Goal: Task Accomplishment & Management: Use online tool/utility

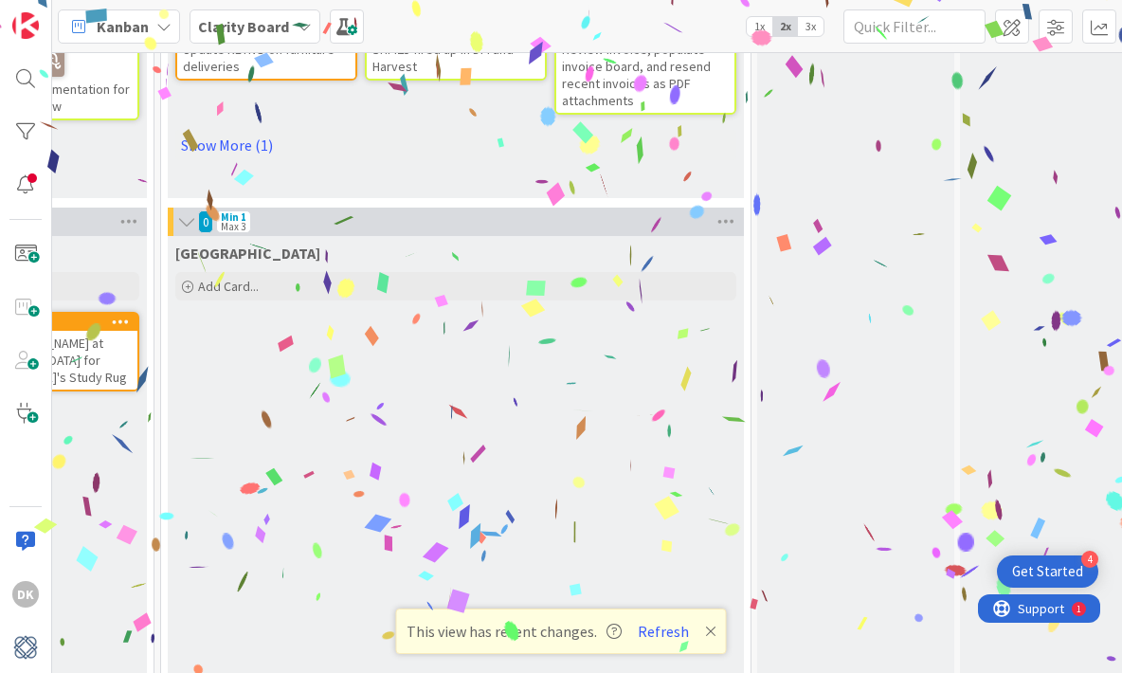
scroll to position [1407, 1444]
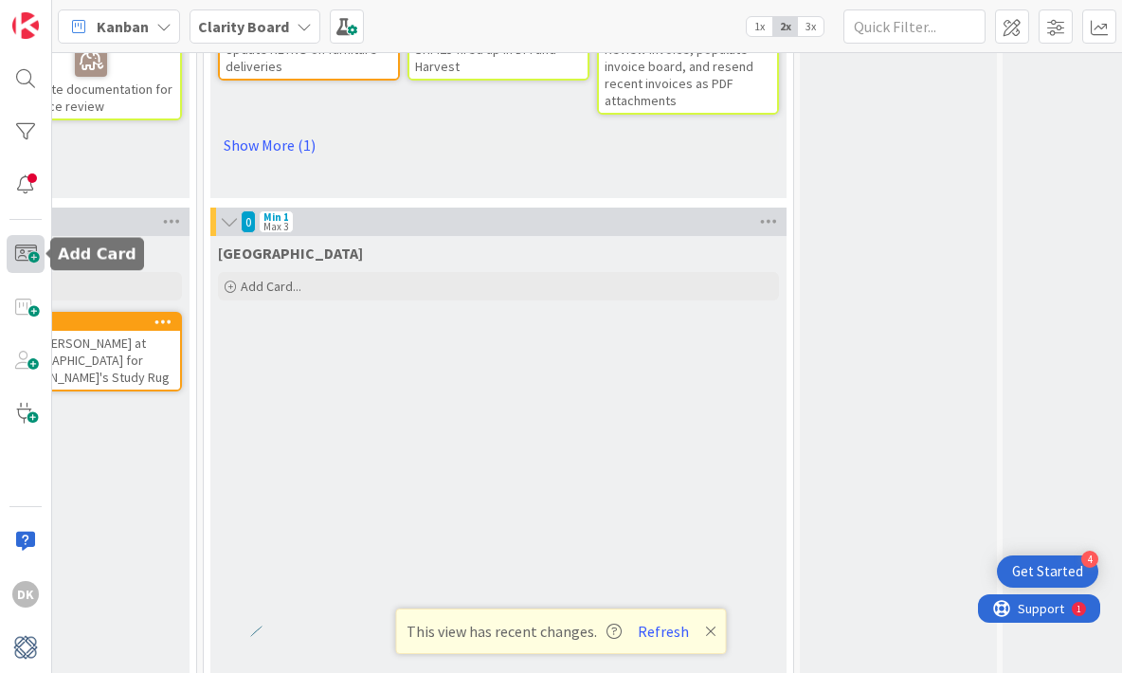
click at [29, 251] on span at bounding box center [26, 254] width 38 height 38
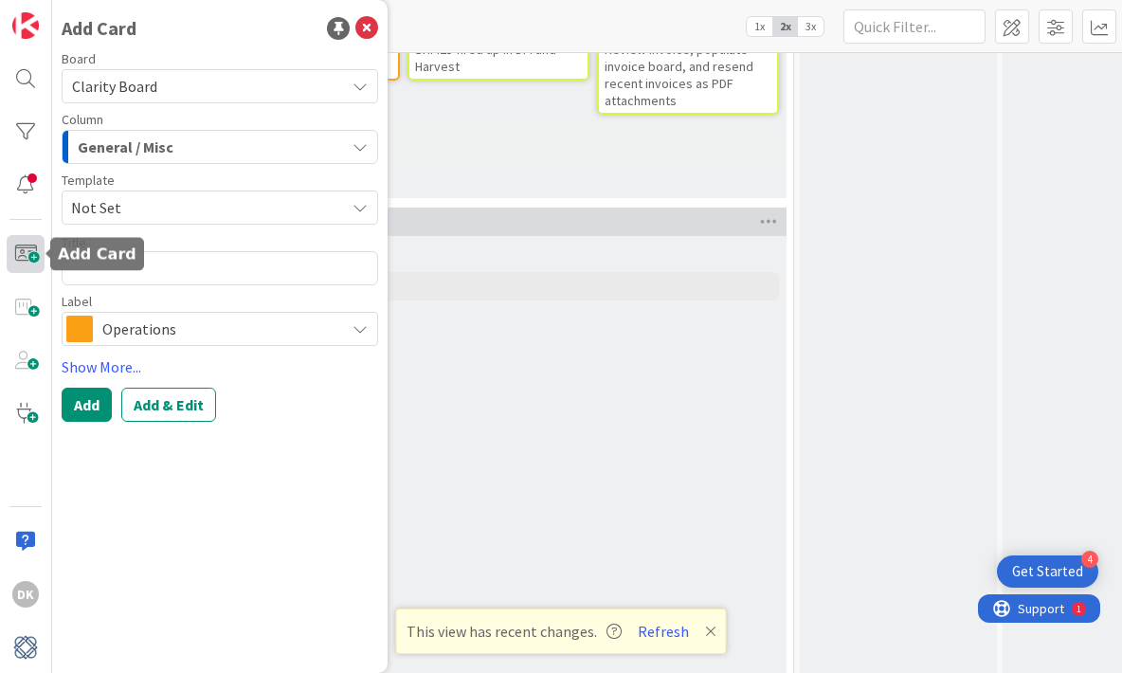
type textarea "x"
type textarea "G"
type textarea "x"
type textarea "Go"
type textarea "x"
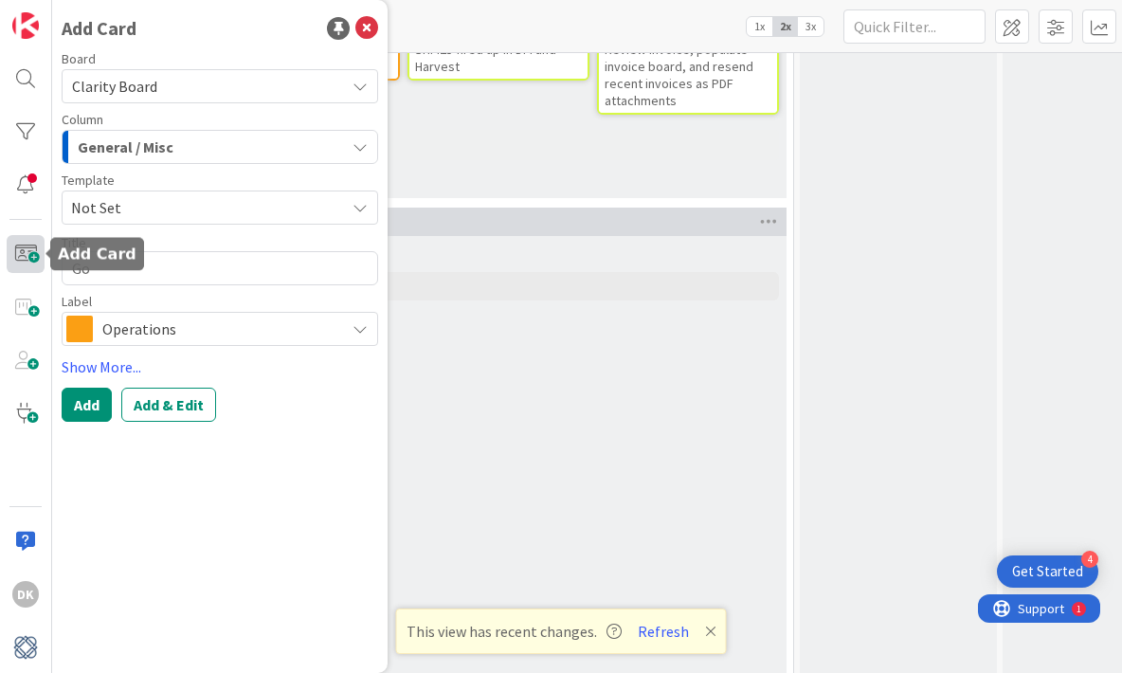
type textarea "Go"
type textarea "x"
type textarea "Go t"
type textarea "x"
type textarea "Go to"
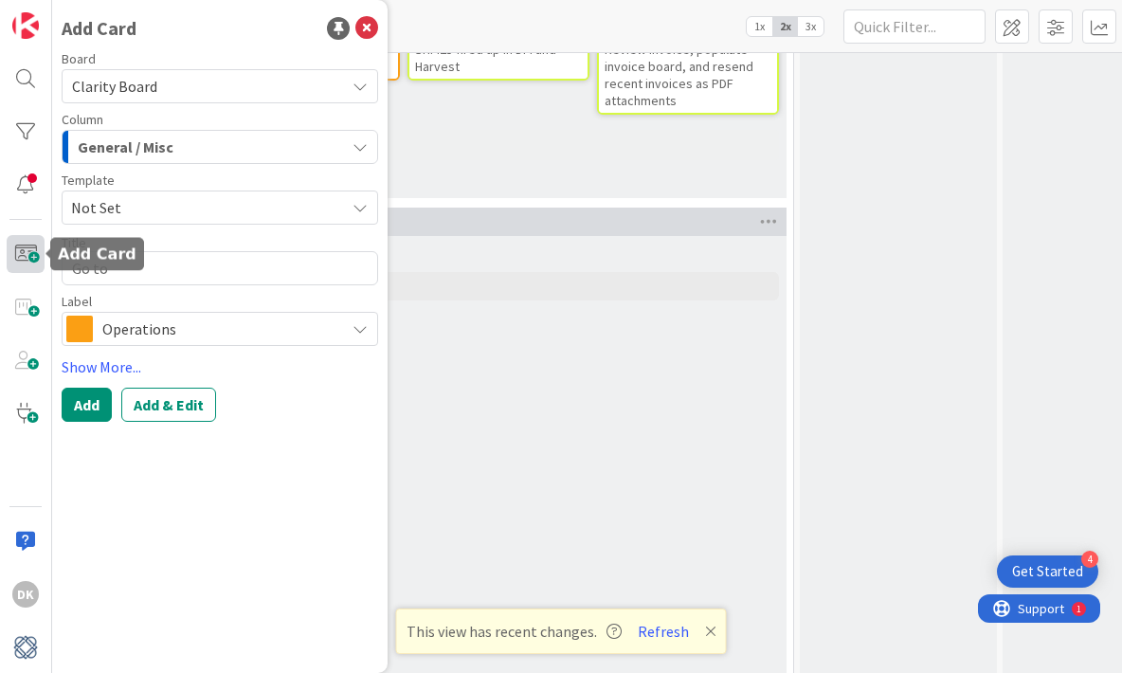
type textarea "x"
type textarea "Go to"
type textarea "x"
type textarea "Go to o"
type textarea "x"
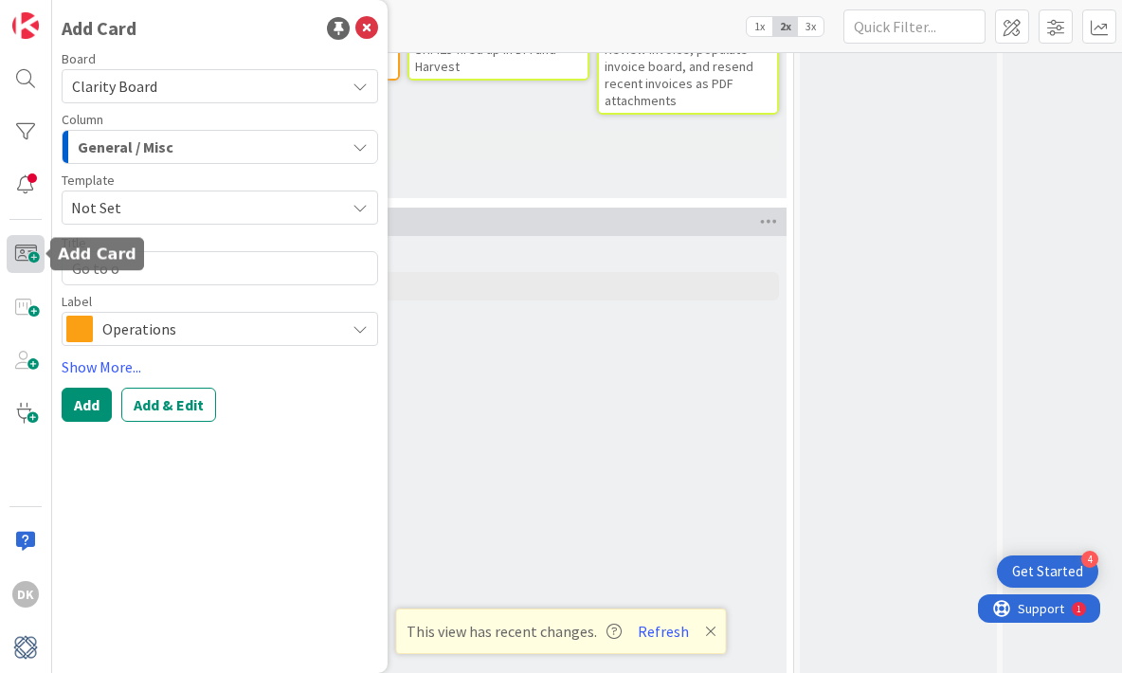
type textarea "Go to ol"
type textarea "x"
type textarea "Go to old"
type textarea "x"
type textarea "Go to old"
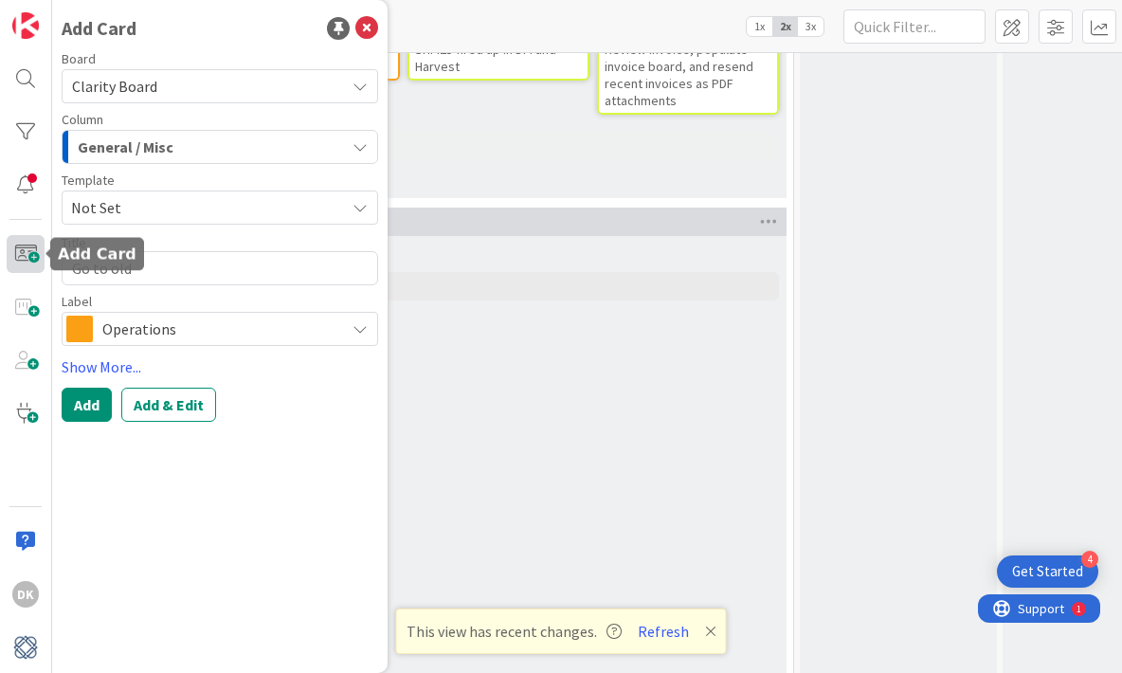
type textarea "x"
type textarea "Go to old of"
type textarea "x"
type textarea "Go to old off"
type textarea "x"
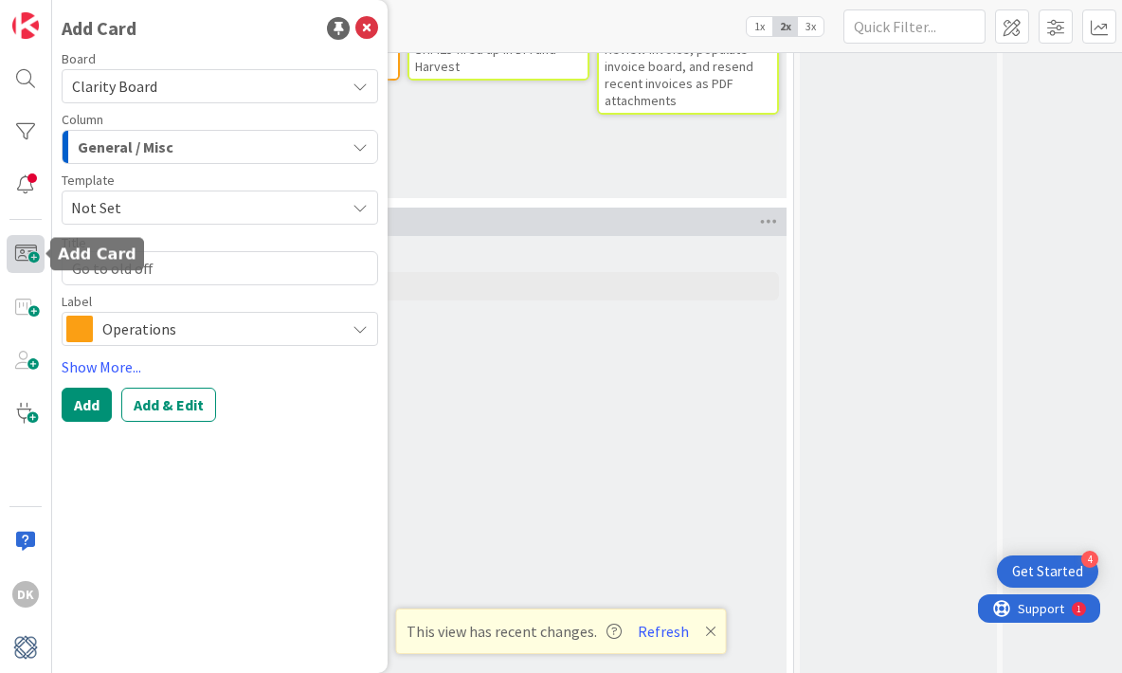
type textarea "Go to old offi"
type textarea "x"
type textarea "Go to old offic"
type textarea "x"
type textarea "Go to old office"
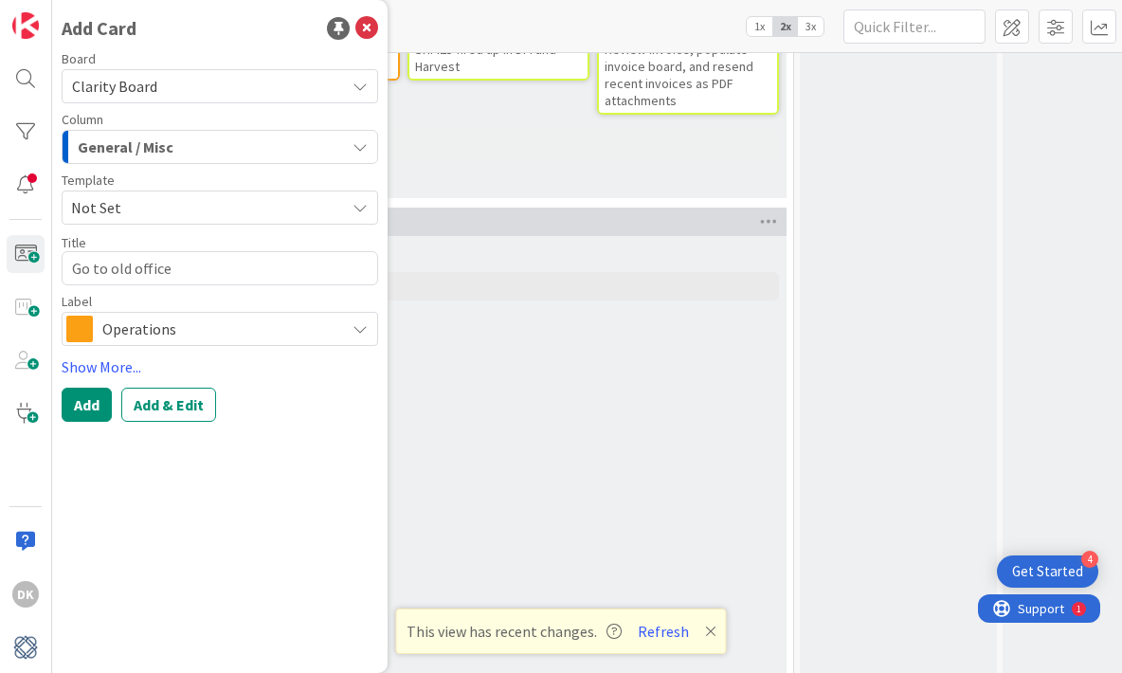
click at [187, 143] on div "General / Misc" at bounding box center [209, 147] width 272 height 30
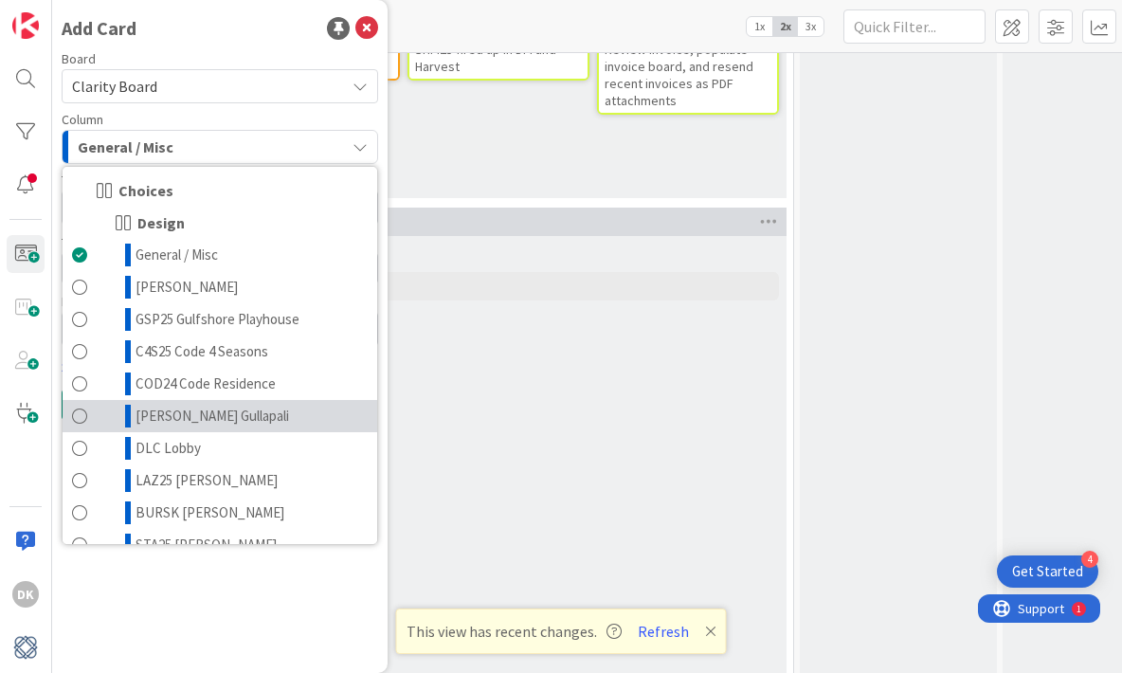
scroll to position [927, 0]
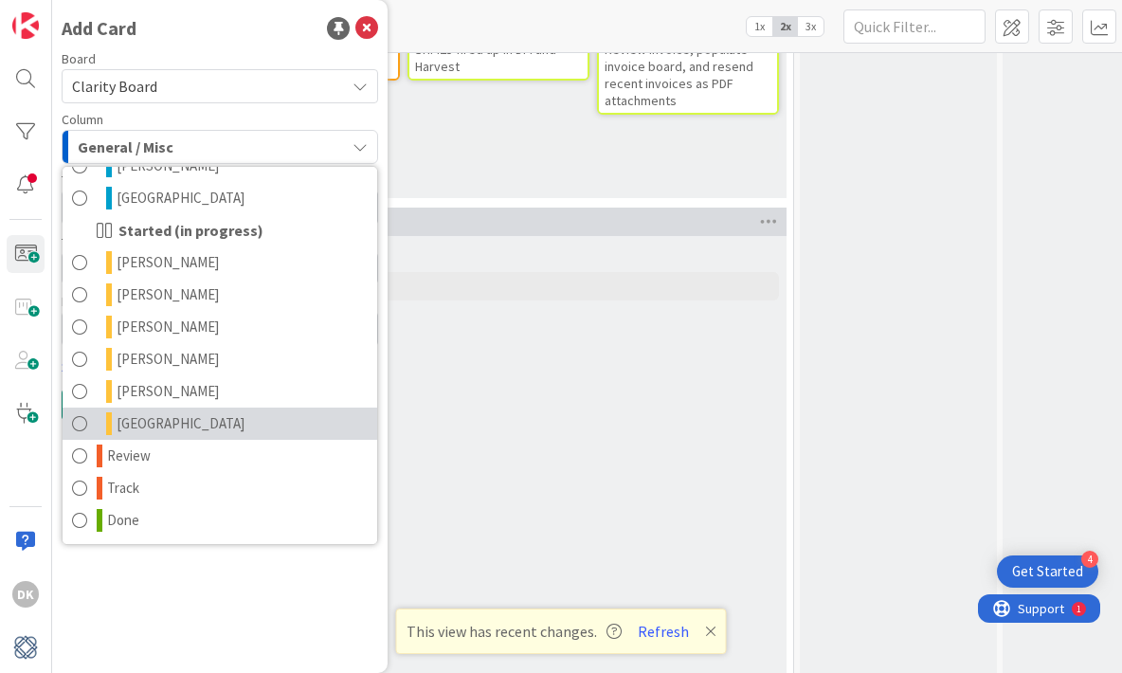
click at [206, 423] on link "[GEOGRAPHIC_DATA]" at bounding box center [220, 424] width 315 height 32
type textarea "x"
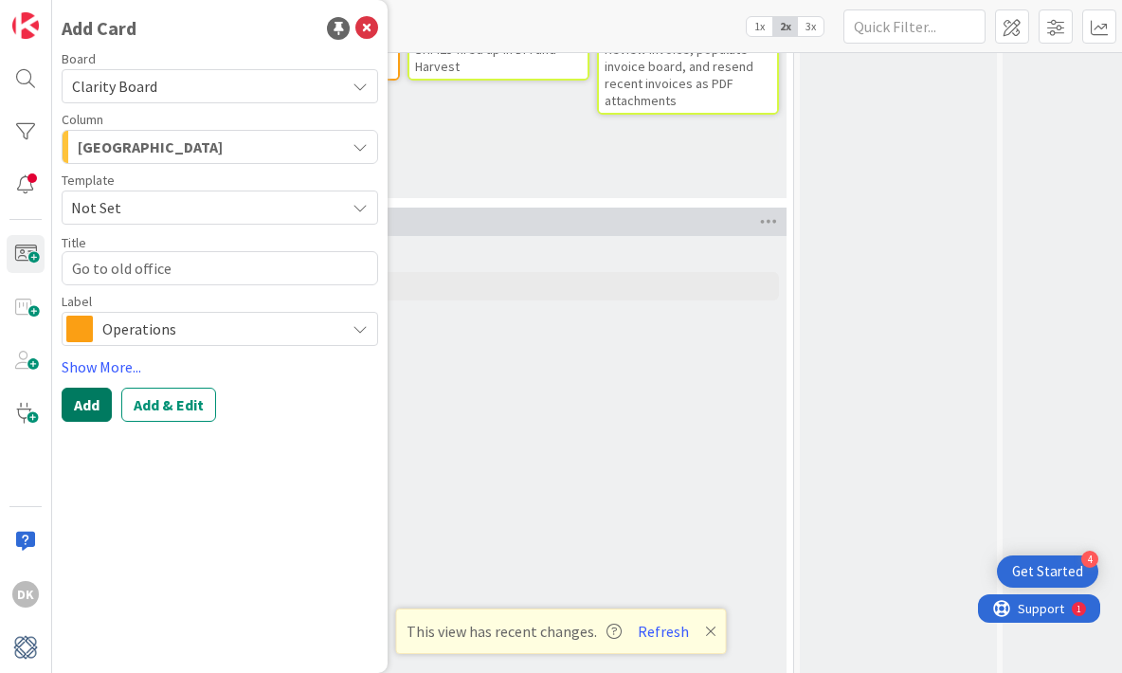
click at [82, 409] on button "Add" at bounding box center [87, 405] width 50 height 34
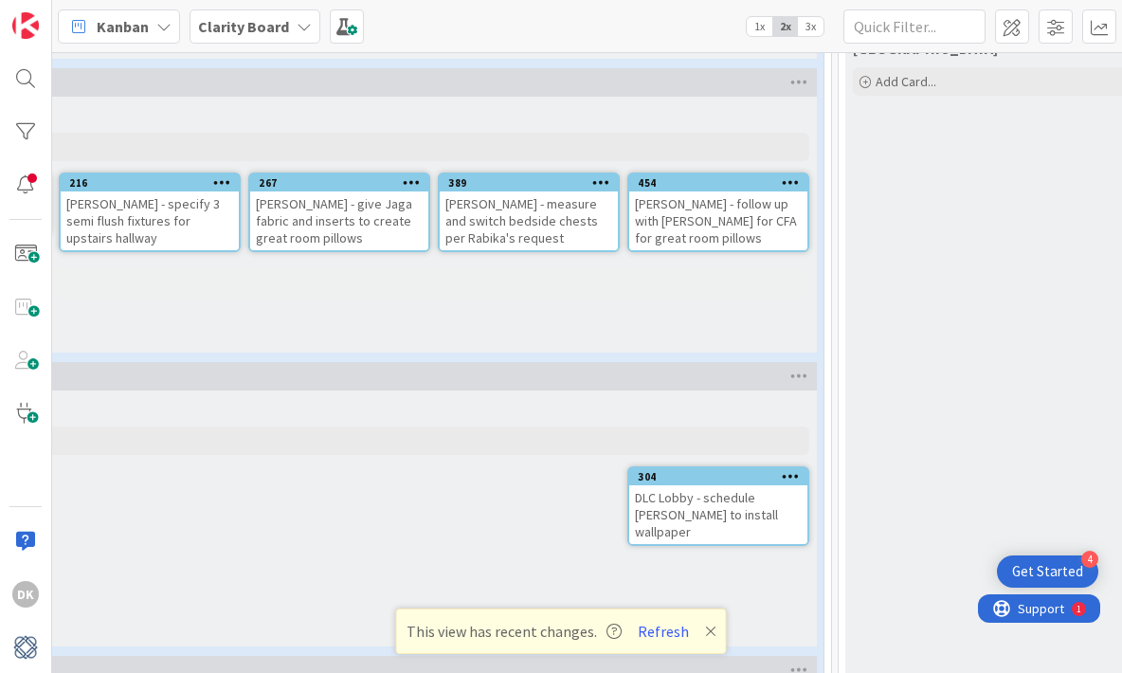
scroll to position [1611, 209]
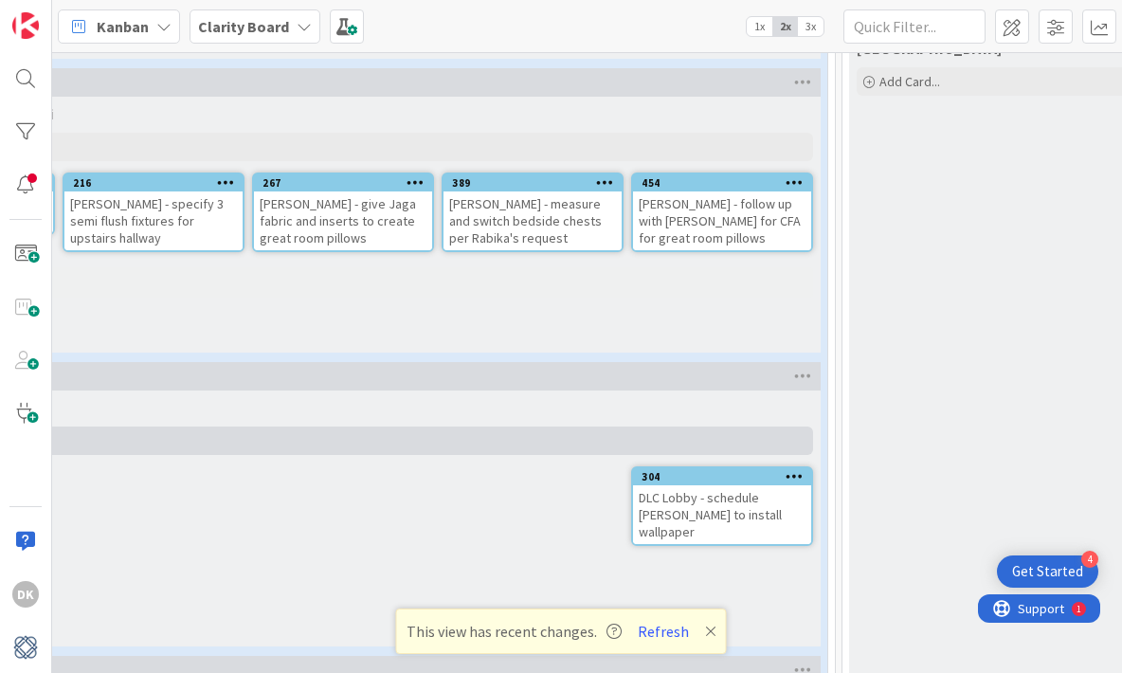
click at [384, 428] on div "Add Card..." at bounding box center [343, 441] width 940 height 28
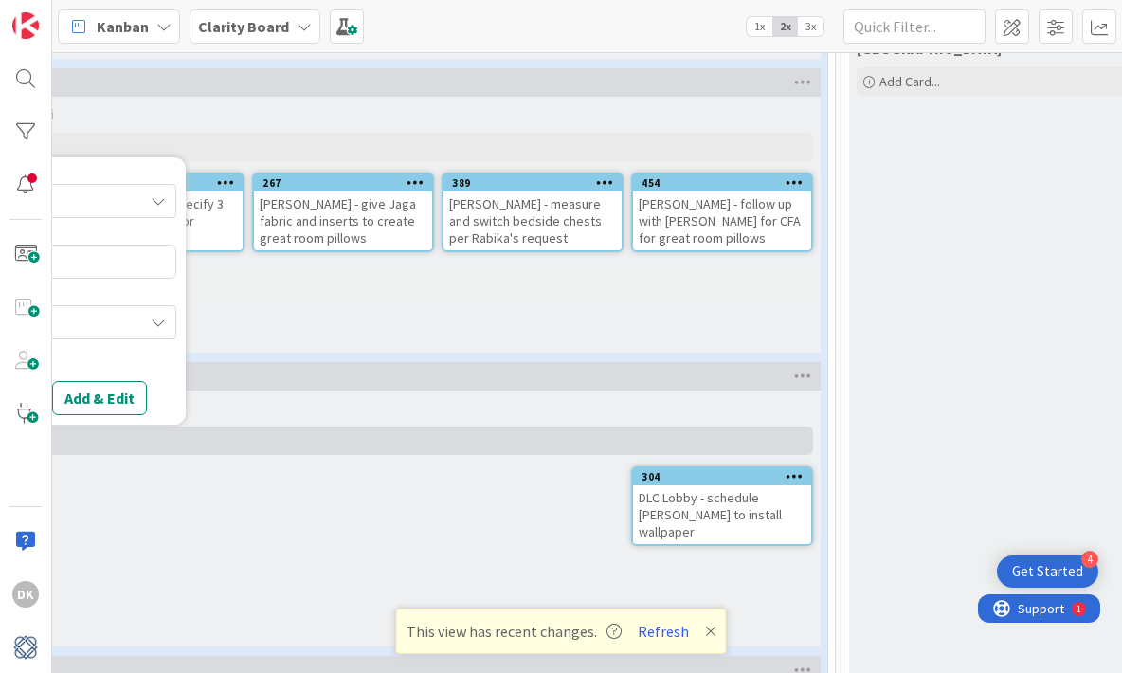
scroll to position [1611, 0]
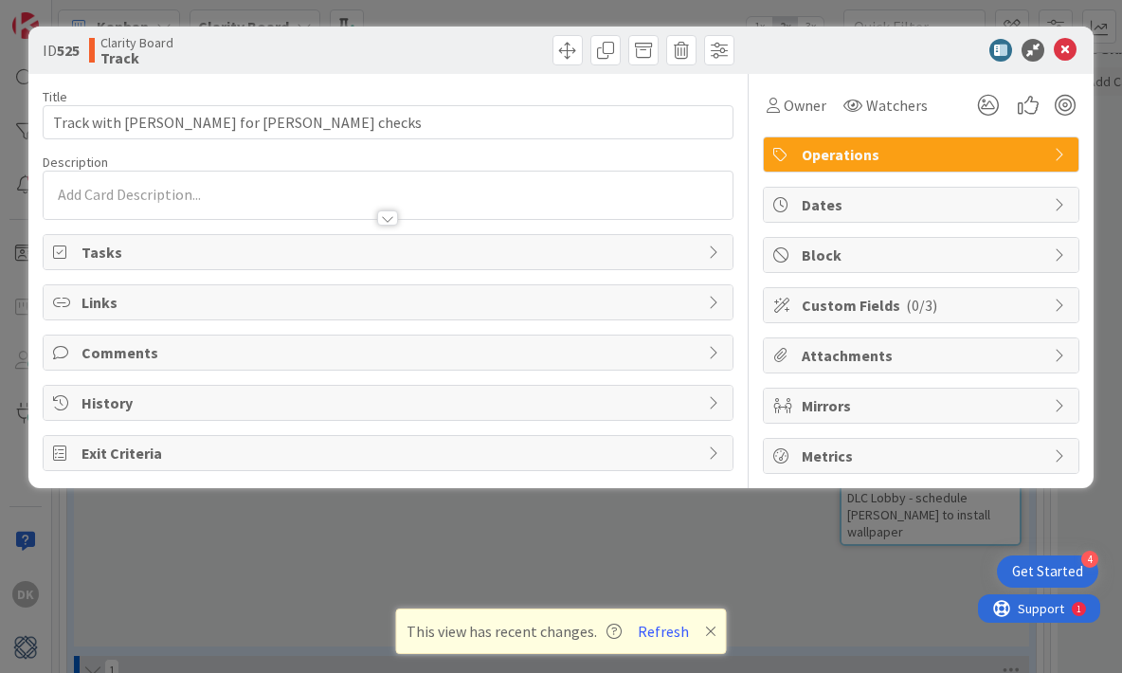
click at [397, 531] on div "ID 525 Clarity Board Track Title 37 / 128 Track with [PERSON_NAME] for [PERSON_…" at bounding box center [561, 336] width 1122 height 673
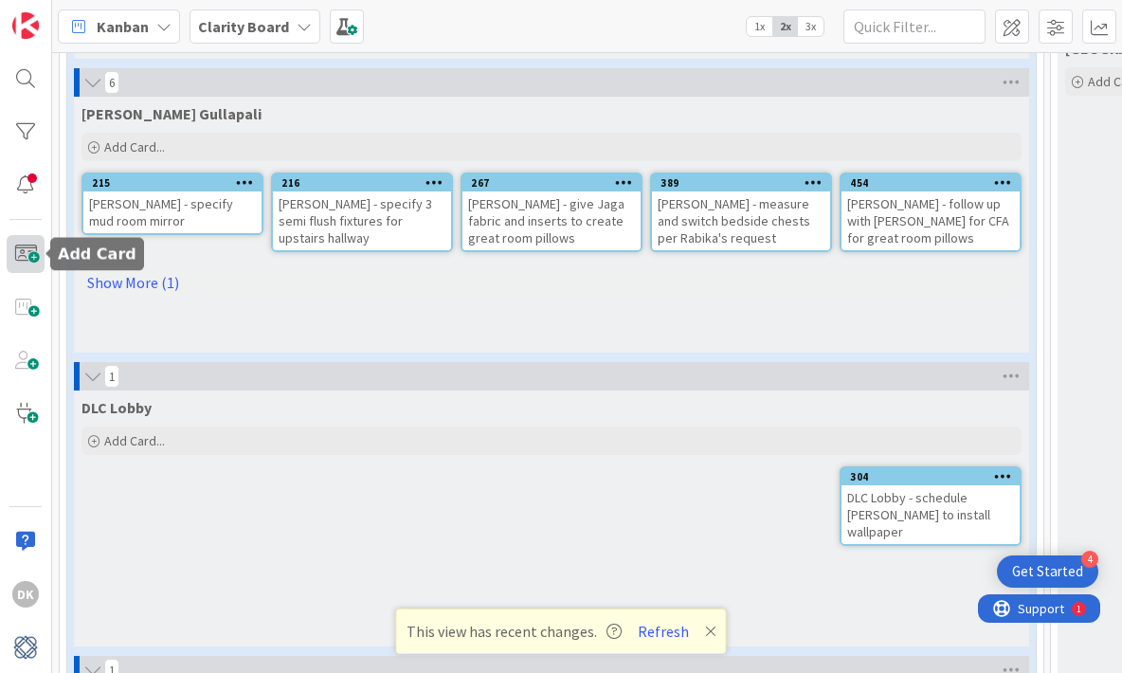
click at [43, 253] on span at bounding box center [26, 254] width 38 height 38
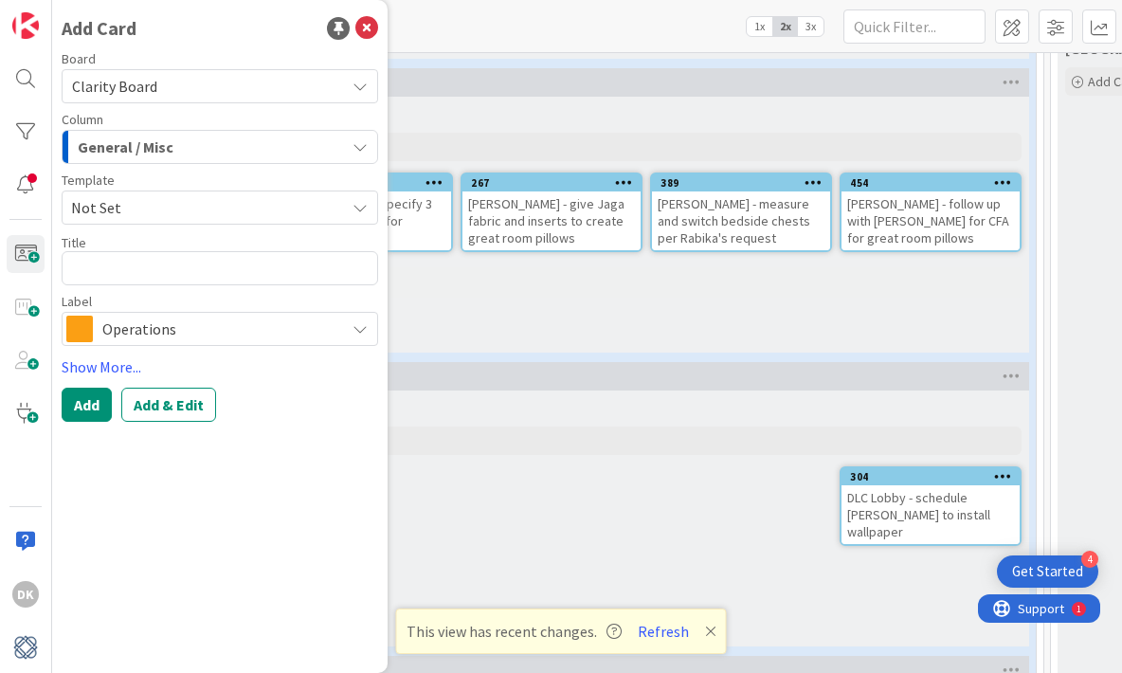
click at [242, 150] on div "General / Misc" at bounding box center [209, 147] width 272 height 30
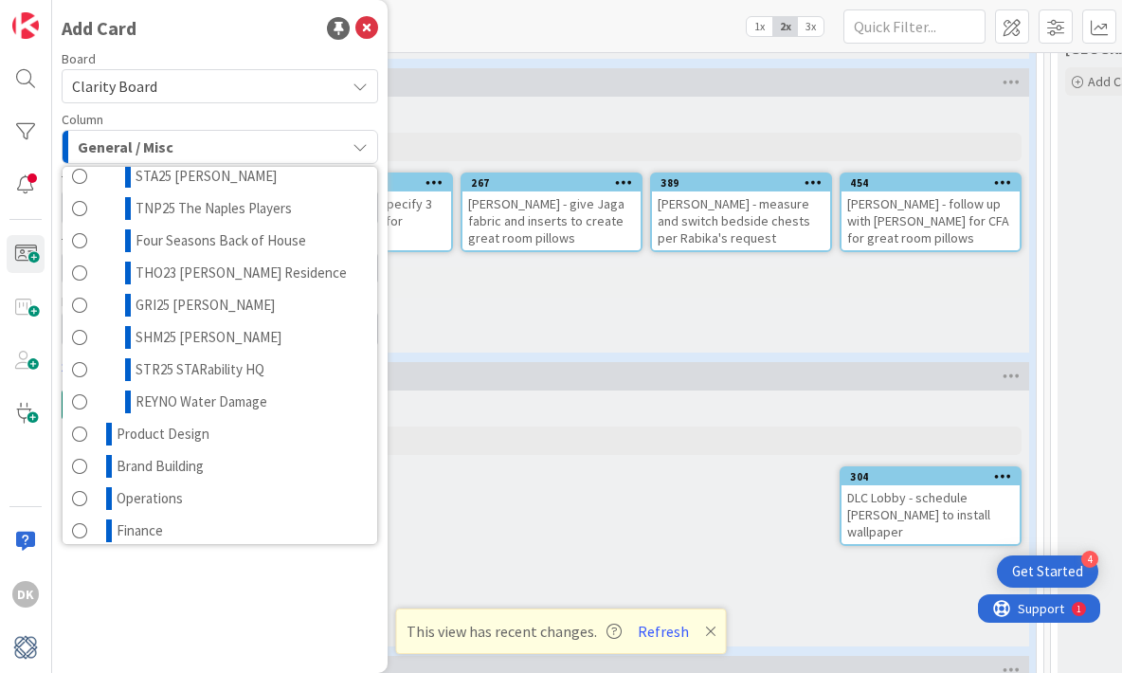
scroll to position [927, 0]
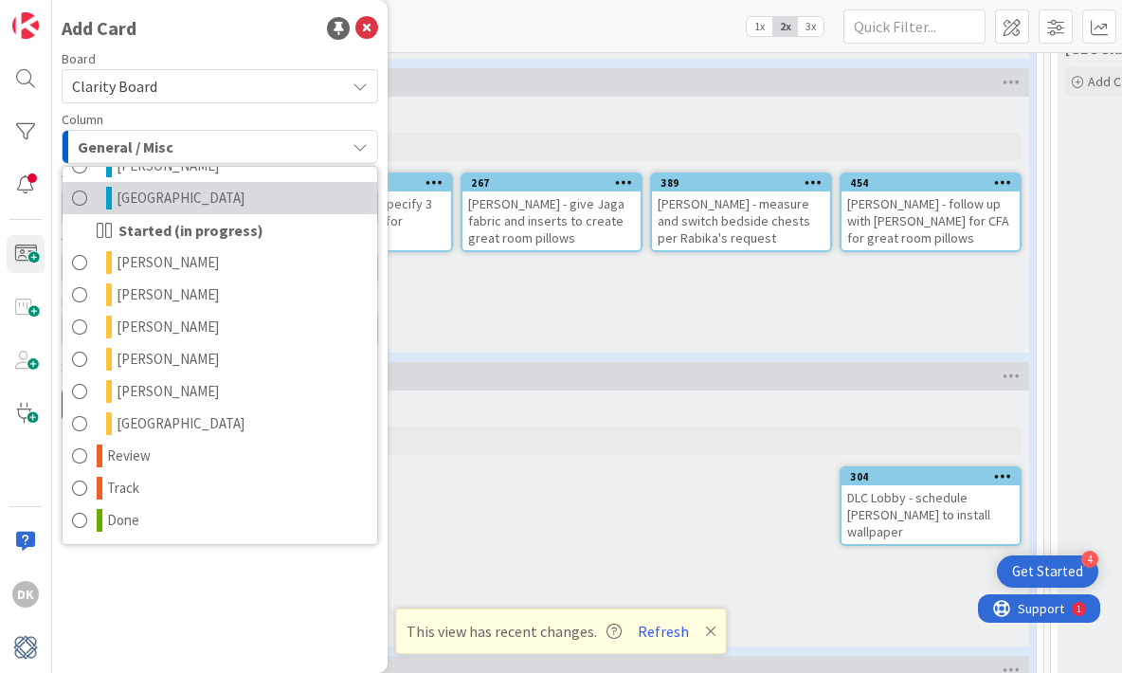
click at [217, 195] on link "[GEOGRAPHIC_DATA]" at bounding box center [220, 198] width 315 height 32
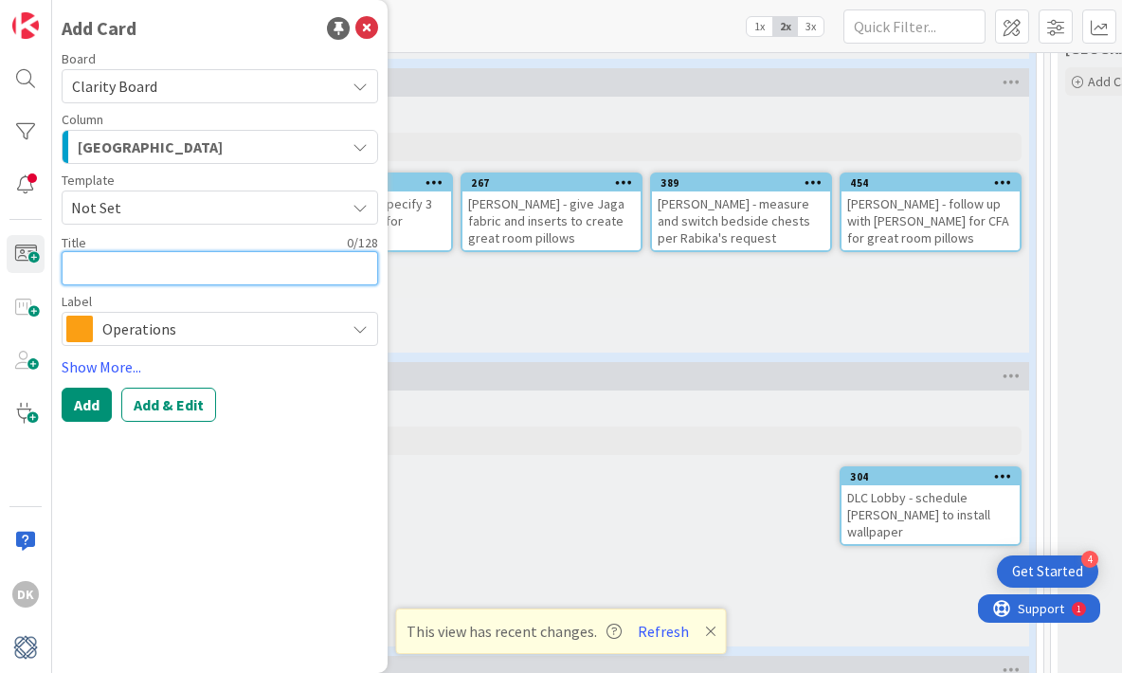
click at [177, 264] on textarea at bounding box center [220, 268] width 317 height 34
type textarea "x"
type textarea "S"
type textarea "R"
type textarea "x"
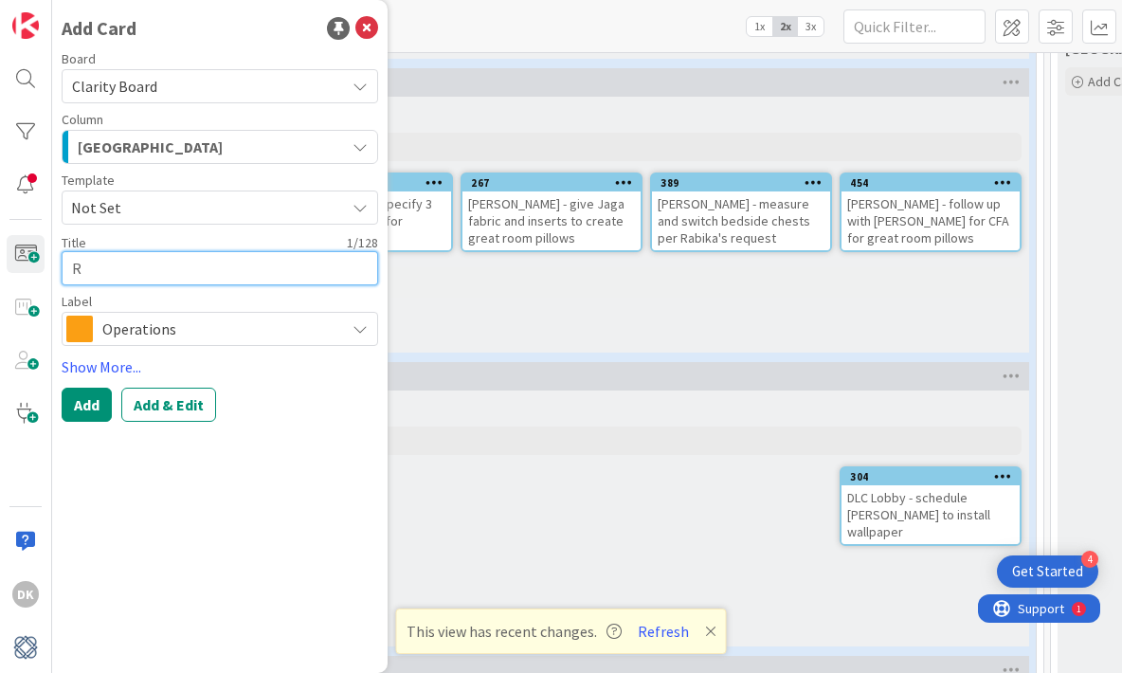
type textarea "RE"
type textarea "x"
type textarea "Re"
type textarea "x"
type textarea "Res"
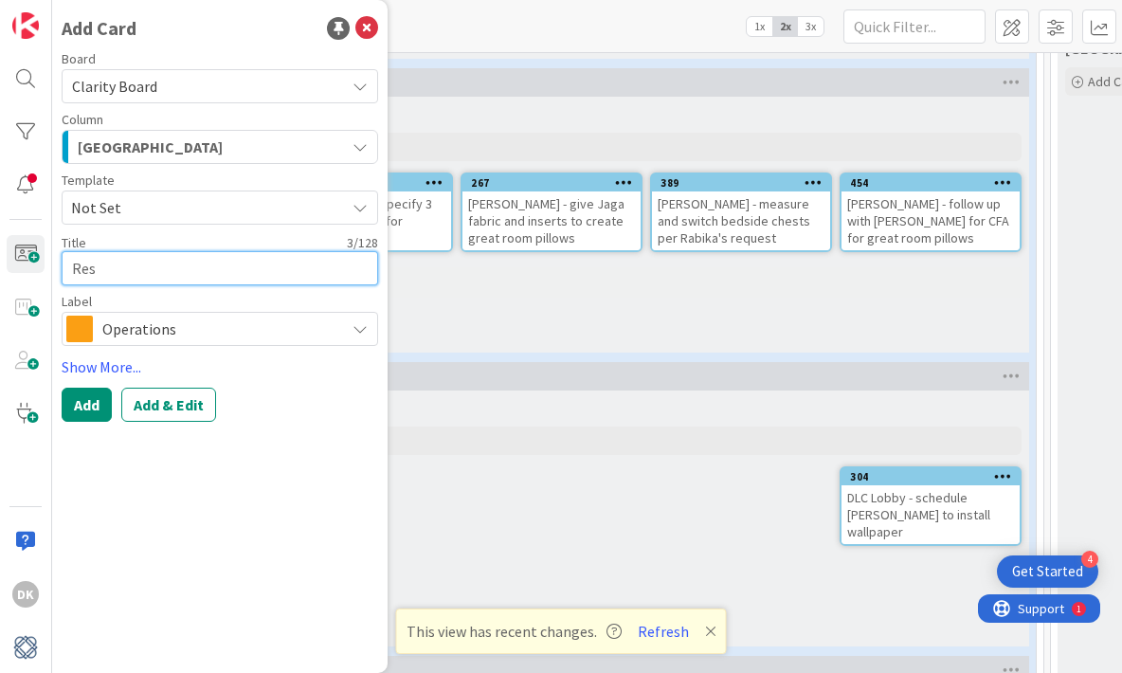
type textarea "x"
type textarea "[PERSON_NAME]"
type textarea "x"
type textarea "Resche"
type textarea "x"
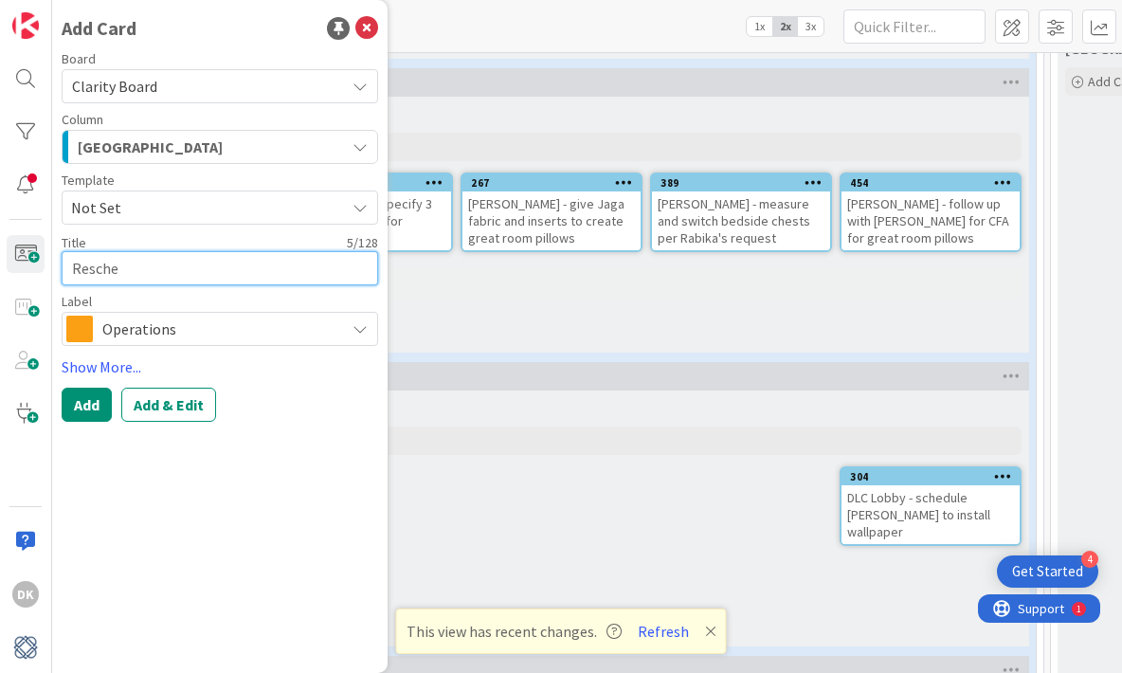
type textarea "Resched"
type textarea "x"
type textarea "Reschedu"
type textarea "x"
type textarea "Reschedue"
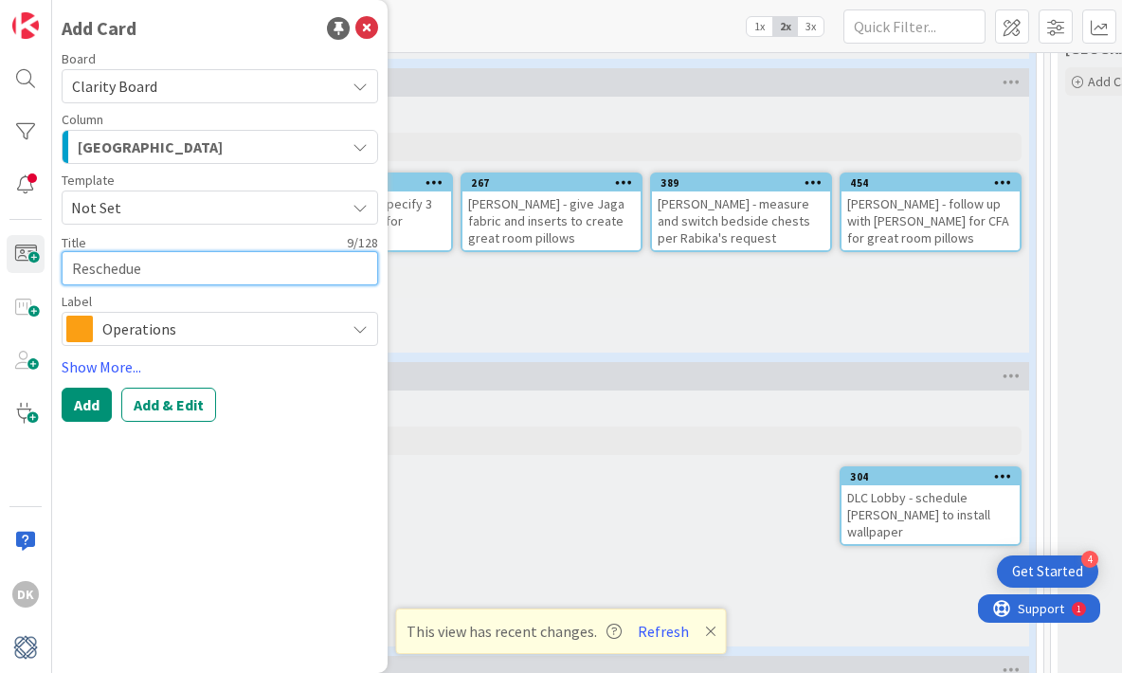
type textarea "x"
type textarea "Reschedue"
type textarea "x"
type textarea "Reschedue"
type textarea "x"
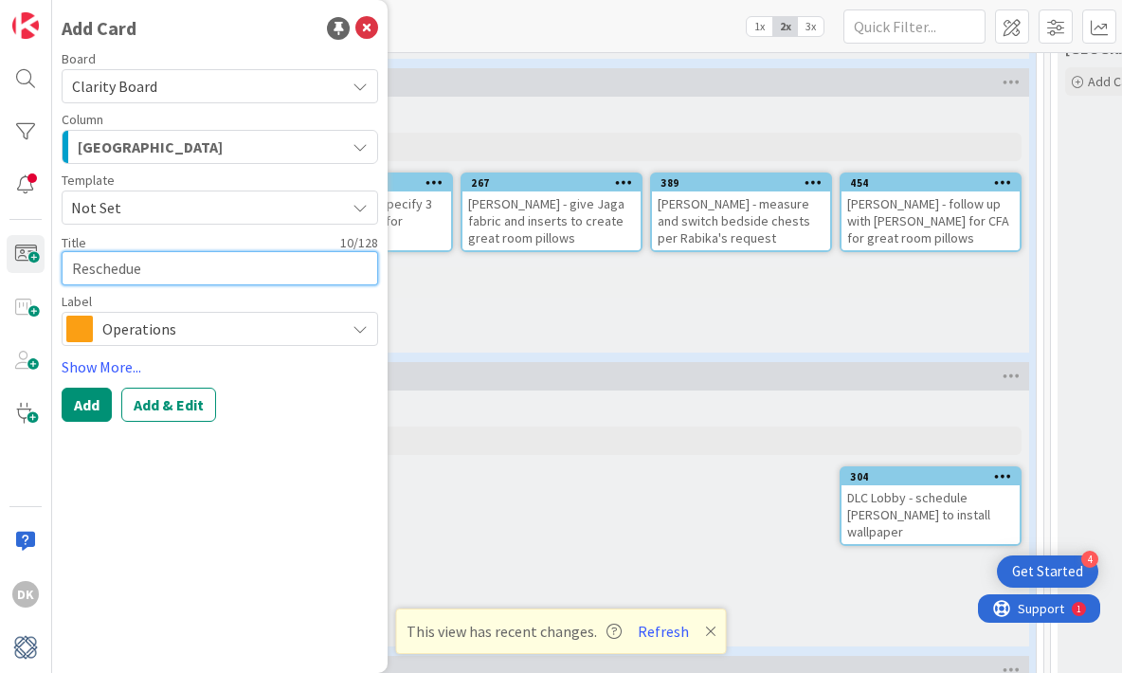
type textarea "Reschedu"
type textarea "x"
type textarea "Reschedul"
type textarea "x"
type textarea "Reschedule"
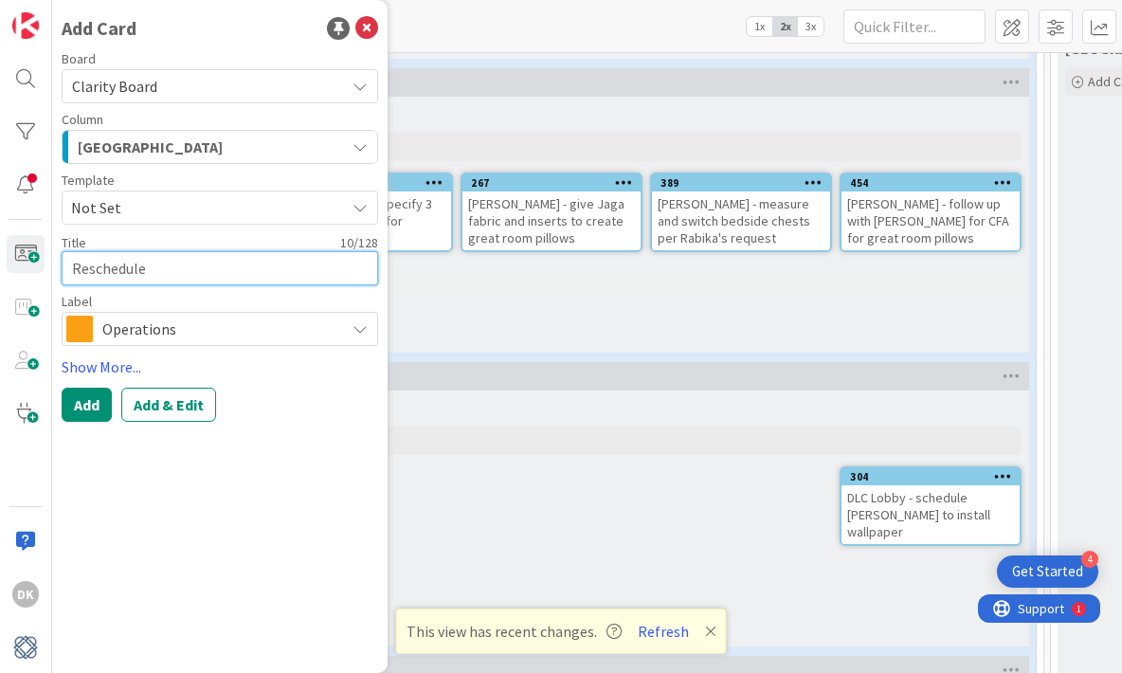
type textarea "x"
type textarea "Reschedule"
type textarea "x"
type textarea "Reschedule J"
type textarea "x"
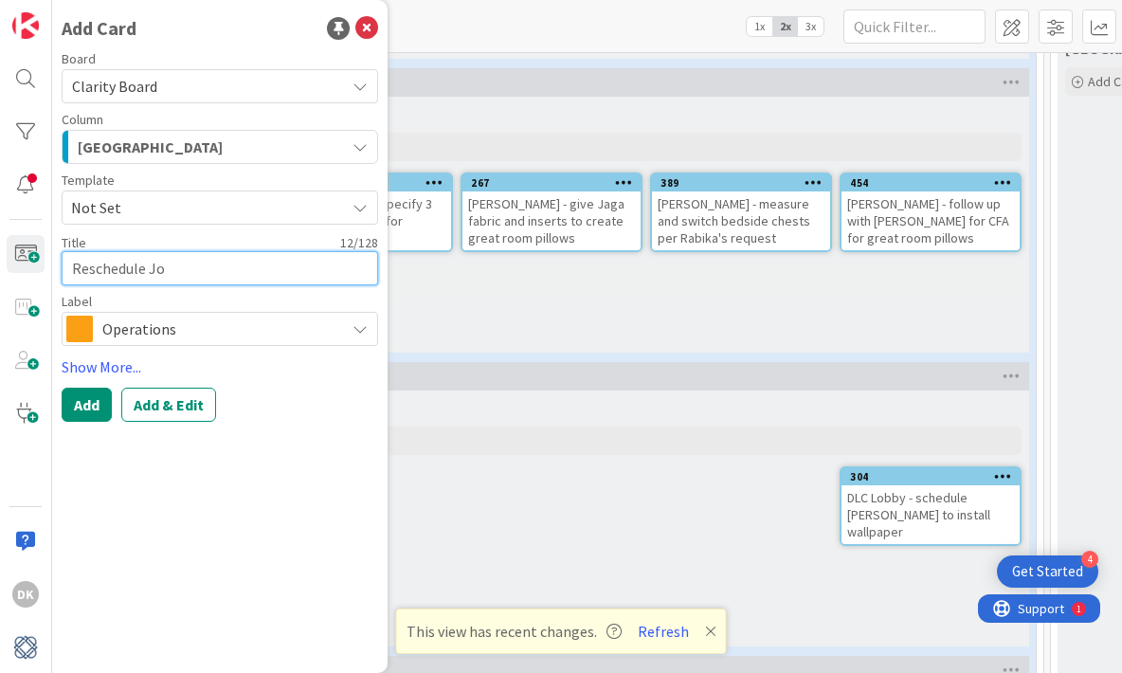
type textarea "Reschedule [PERSON_NAME]"
type textarea "x"
type textarea "Reschedule [PERSON_NAME]"
type textarea "x"
type textarea "Reschedule [PERSON_NAME]"
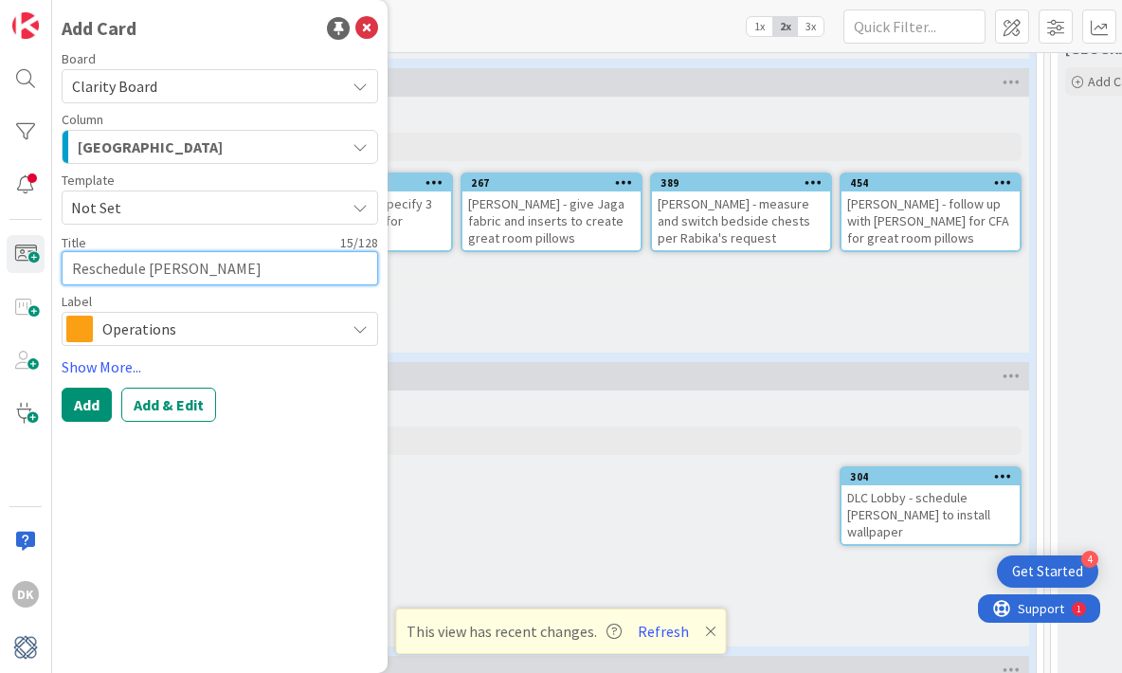
type textarea "x"
type textarea "Reschedule [PERSON_NAME]"
type textarea "x"
type textarea "Reschedule [PERSON_NAME]"
type textarea "x"
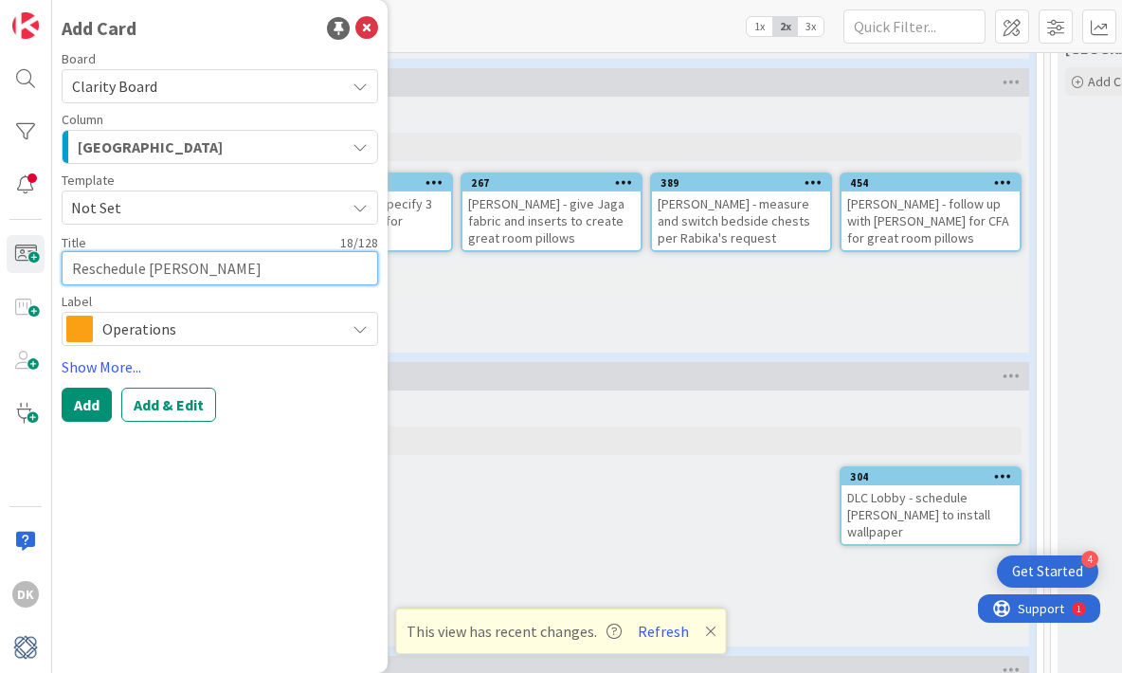
type textarea "Reschedule [PERSON_NAME] for"
type textarea "x"
type textarea "Reschedule [PERSON_NAME] for"
type textarea "x"
type textarea "Reschedule [PERSON_NAME] for G"
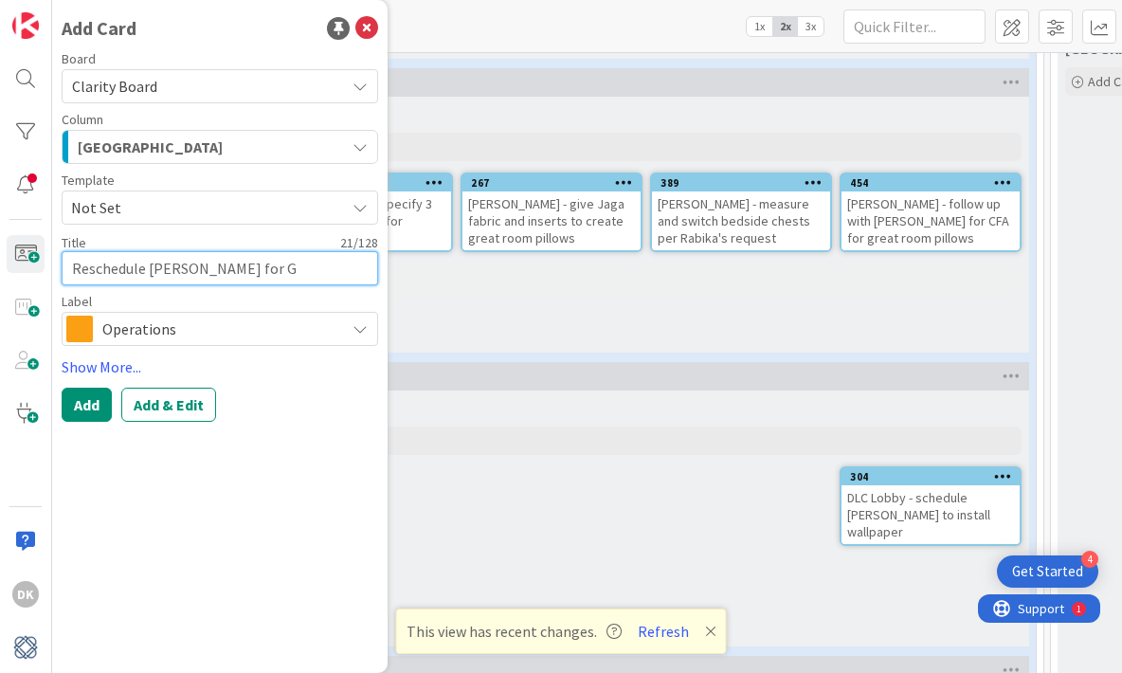
type textarea "x"
type textarea "Reschedule [PERSON_NAME] for Gu"
type textarea "x"
type textarea "Reschedule [PERSON_NAME] for Gul"
type textarea "x"
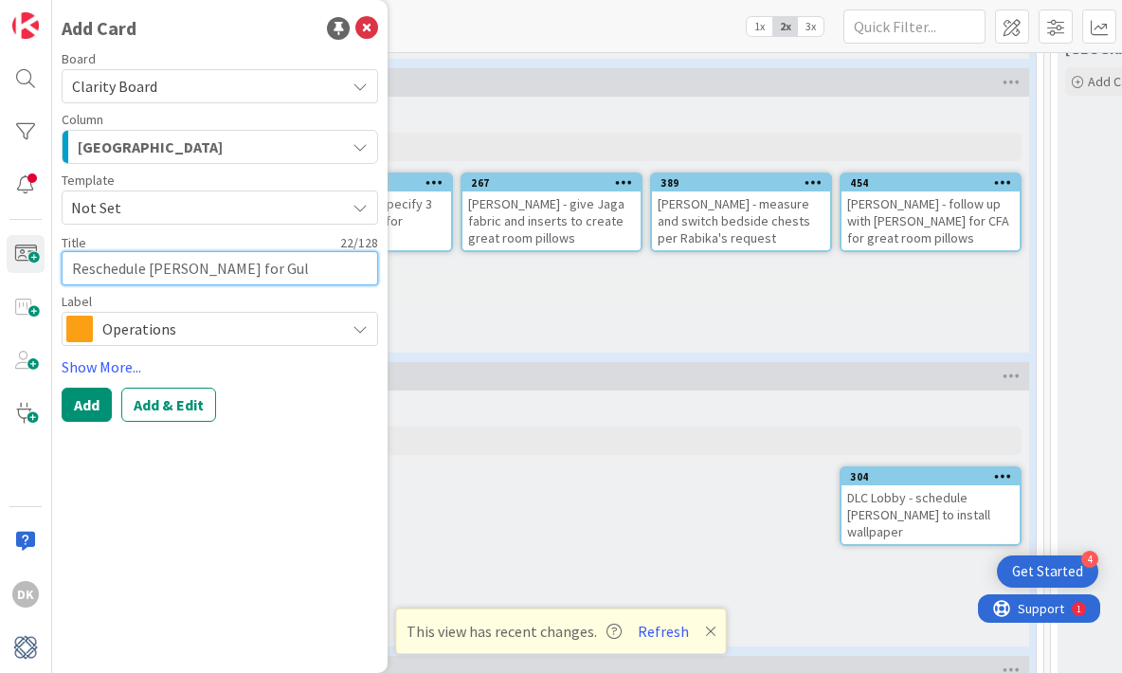
type textarea "Reschedule [PERSON_NAME] for Gull"
type textarea "x"
type textarea "Reschedule [PERSON_NAME] for [PERSON_NAME]"
click at [73, 405] on button "Add" at bounding box center [87, 405] width 50 height 34
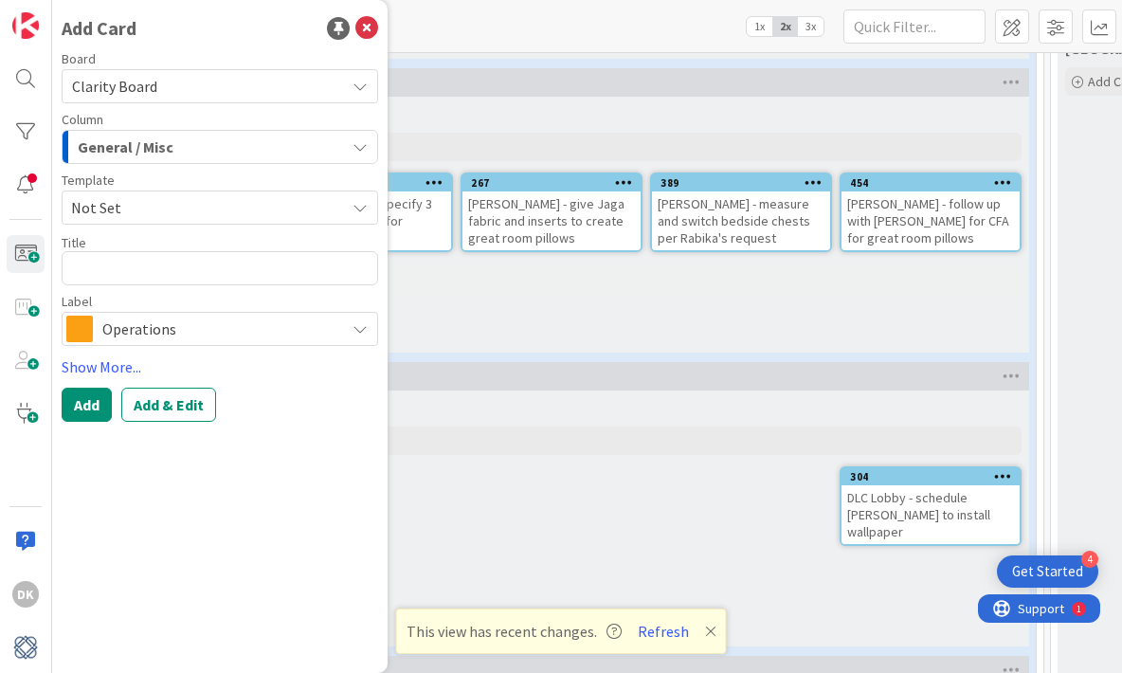
click at [654, 530] on div "DLC Lobby Add Card... Template Not Set Title 0 / 128 Label Operations Show More…" at bounding box center [551, 519] width 955 height 256
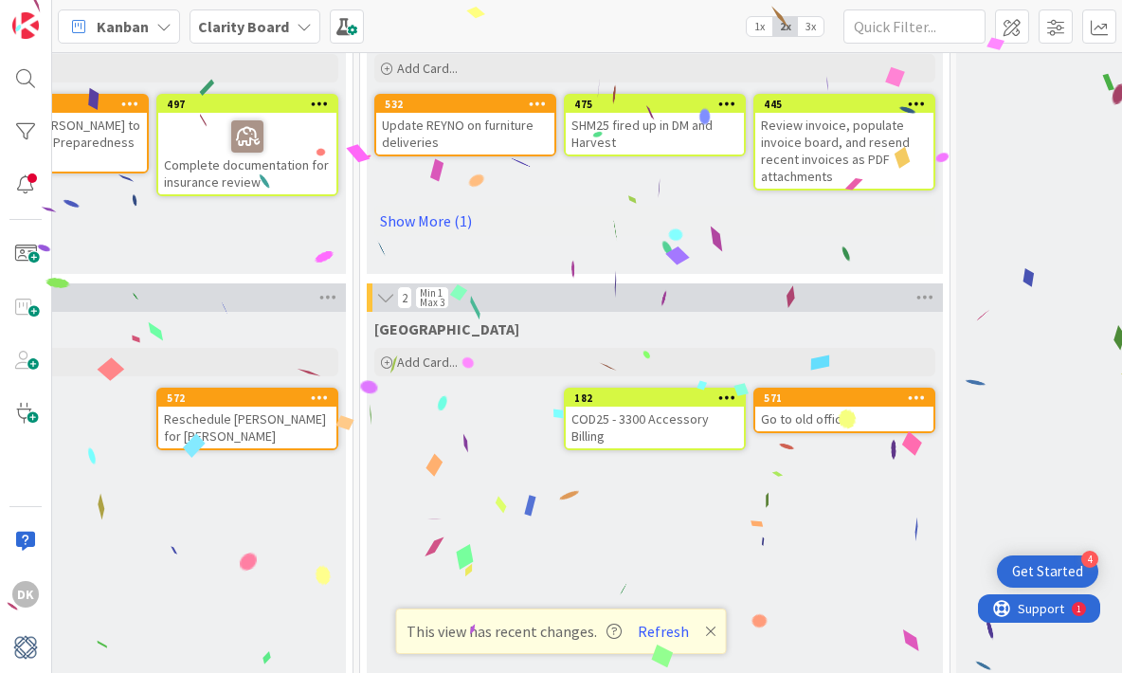
scroll to position [1331, 1286]
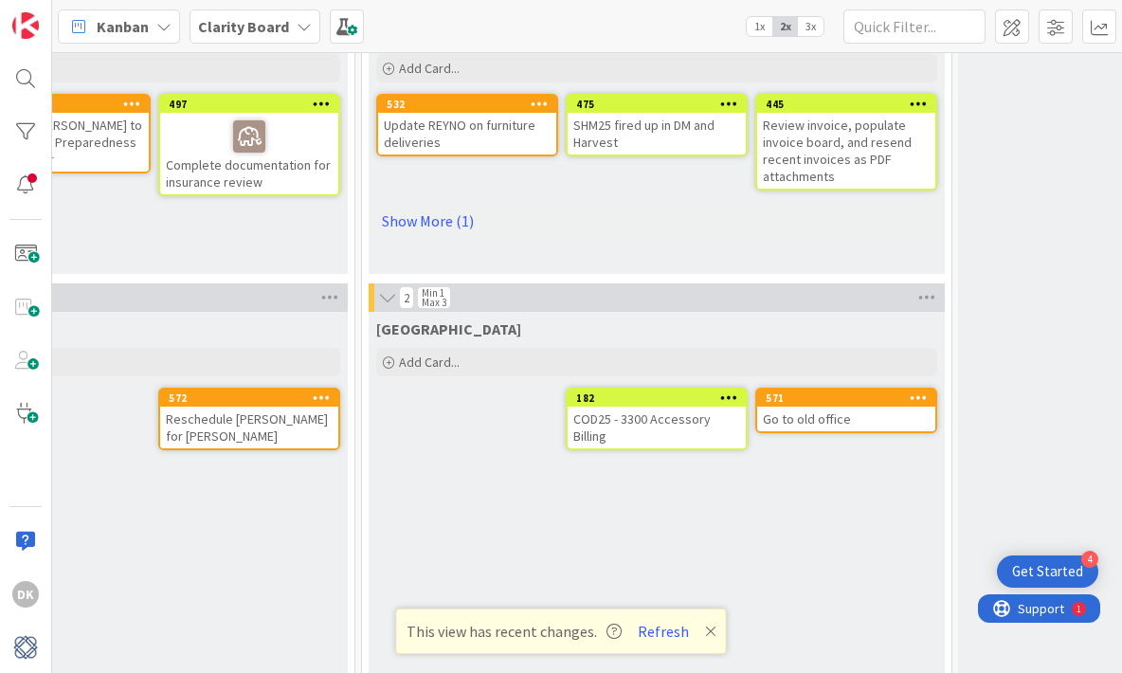
drag, startPoint x: 354, startPoint y: 435, endPoint x: 175, endPoint y: 16, distance: 455.6
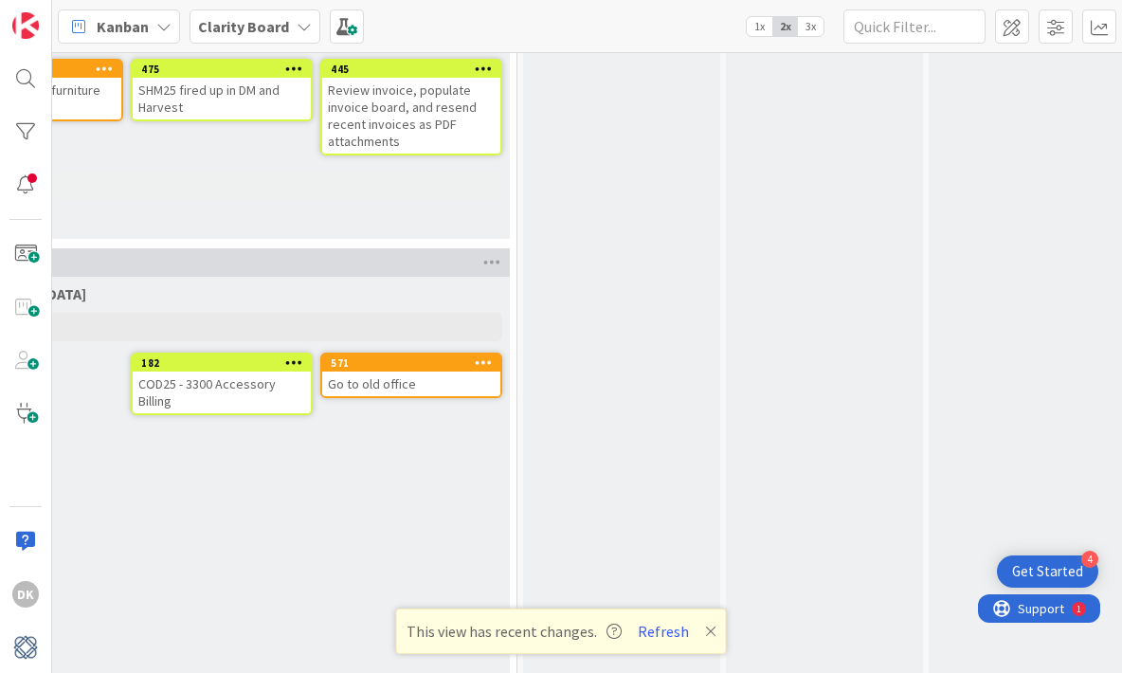
scroll to position [1370, 1721]
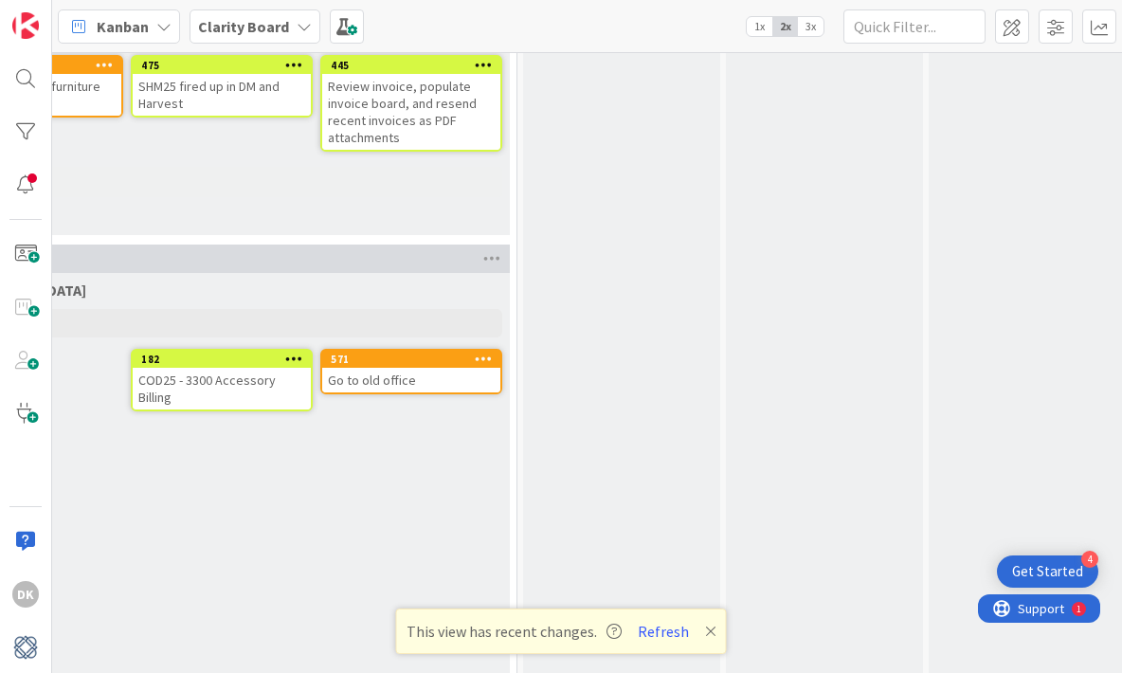
click at [707, 631] on icon at bounding box center [710, 631] width 11 height 15
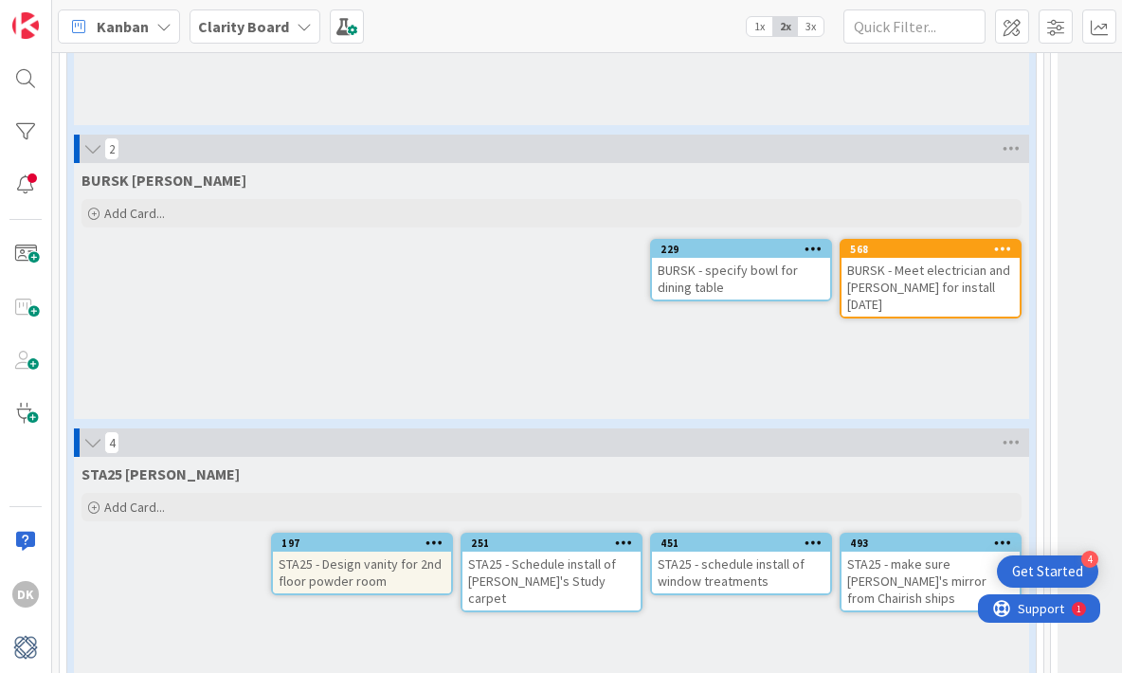
scroll to position [2424, 0]
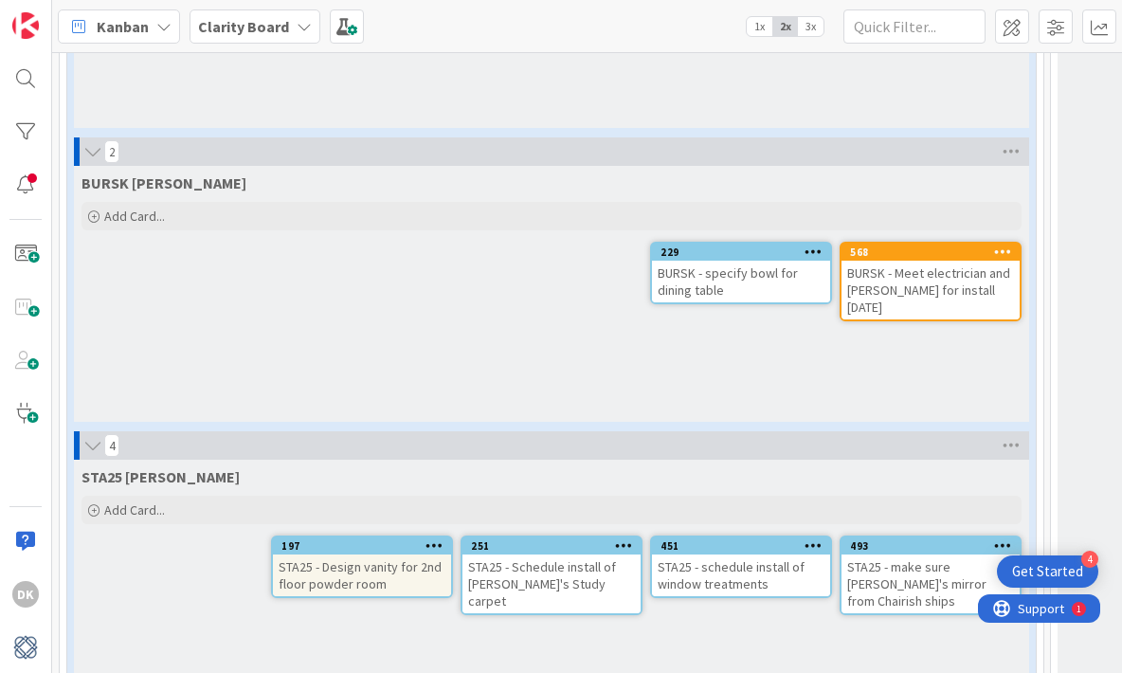
click at [1007, 253] on icon at bounding box center [1003, 251] width 18 height 13
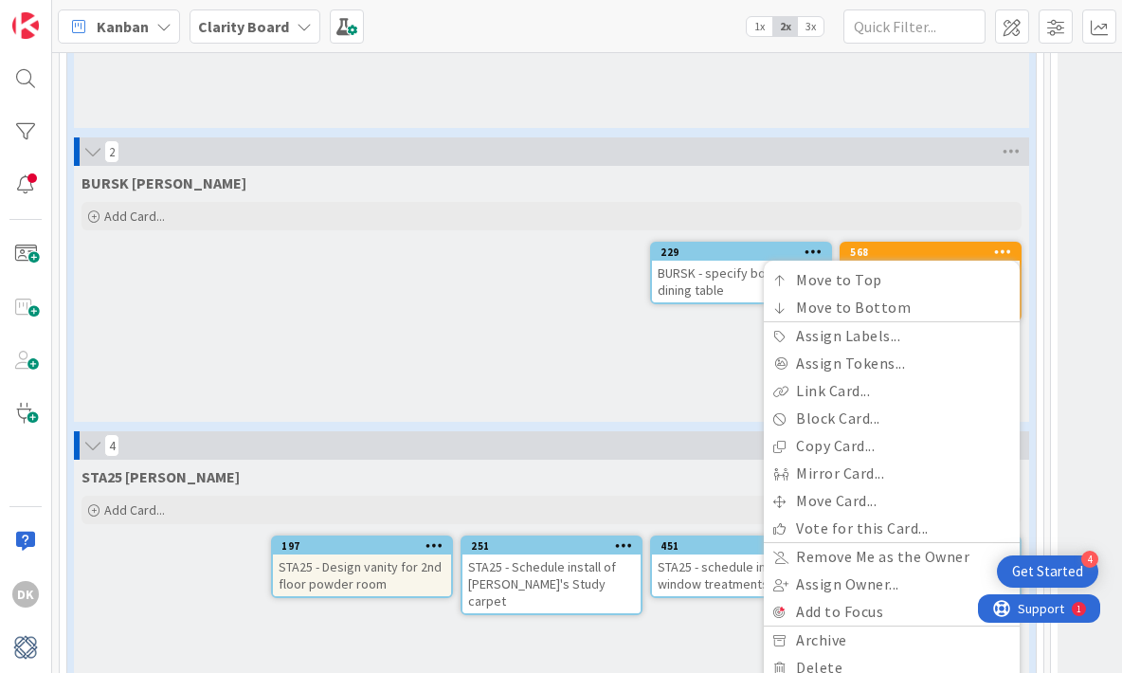
click at [684, 364] on div "BURSK [PERSON_NAME] Add Card... 568 Move to Top Move to Bottom Assign Labels...…" at bounding box center [551, 294] width 955 height 256
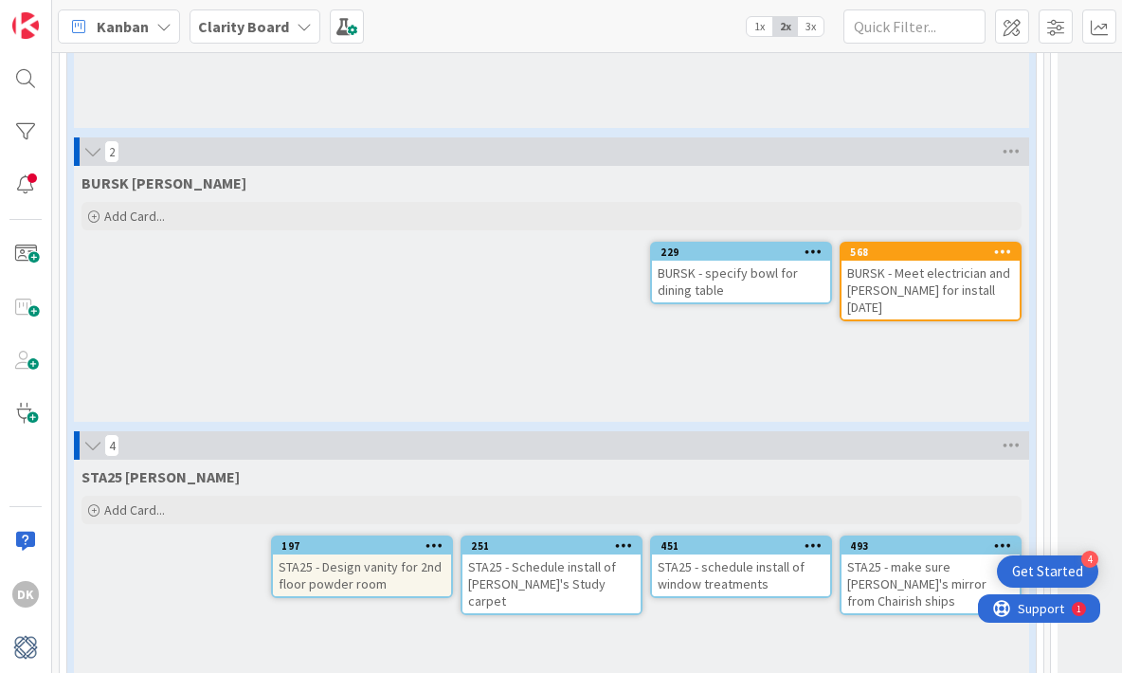
click at [914, 254] on div "568" at bounding box center [935, 251] width 170 height 13
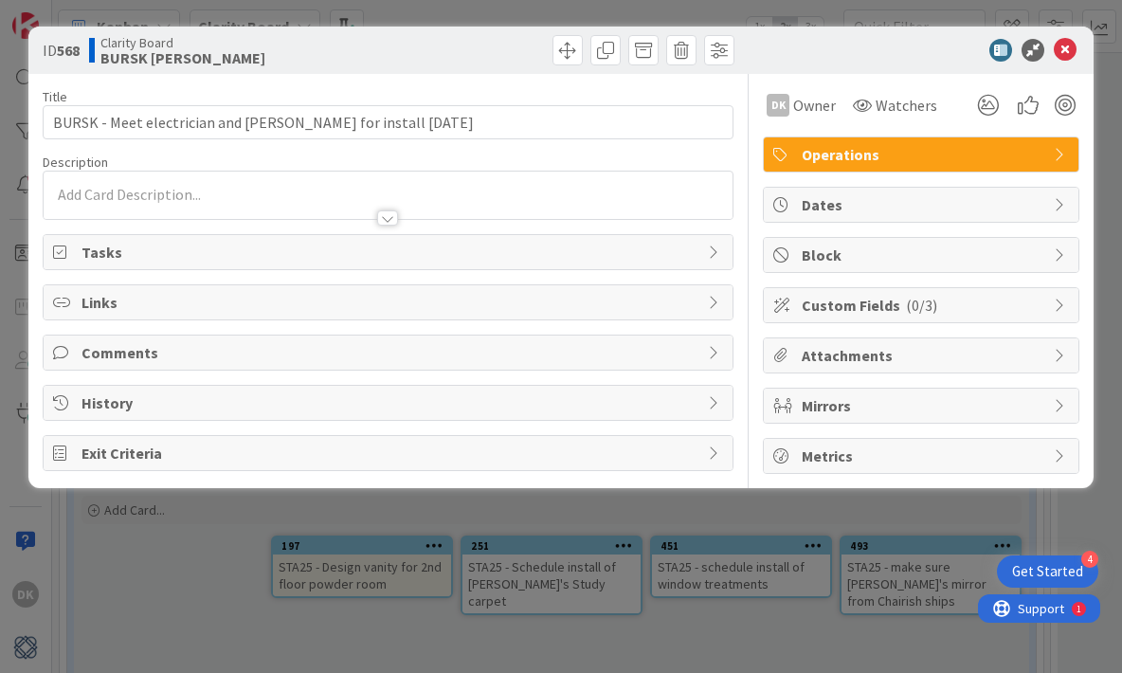
click at [919, 515] on div "ID 568 Clarity Board BURSK [PERSON_NAME] Title 58 / 128 BURSK - Meet electricia…" at bounding box center [561, 336] width 1122 height 673
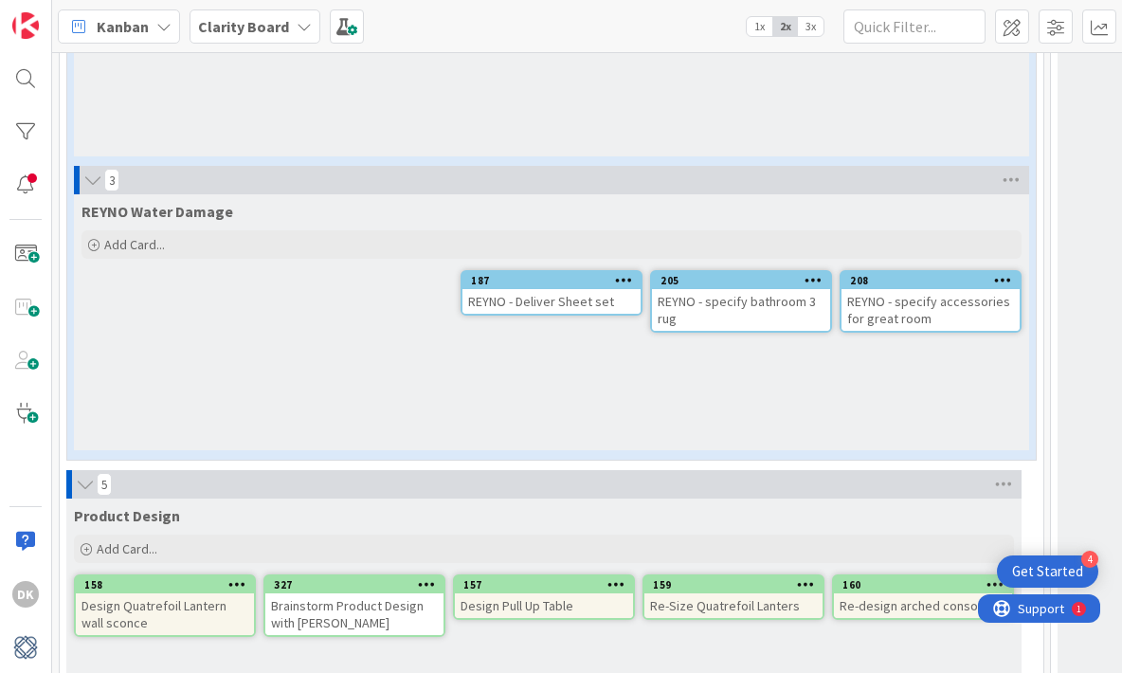
scroll to position [4739, 0]
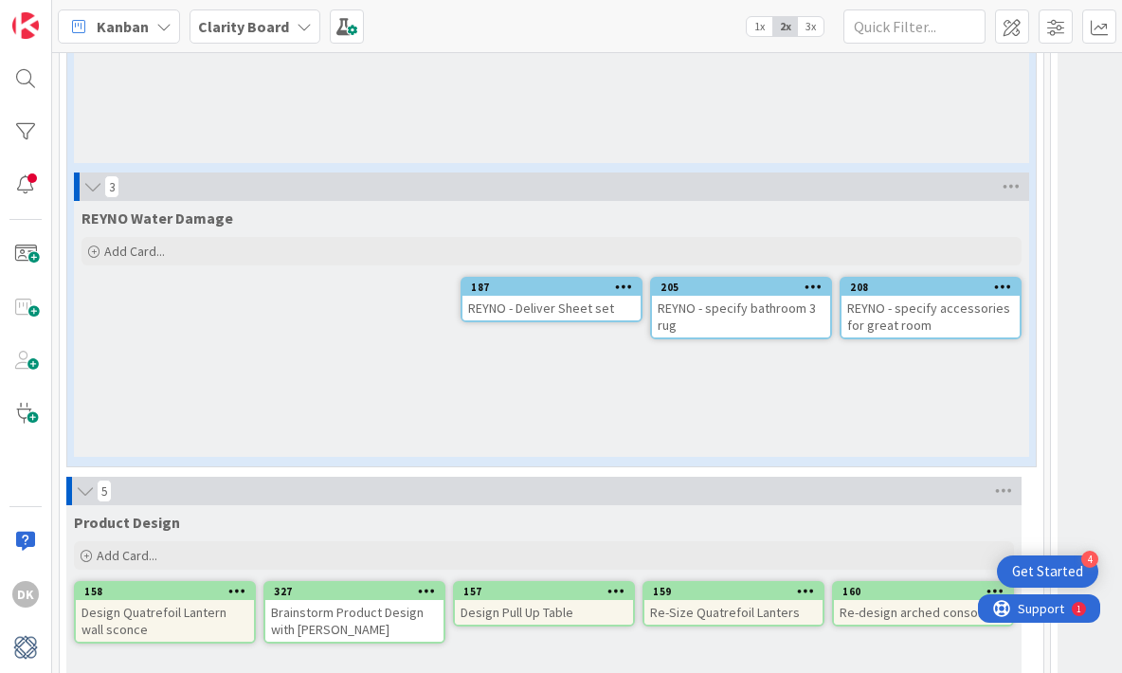
click at [564, 312] on div "REYNO - Deliver Sheet set" at bounding box center [552, 308] width 178 height 25
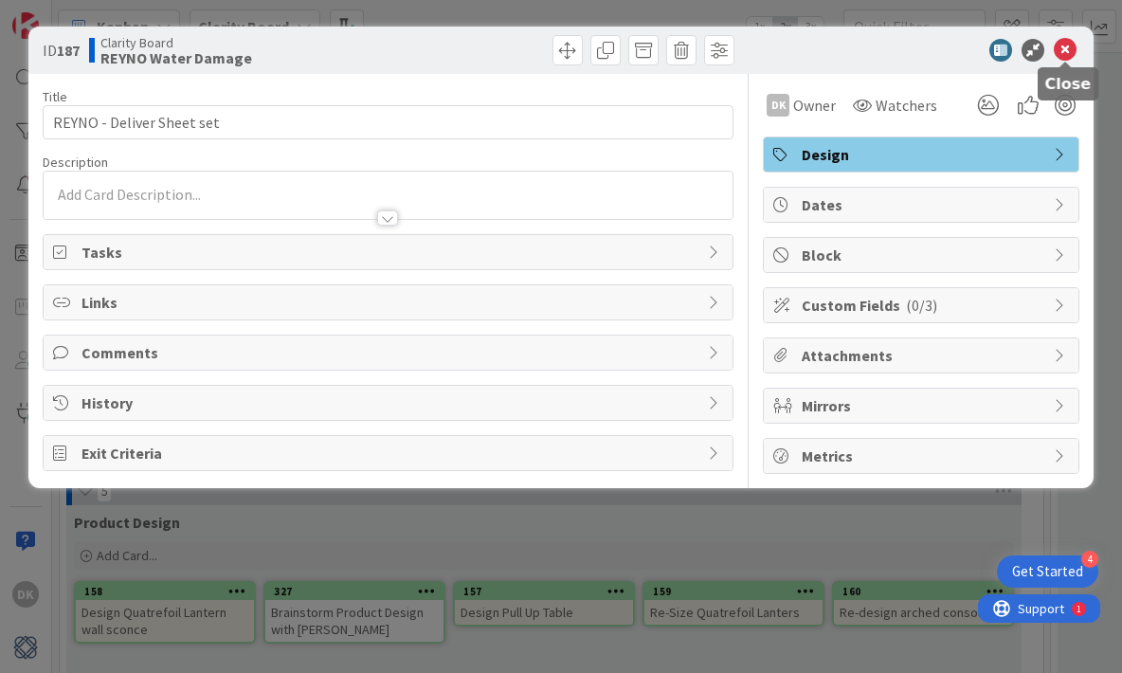
click at [1063, 51] on icon at bounding box center [1065, 50] width 23 height 23
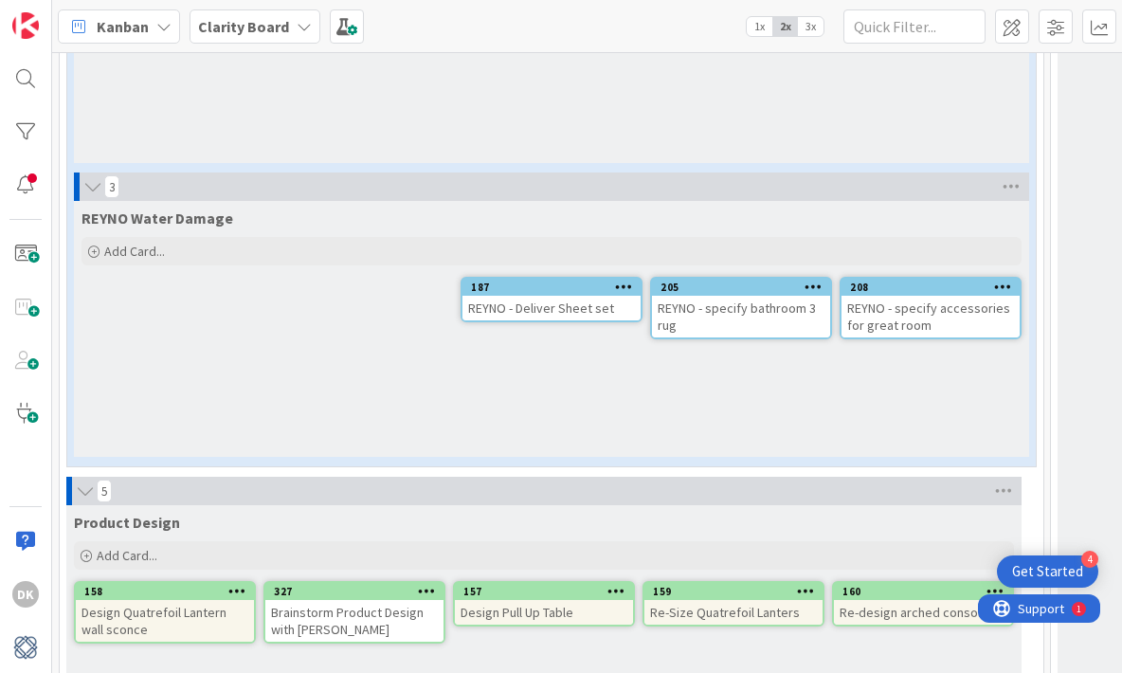
drag, startPoint x: 557, startPoint y: 349, endPoint x: 566, endPoint y: 289, distance: 60.3
click at [566, 289] on div "REYNO Water Damage Add Card... 208 REYNO - specify accessories for great room 2…" at bounding box center [551, 329] width 955 height 256
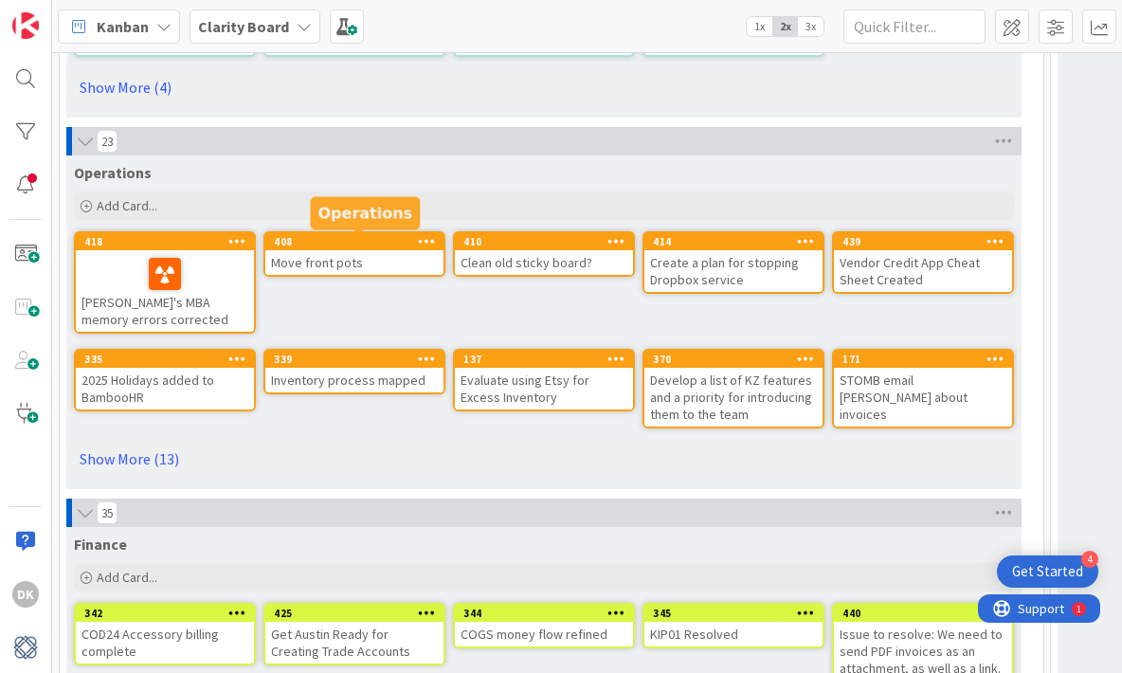
scroll to position [5899, 0]
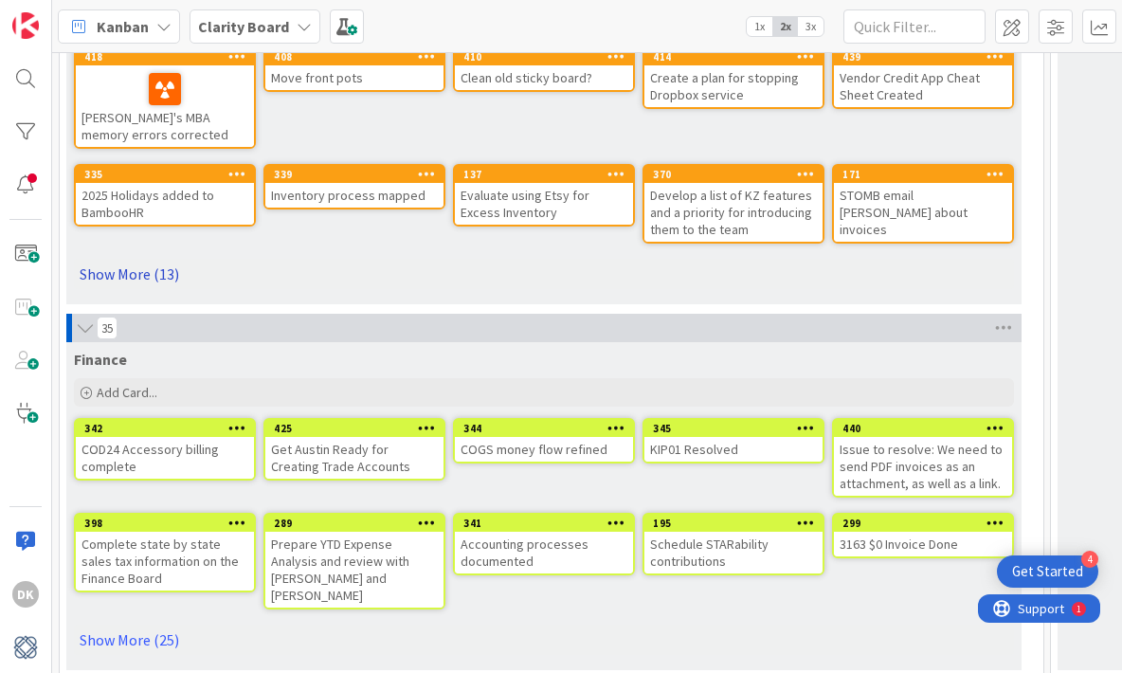
click at [142, 274] on link "Show More (13)" at bounding box center [544, 274] width 940 height 30
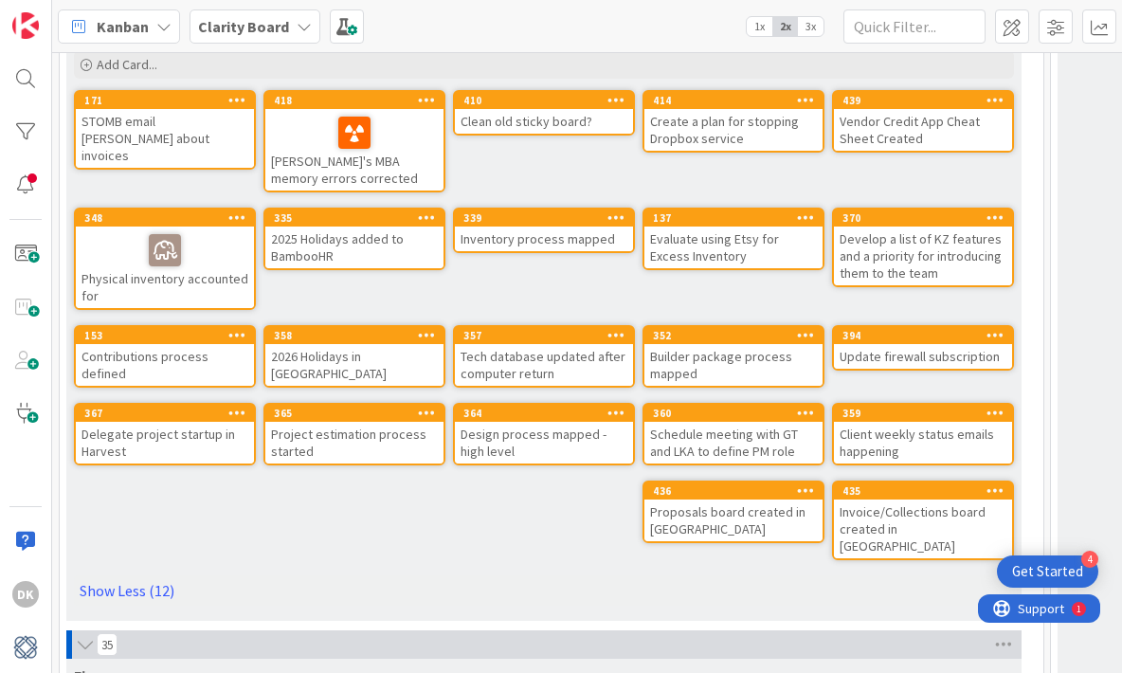
scroll to position [6155, 0]
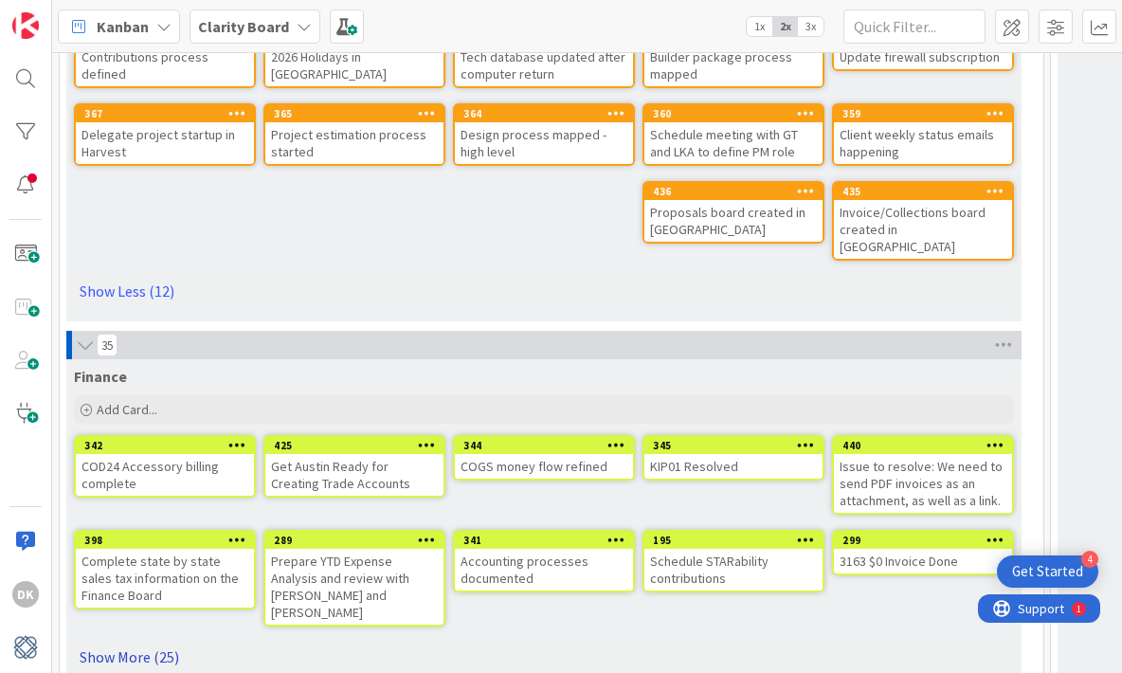
click at [129, 642] on link "Show More (25)" at bounding box center [544, 657] width 940 height 30
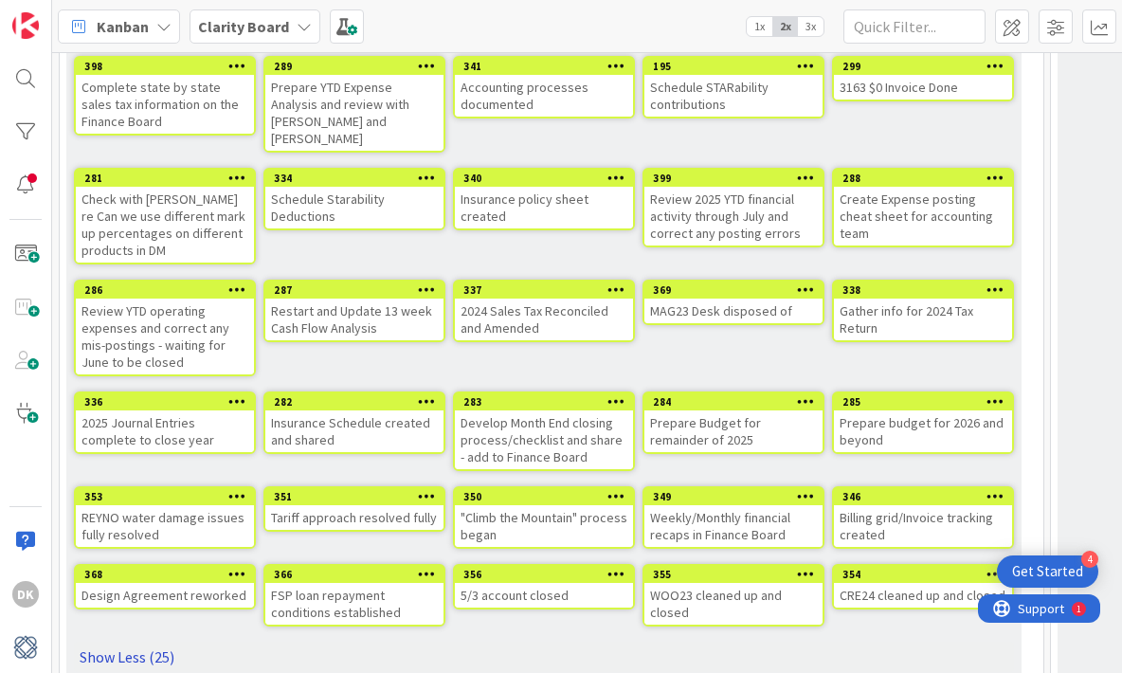
click at [143, 642] on link "Show Less (25)" at bounding box center [544, 657] width 940 height 30
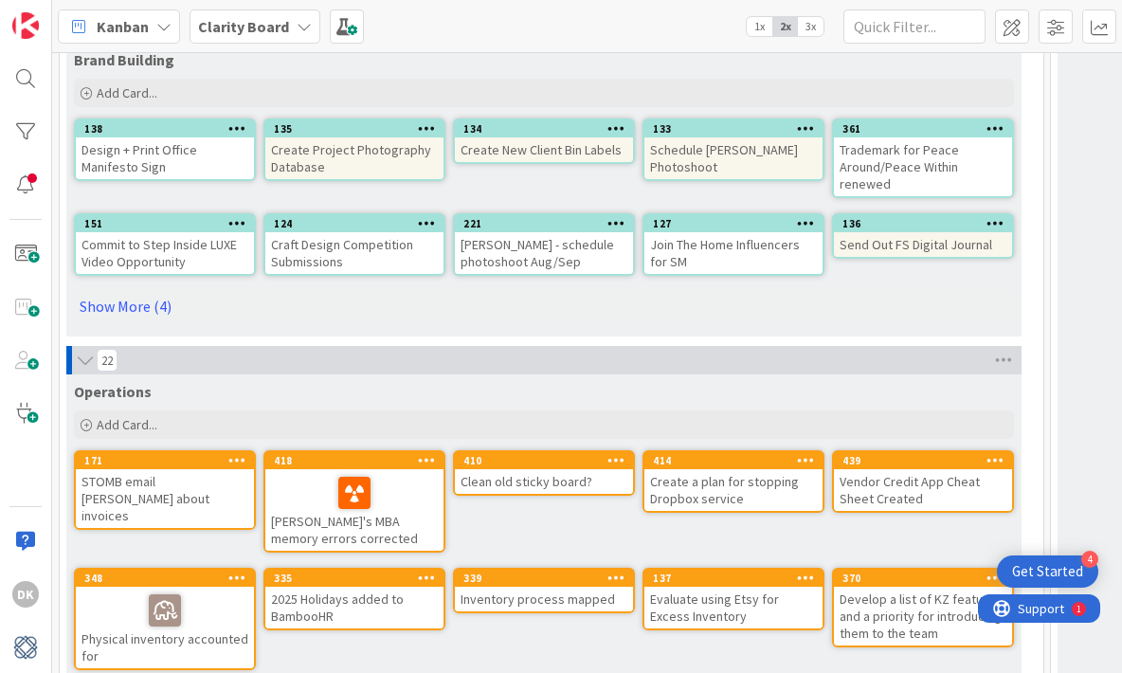
scroll to position [5406, 0]
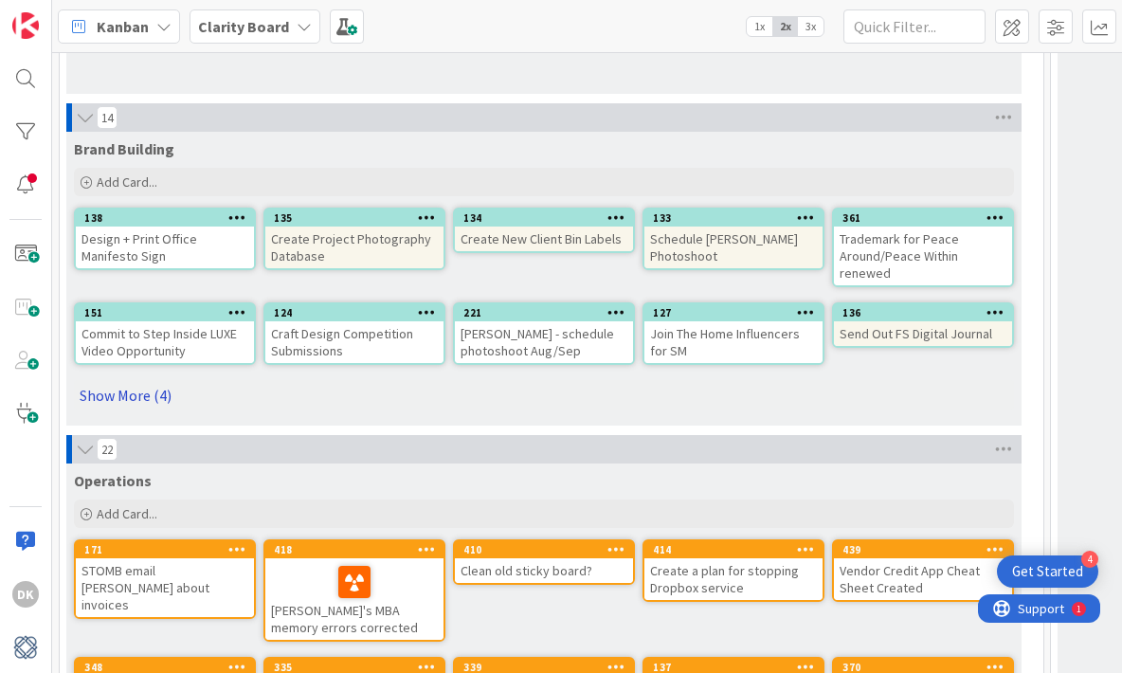
click at [151, 391] on link "Show More (4)" at bounding box center [544, 395] width 940 height 30
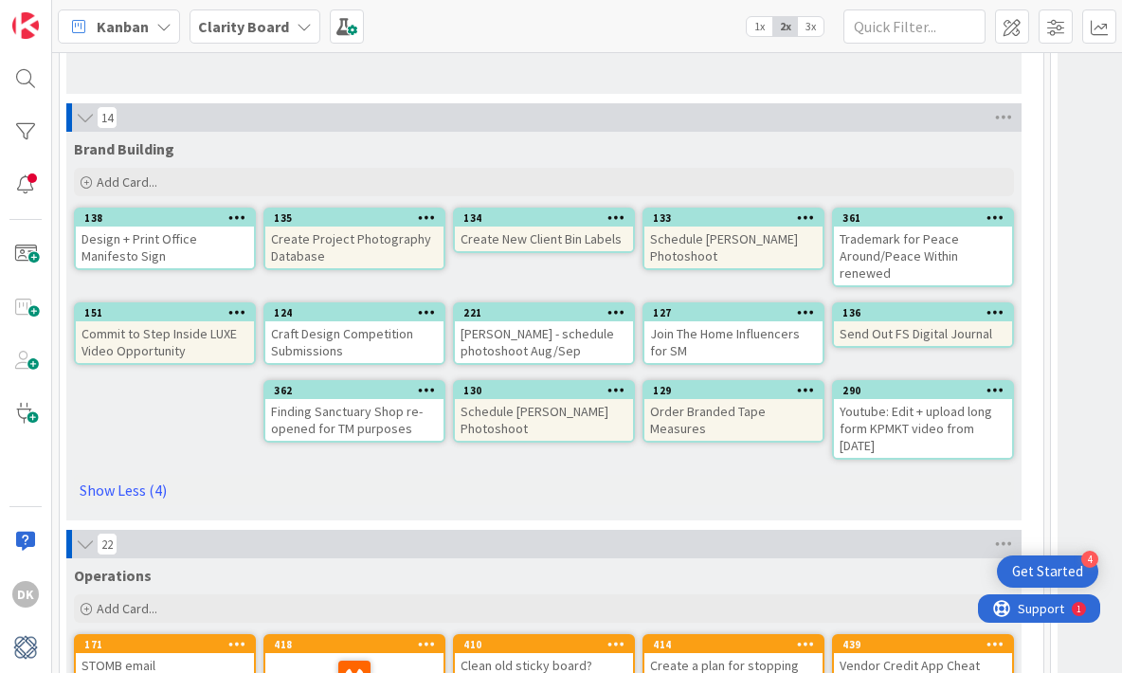
click at [326, 247] on div "Create Project Photography Database" at bounding box center [354, 248] width 178 height 42
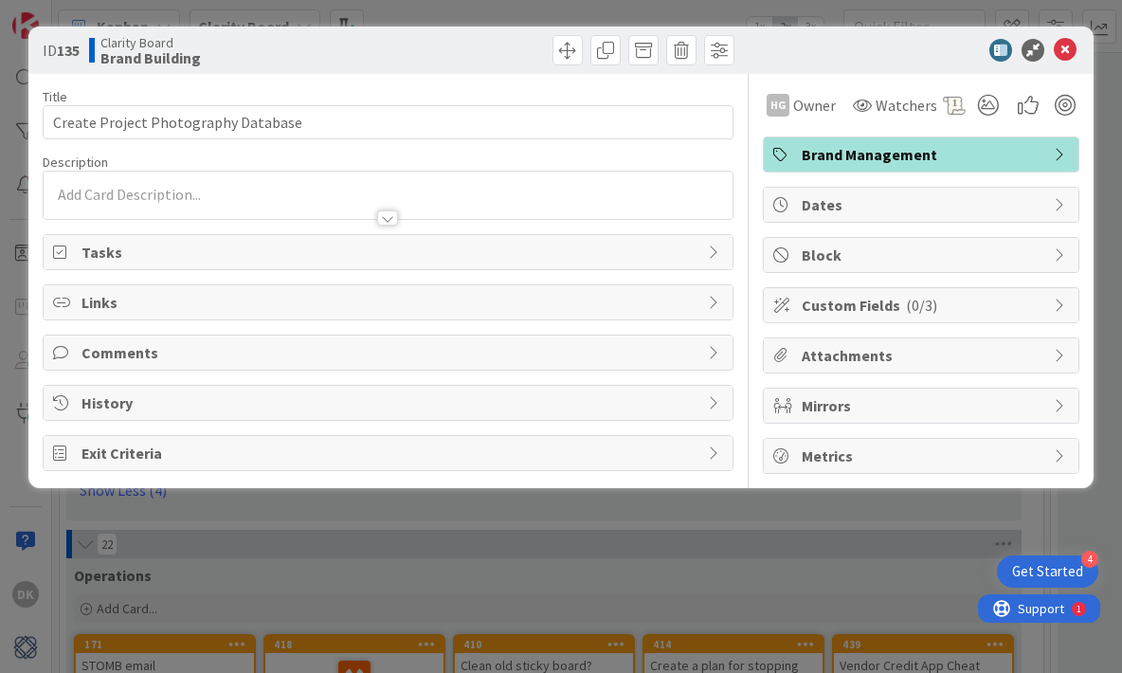
click at [627, 558] on div "ID 135 Clarity Board Brand Building Title 35 / 128 Create Project Photography D…" at bounding box center [561, 336] width 1122 height 673
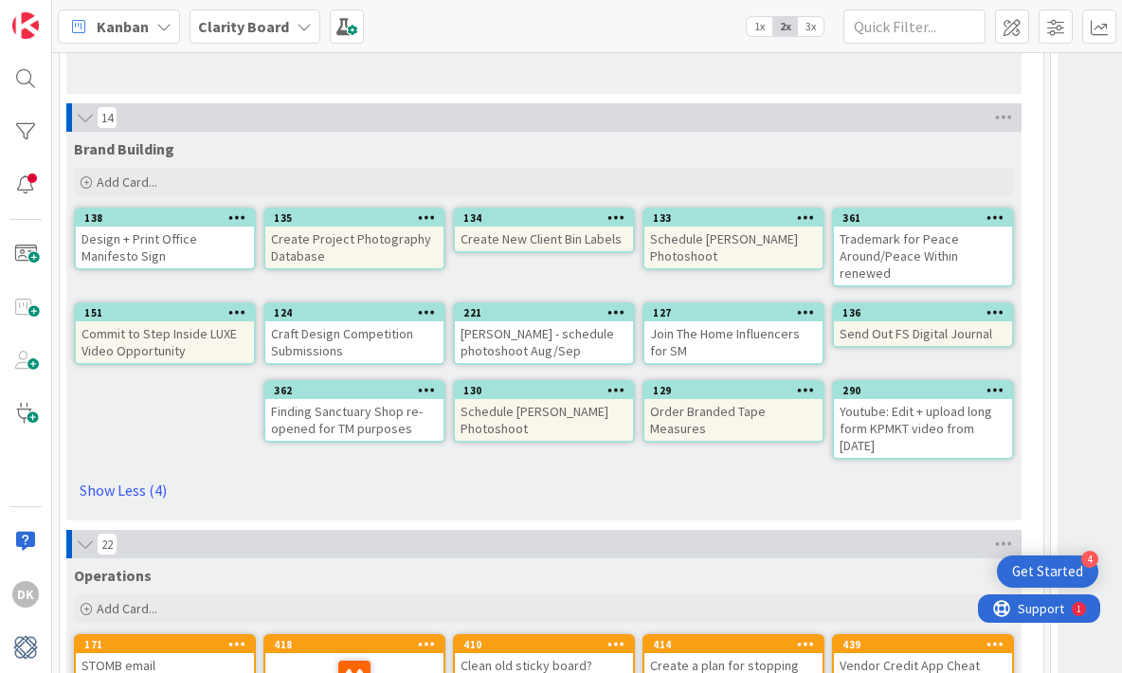
click at [215, 255] on div "Design + Print Office Manifesto Sign" at bounding box center [165, 248] width 178 height 42
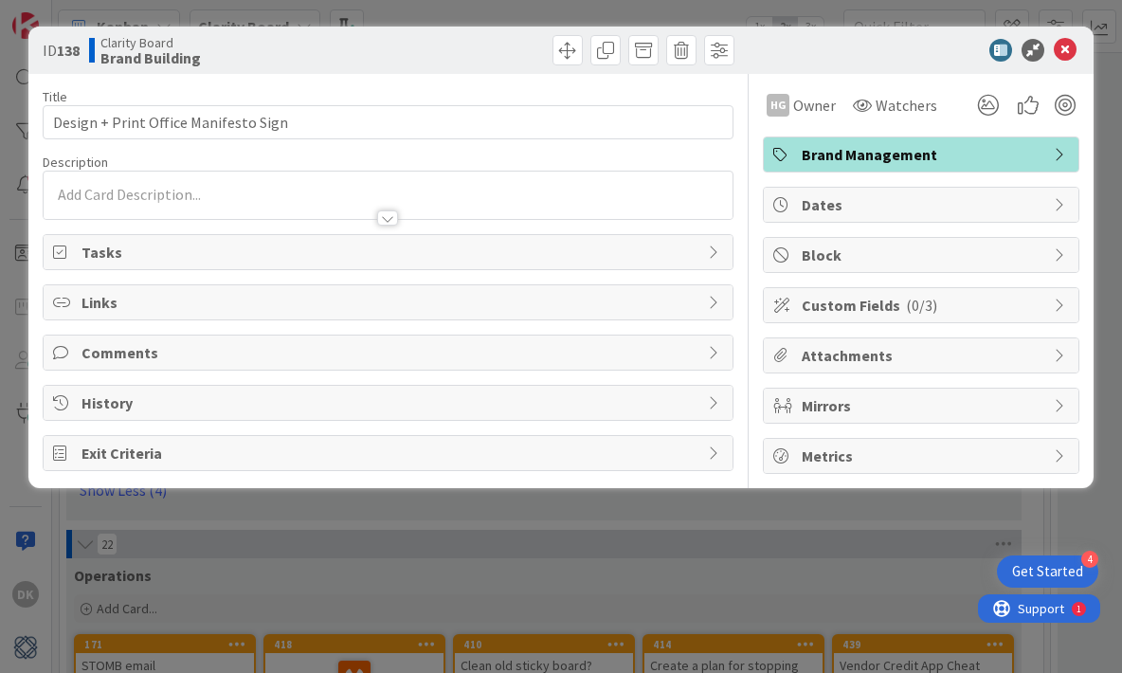
click at [756, 551] on div "ID 138 Clarity Board Brand Building Title 36 / 128 Design + Print Office Manife…" at bounding box center [561, 336] width 1122 height 673
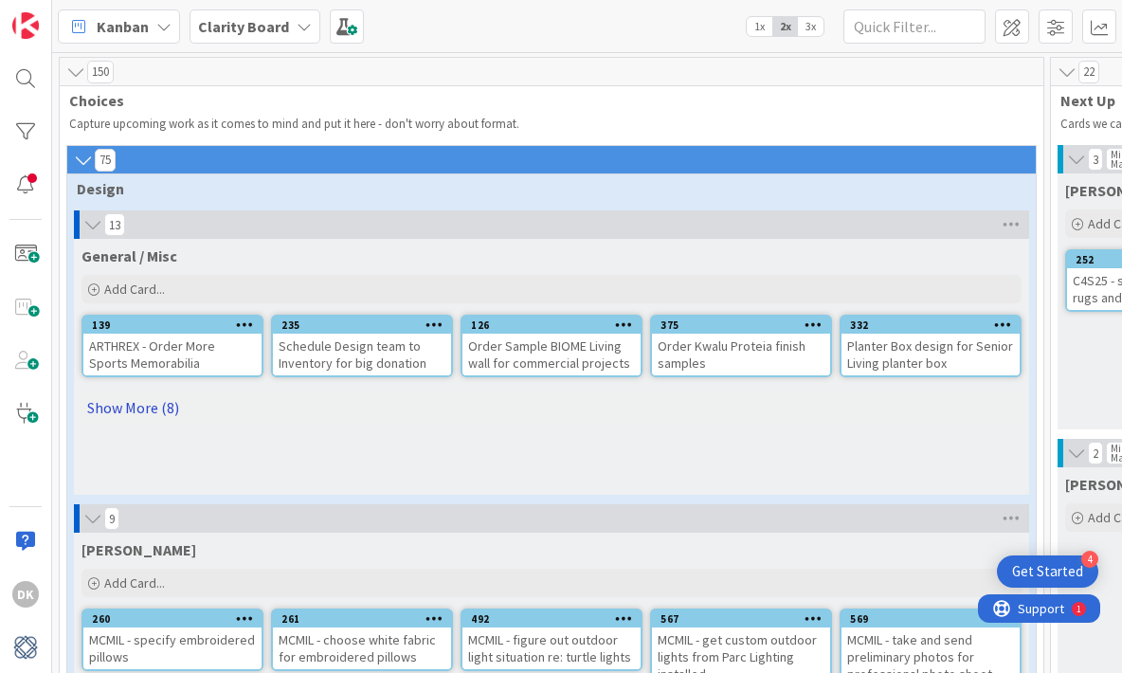
click at [148, 414] on link "Show More (8)" at bounding box center [552, 407] width 940 height 30
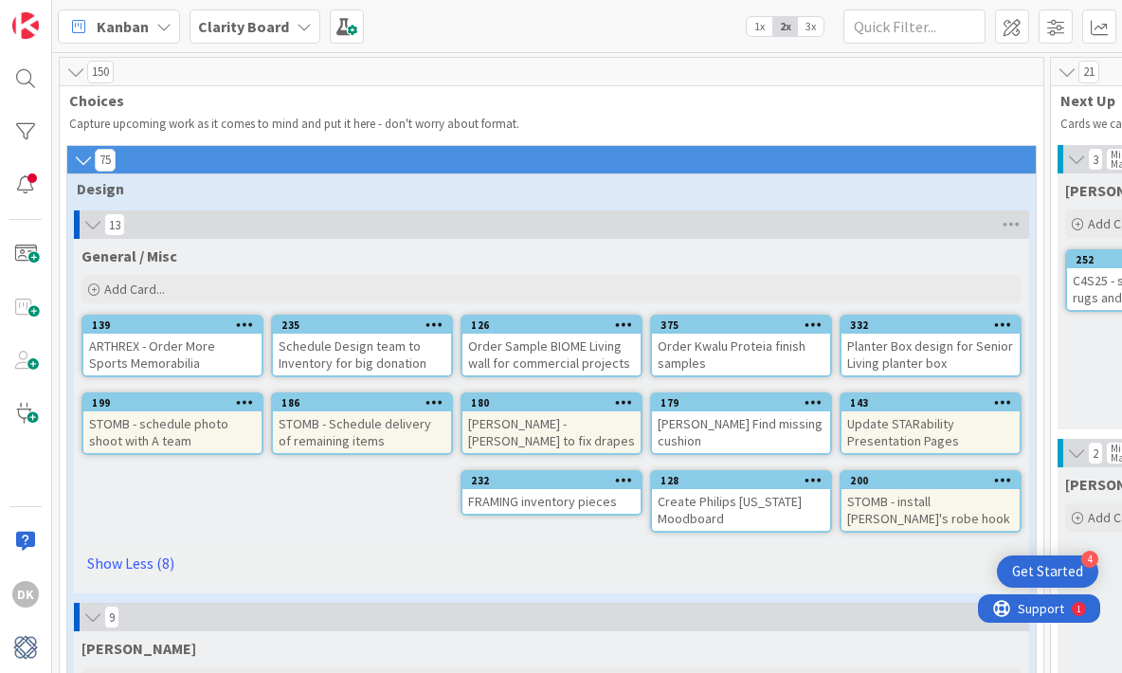
click at [929, 516] on div "STOMB - install [PERSON_NAME]'s robe hook" at bounding box center [931, 510] width 178 height 42
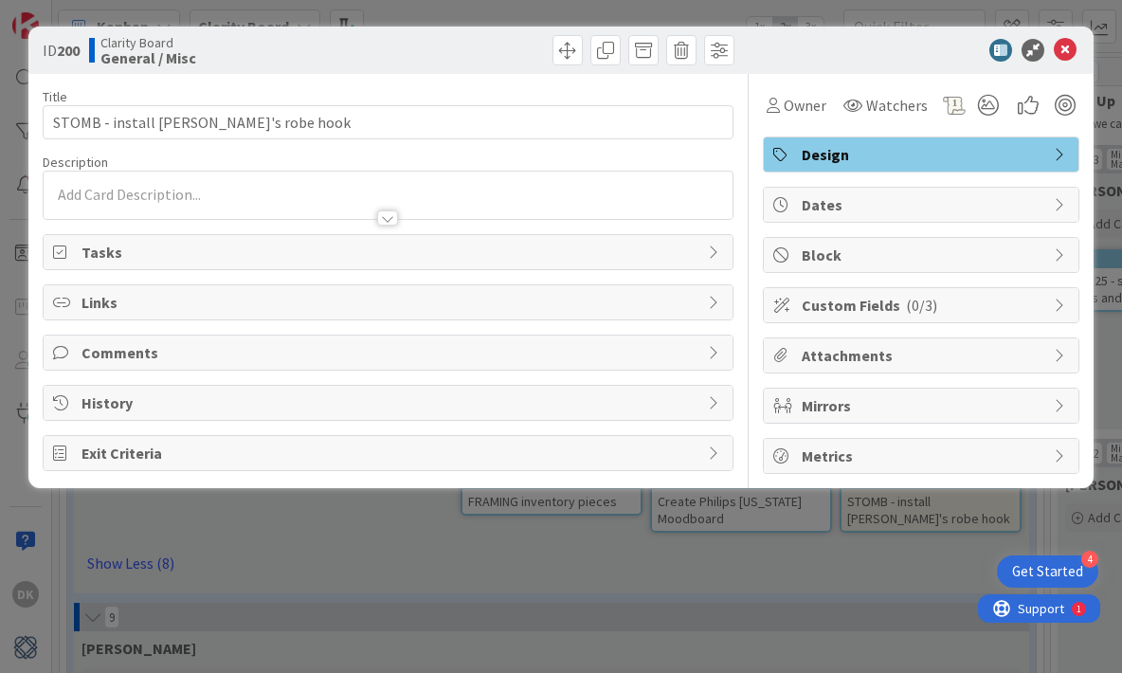
click at [589, 590] on div "ID 200 Clarity Board General / Misc Title 37 / 128 STOMB - install [PERSON_NAME…" at bounding box center [561, 336] width 1122 height 673
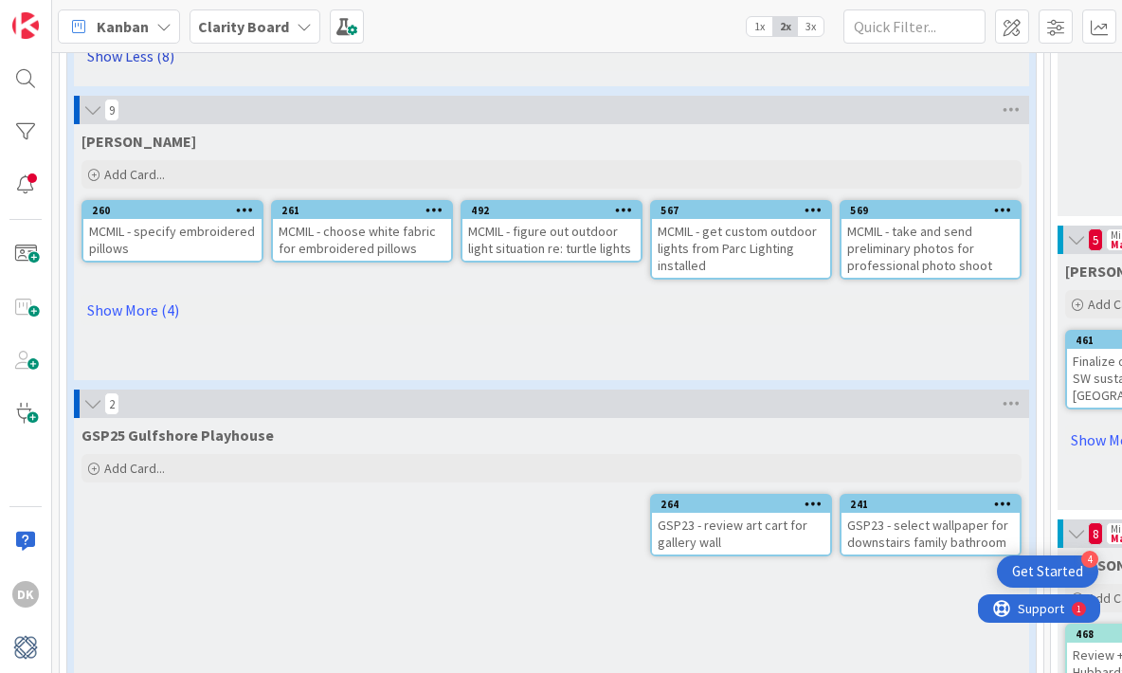
scroll to position [519, 0]
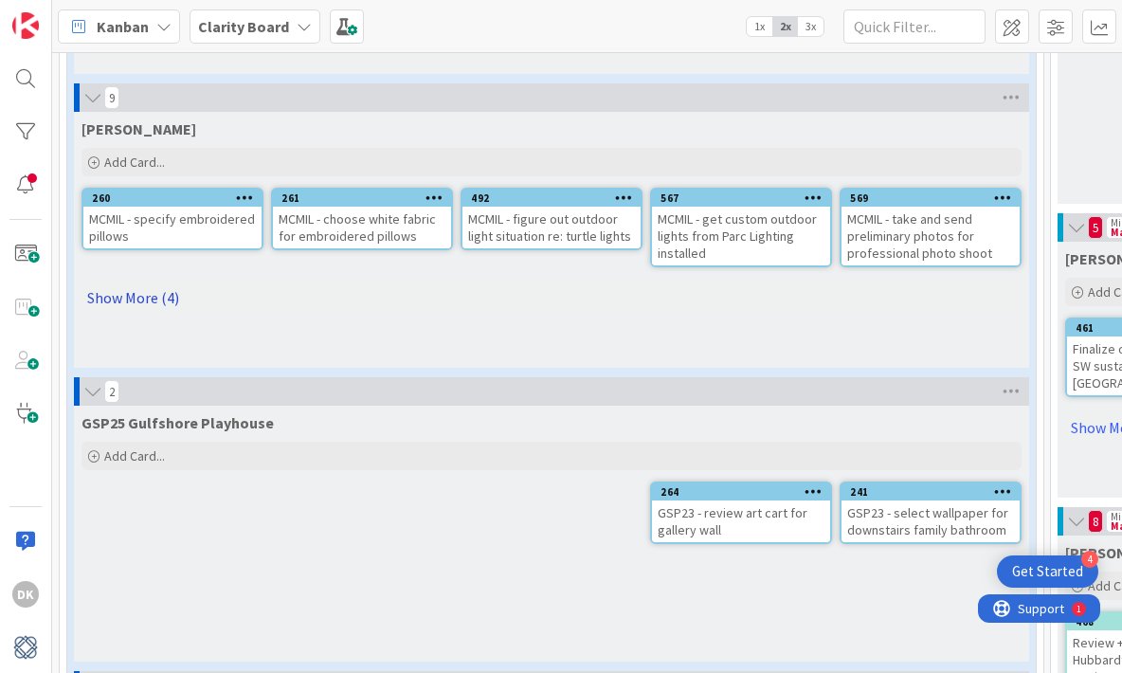
click at [131, 307] on link "Show More (4)" at bounding box center [552, 297] width 940 height 30
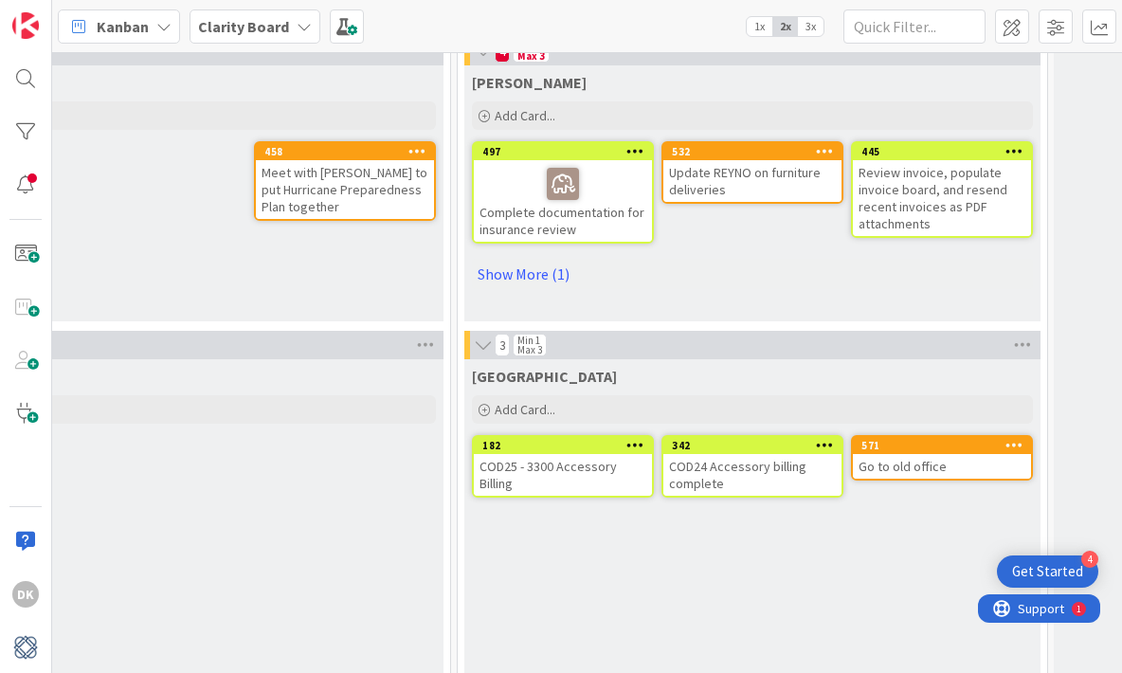
scroll to position [1303, 1190]
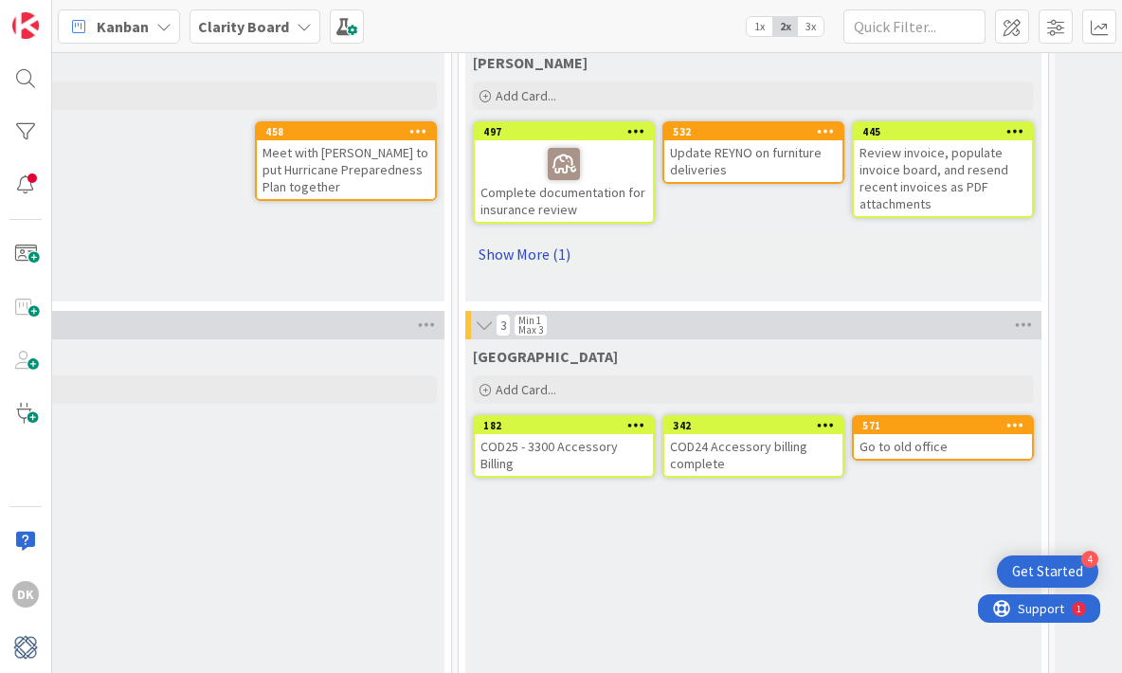
click at [542, 251] on link "Show More (1)" at bounding box center [753, 254] width 561 height 30
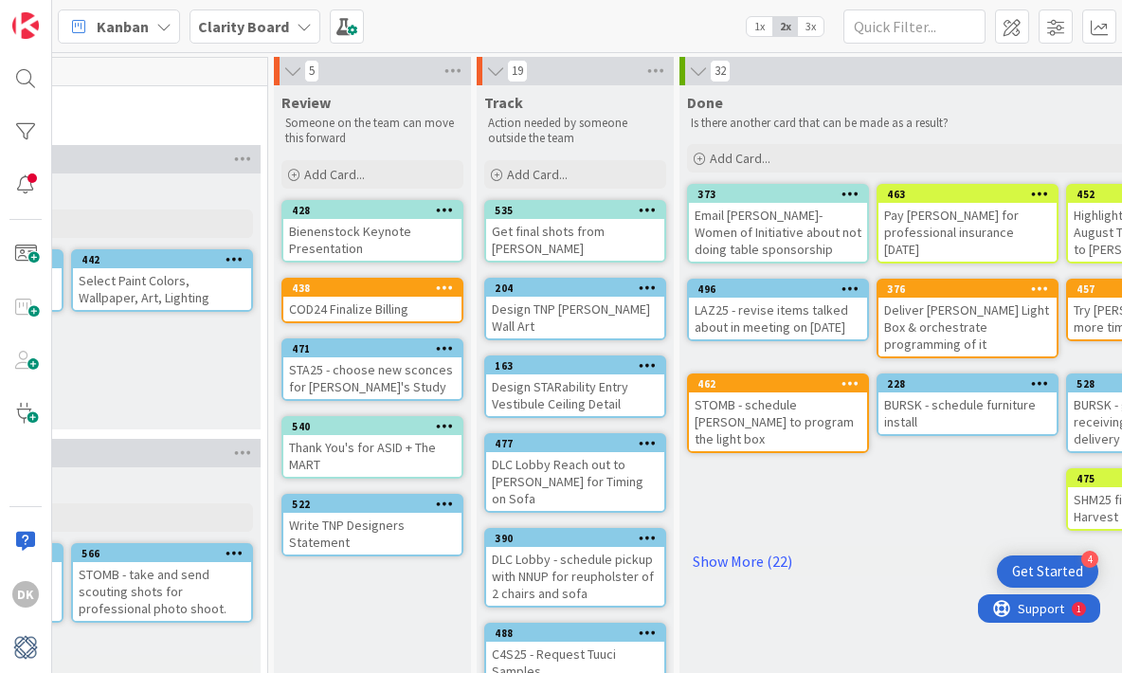
scroll to position [0, 2211]
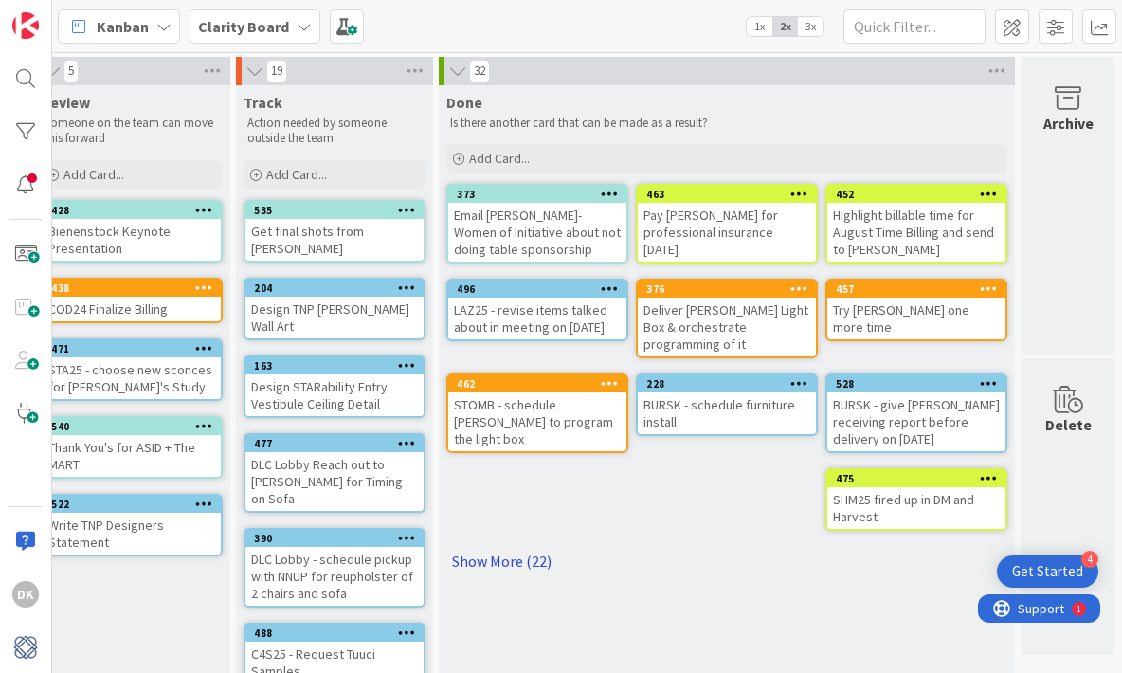
click at [525, 548] on link "Show More (22)" at bounding box center [726, 561] width 561 height 30
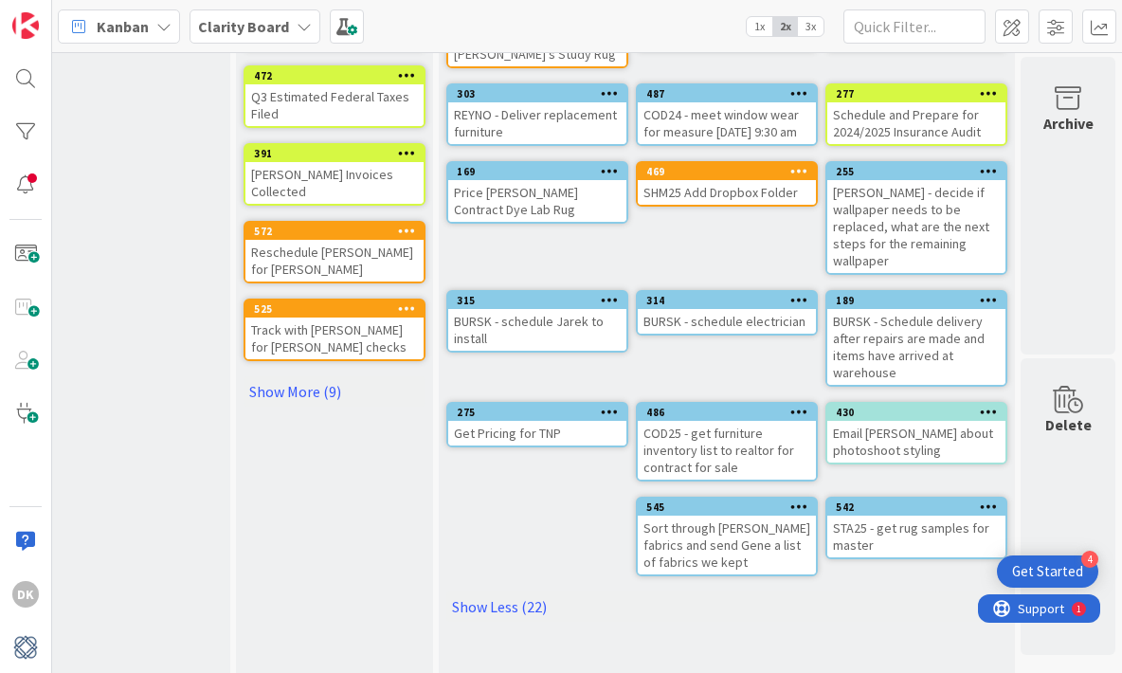
scroll to position [717, 2211]
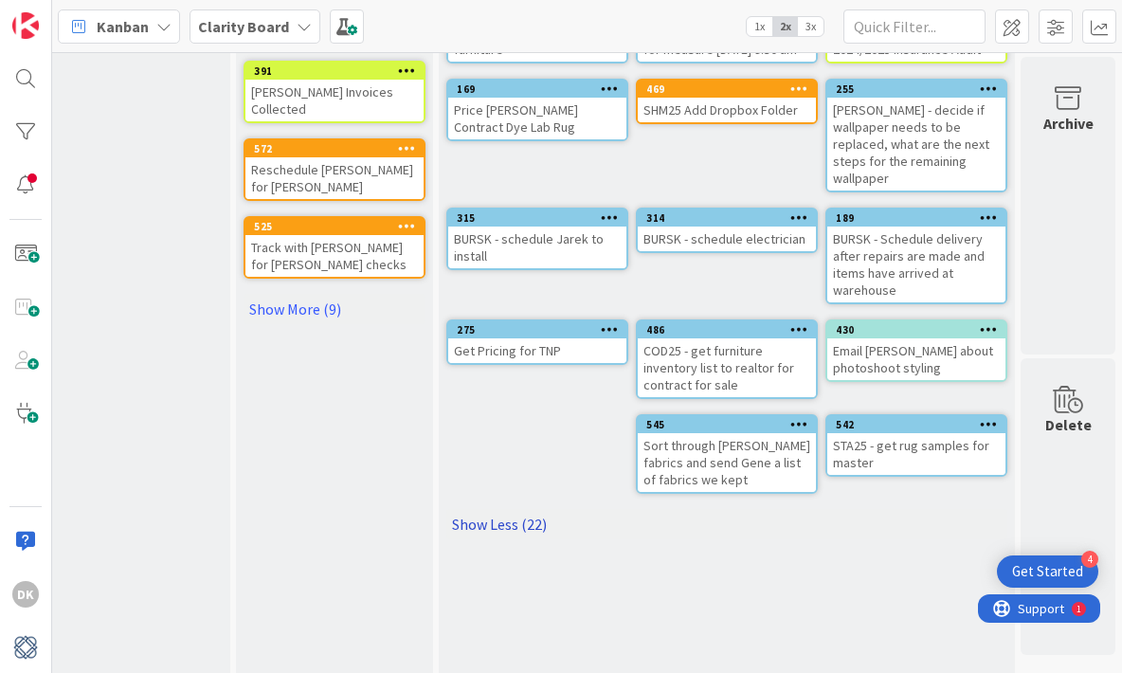
click at [509, 509] on link "Show Less (22)" at bounding box center [726, 524] width 561 height 30
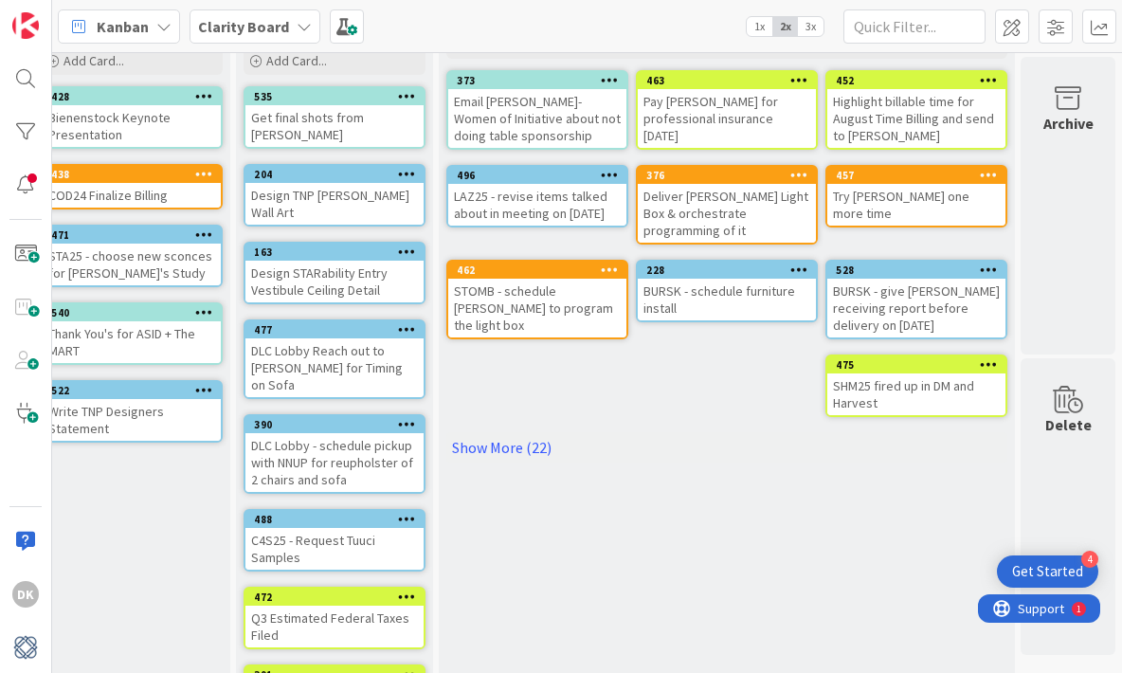
scroll to position [0, 2211]
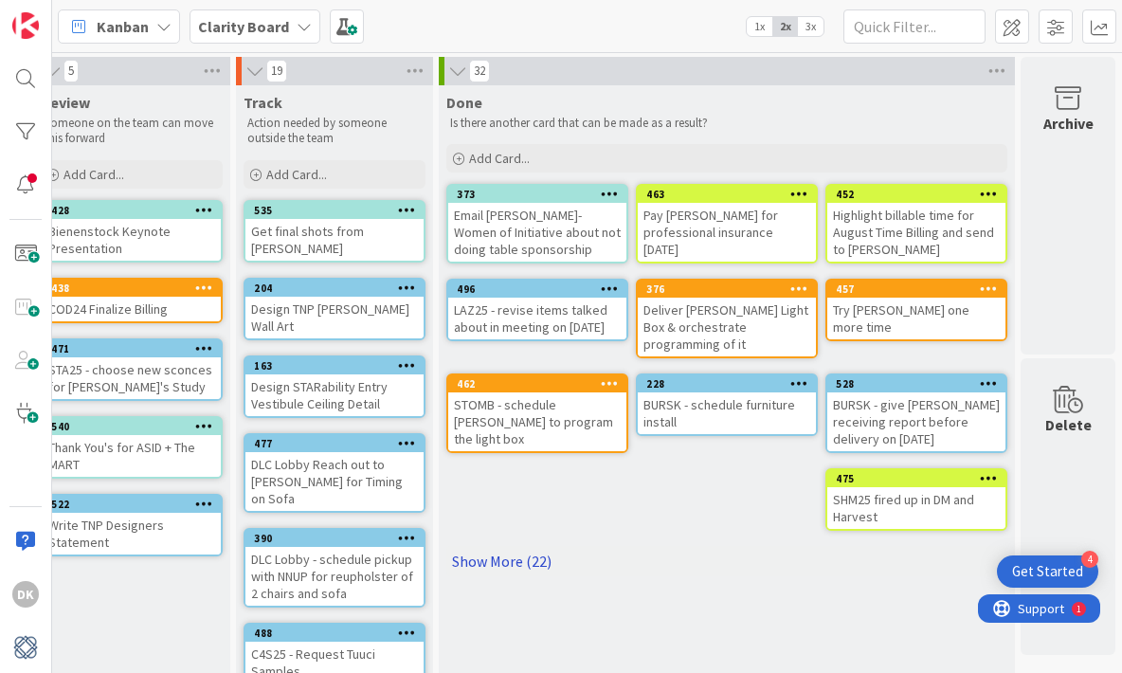
click at [514, 546] on link "Show More (22)" at bounding box center [726, 561] width 561 height 30
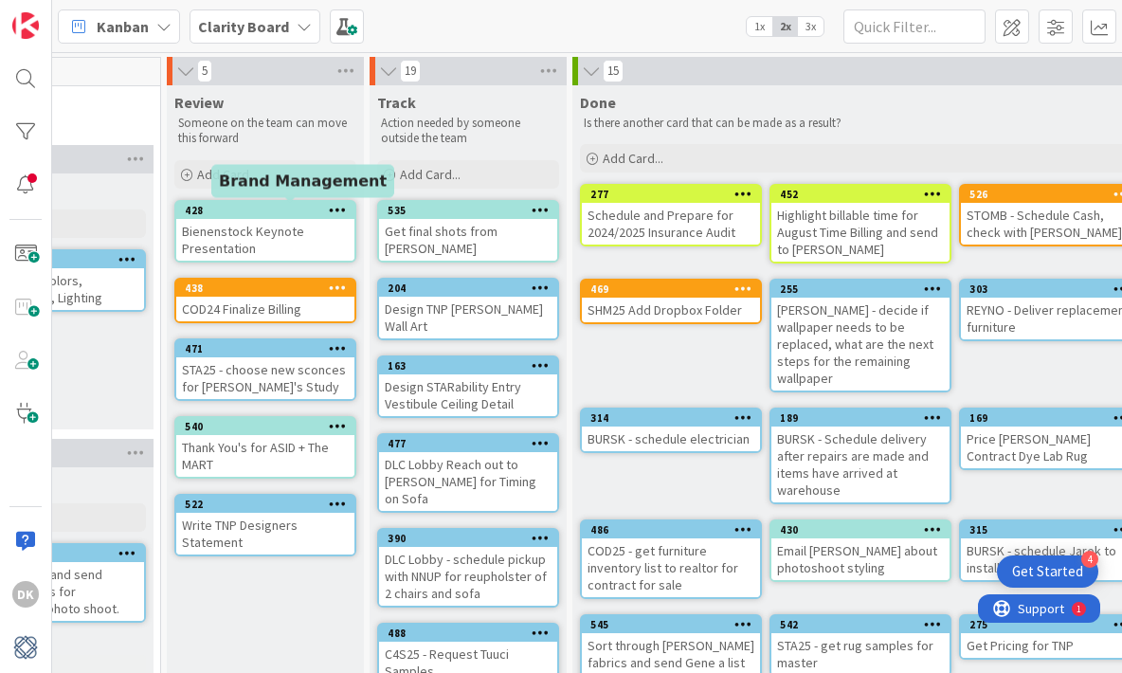
scroll to position [0, 2079]
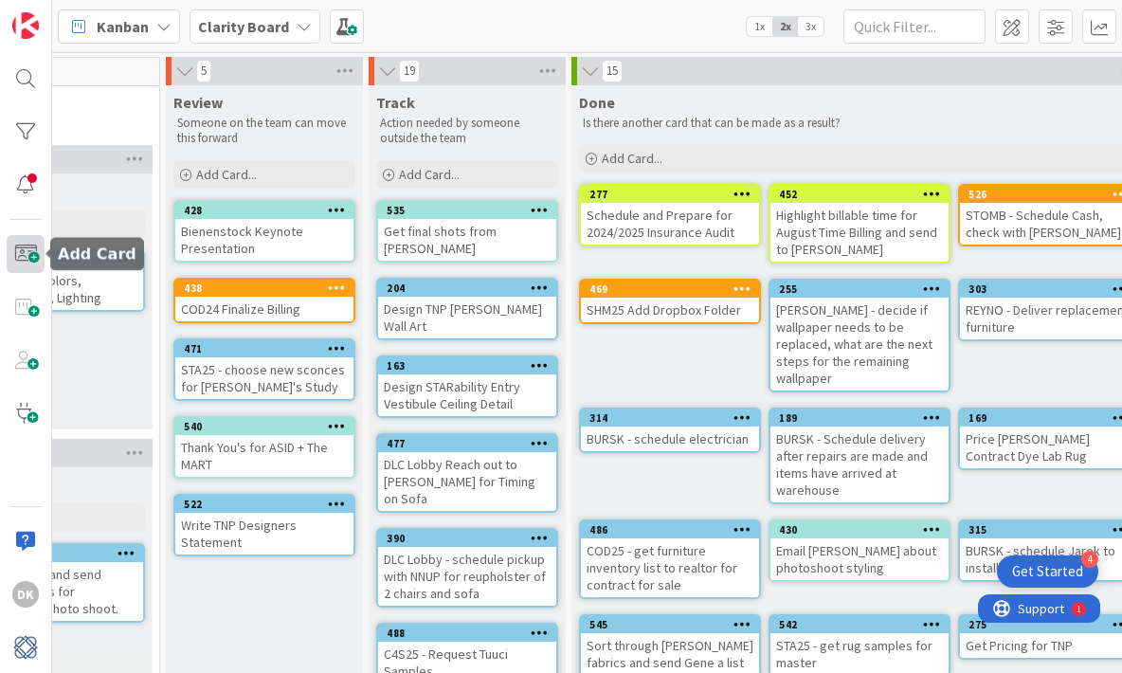
click at [18, 248] on span at bounding box center [26, 254] width 38 height 38
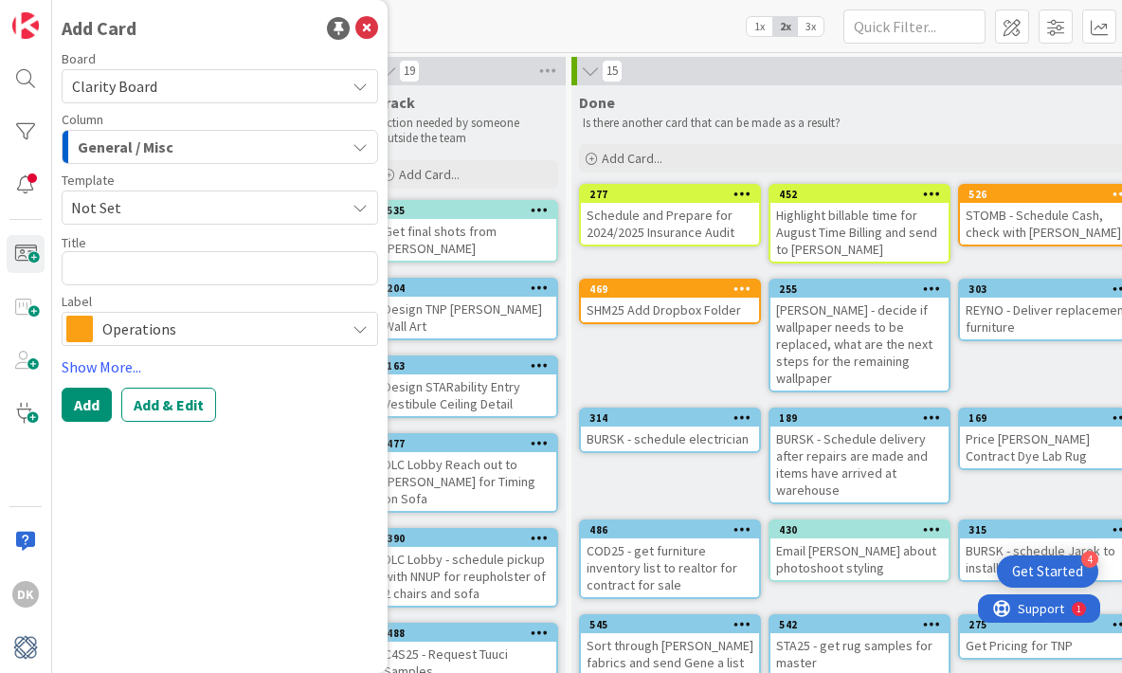
click at [210, 137] on div "General / Misc" at bounding box center [209, 147] width 272 height 30
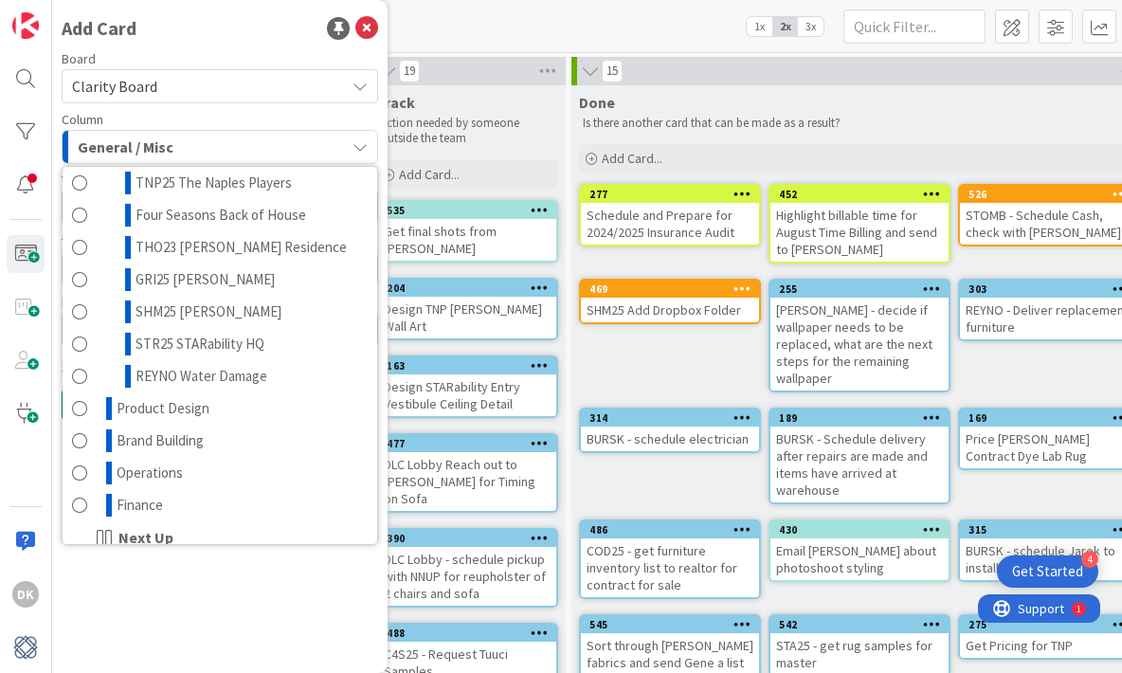
scroll to position [397, 0]
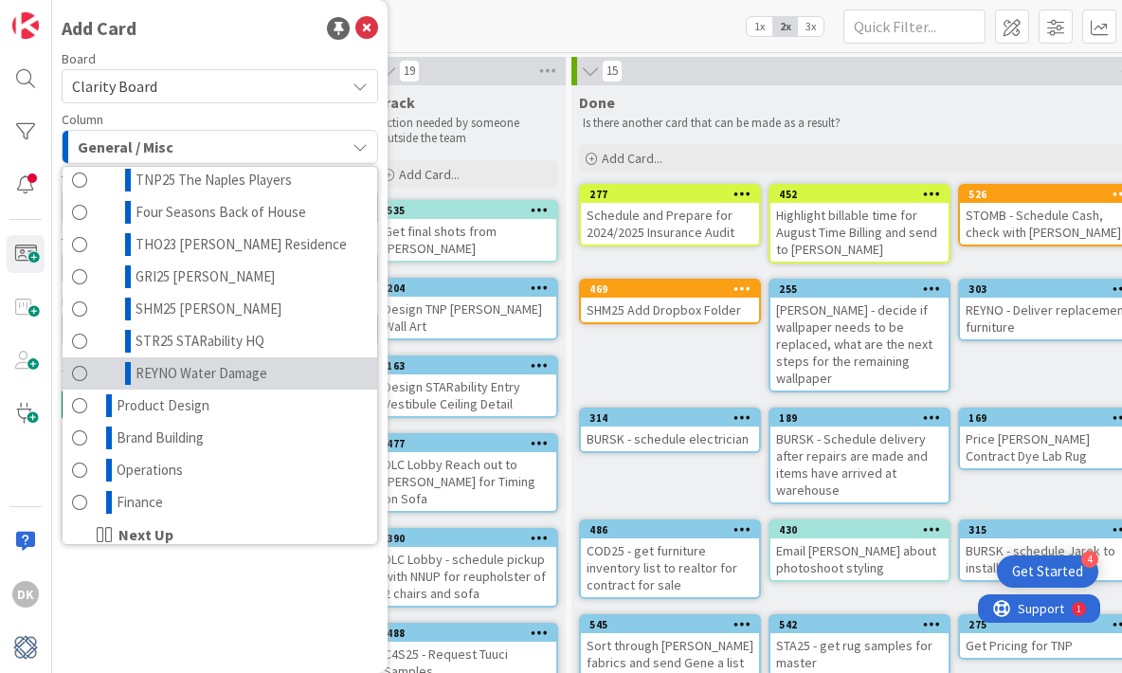
click at [244, 377] on span "REYNO Water Damage" at bounding box center [202, 373] width 132 height 23
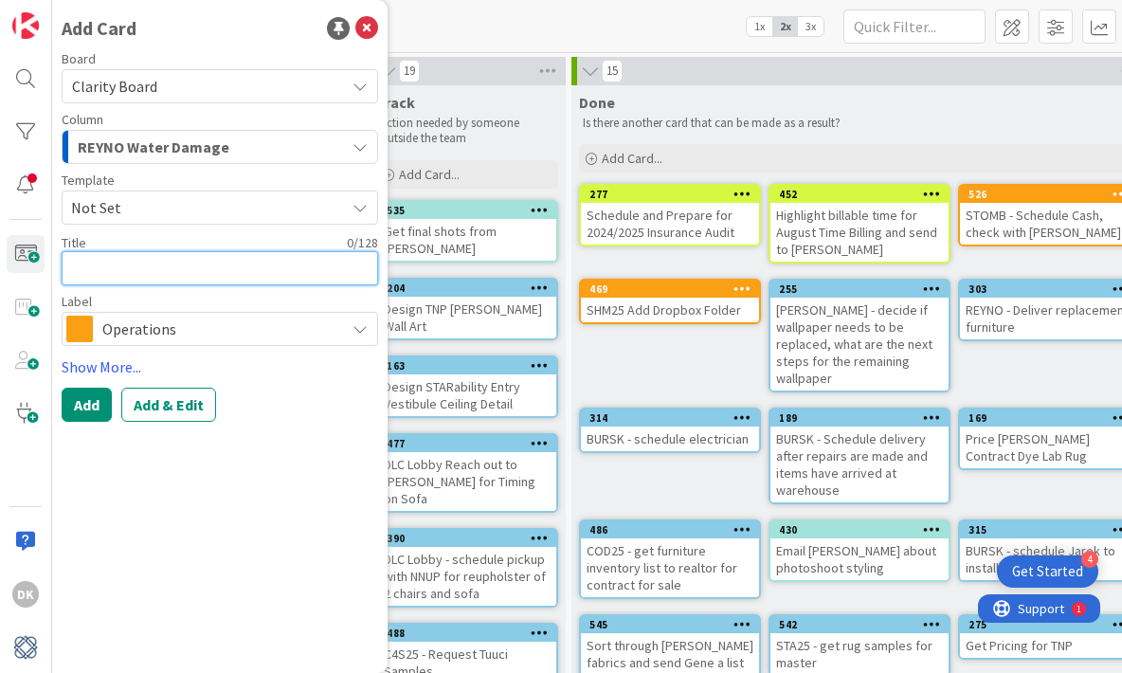
click at [164, 270] on textarea at bounding box center [220, 268] width 317 height 34
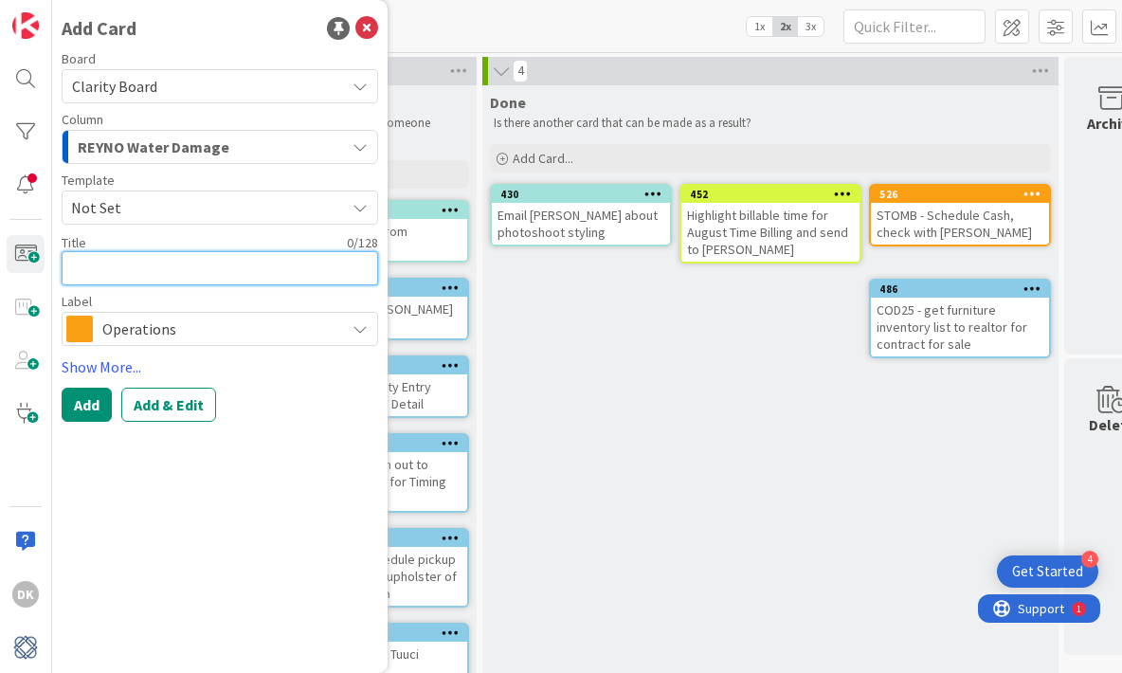
scroll to position [0, 2173]
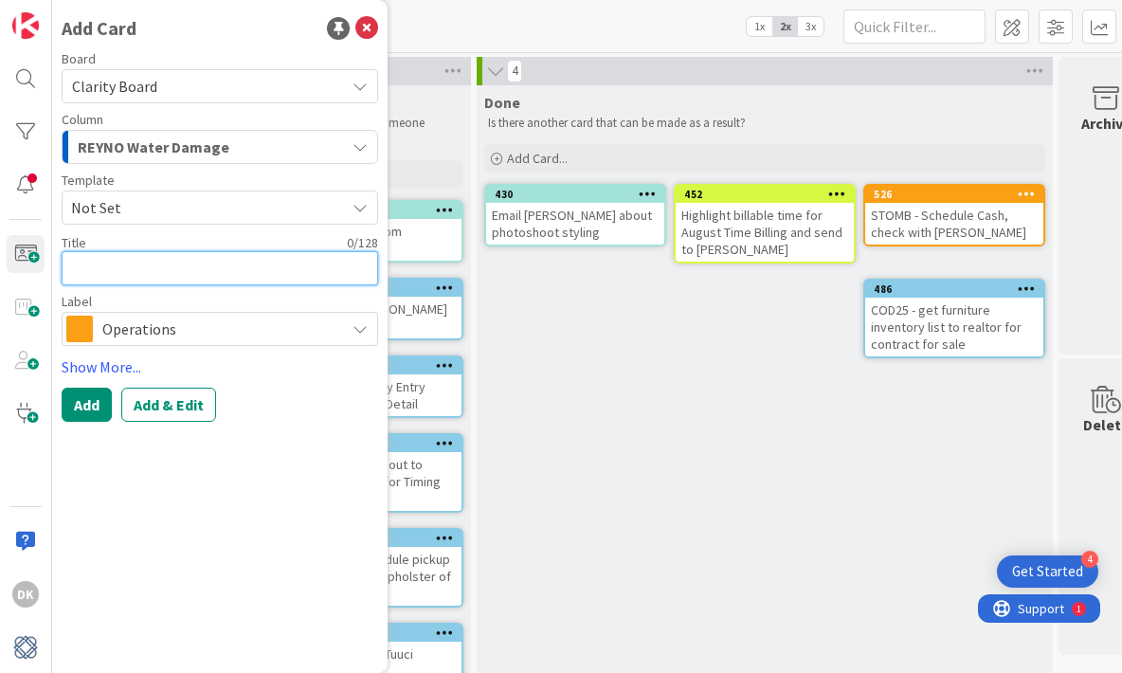
type textarea "x"
type textarea "G"
type textarea "x"
type textarea "Go"
type textarea "x"
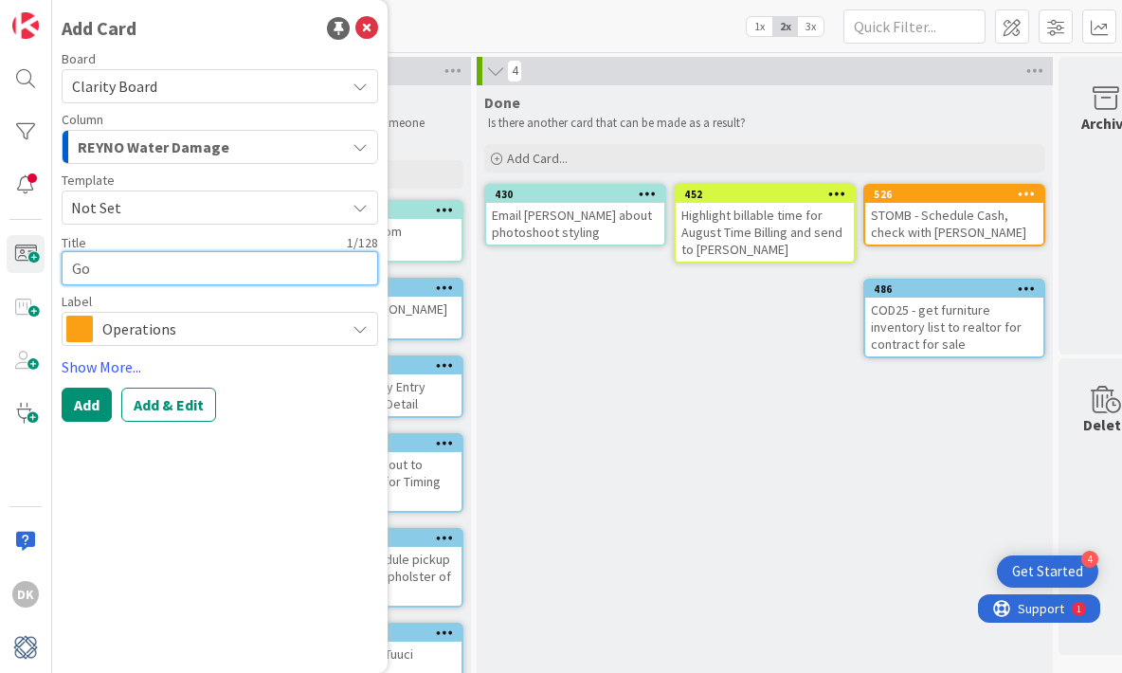
type textarea "Go"
type textarea "x"
type textarea "Go i"
type textarea "x"
type textarea "Go ins"
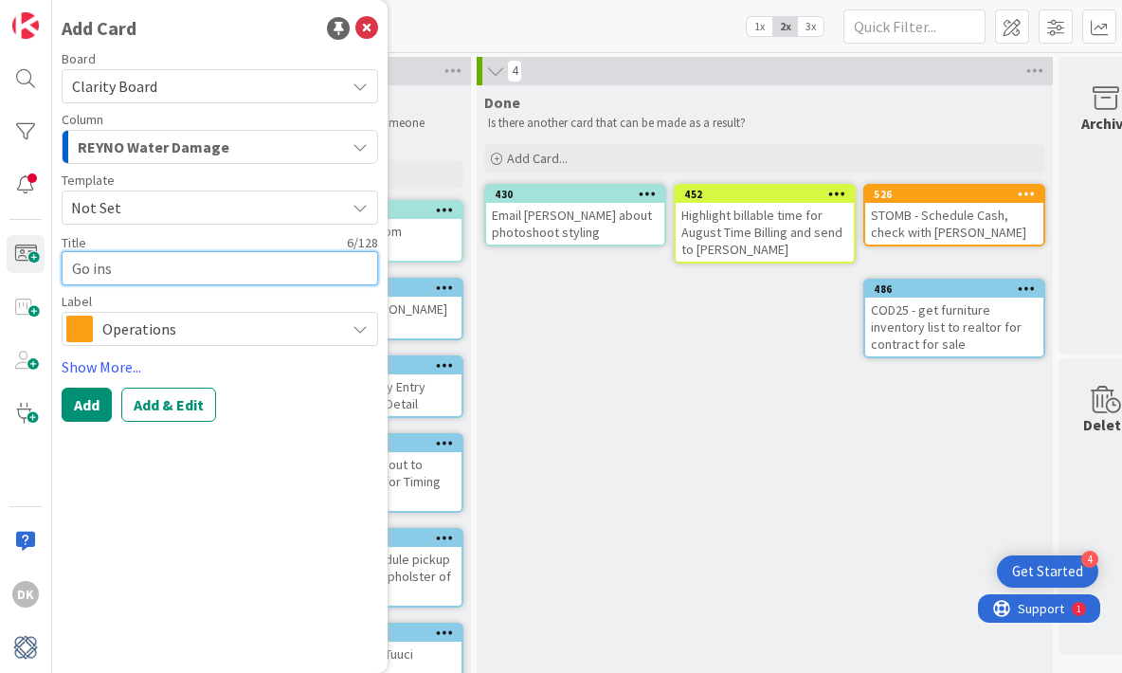
type textarea "x"
type textarea "Go inst"
type textarea "x"
type textarea "Go ins"
type textarea "x"
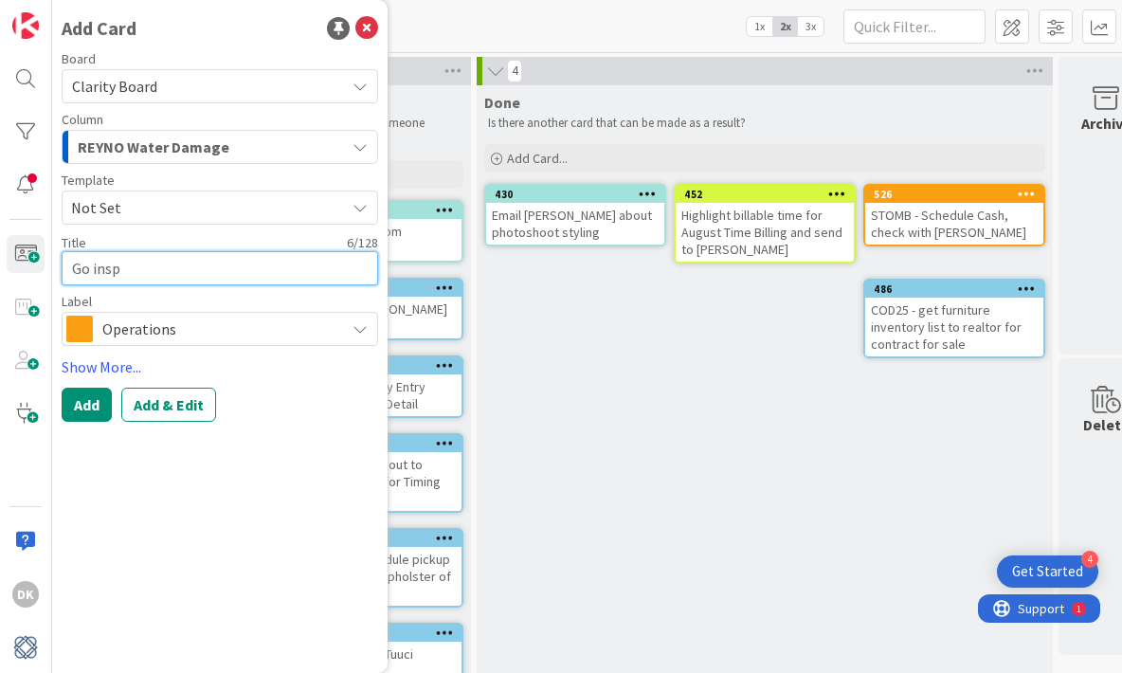
type textarea "Go inspe"
type textarea "x"
type textarea "Go inspec"
type textarea "x"
type textarea "Go inspect"
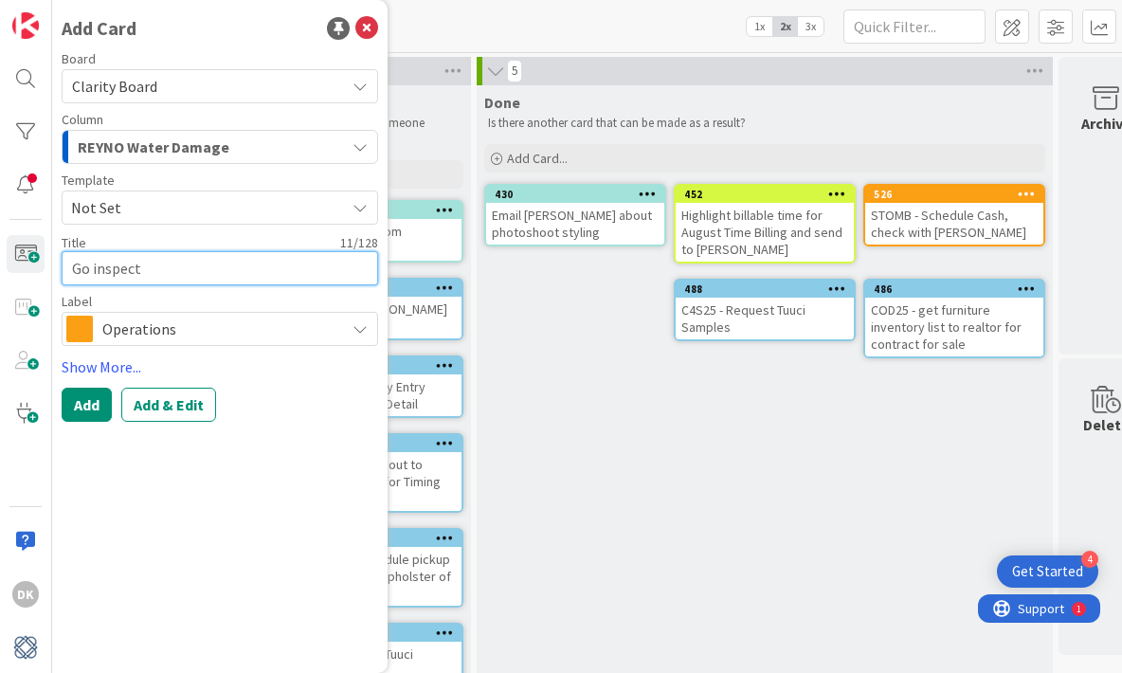
type textarea "x"
type textarea "Go inspect S"
type textarea "x"
type textarea "Go inspect Sid"
type textarea "x"
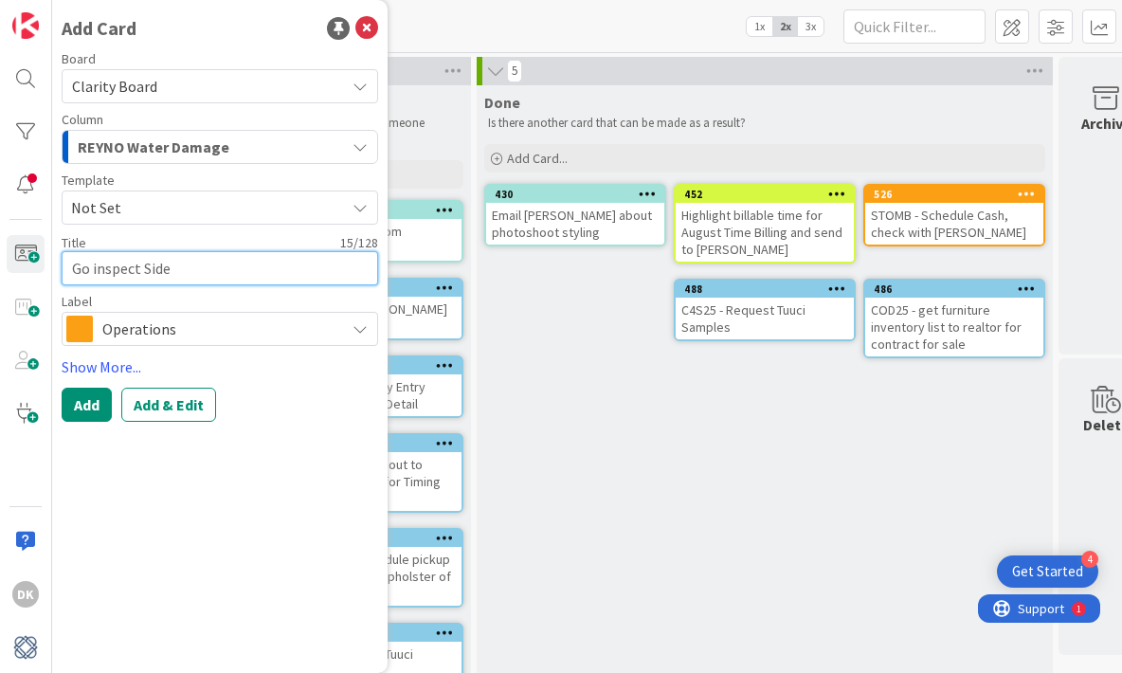
type textarea "Go inspect Side"
type textarea "x"
type textarea "Go inspect Side T"
type textarea "x"
type textarea "Go inspect Side Ta"
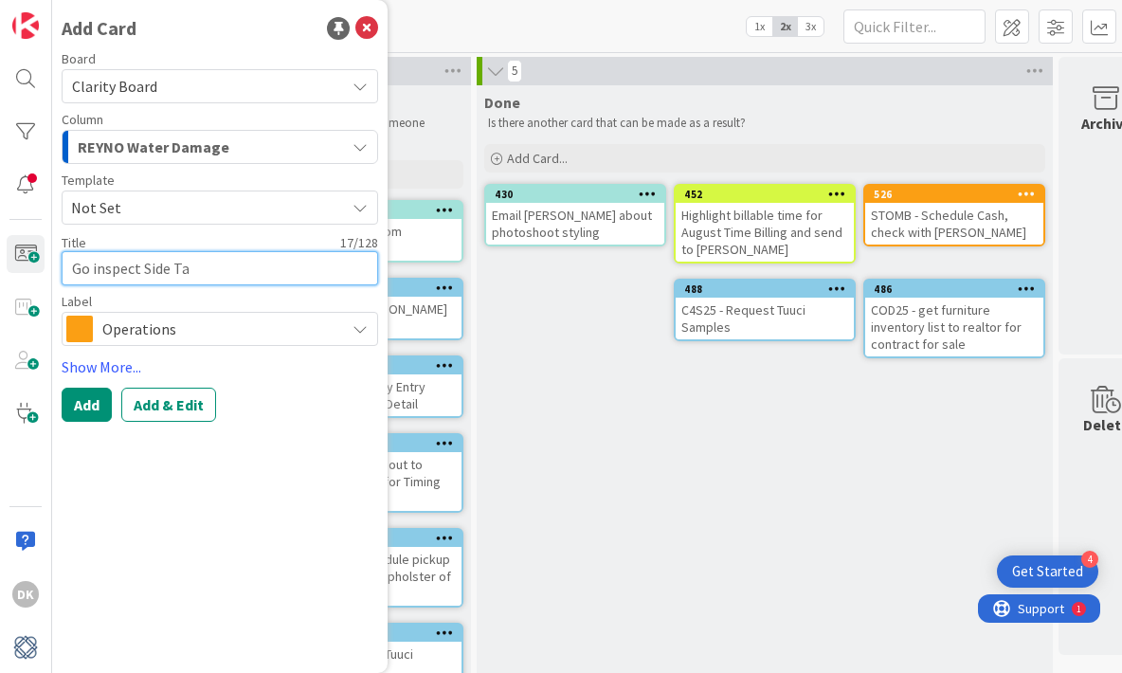
type textarea "x"
type textarea "Go inspect Side Tab"
type textarea "x"
type textarea "Go inspect Side Tabl"
type textarea "x"
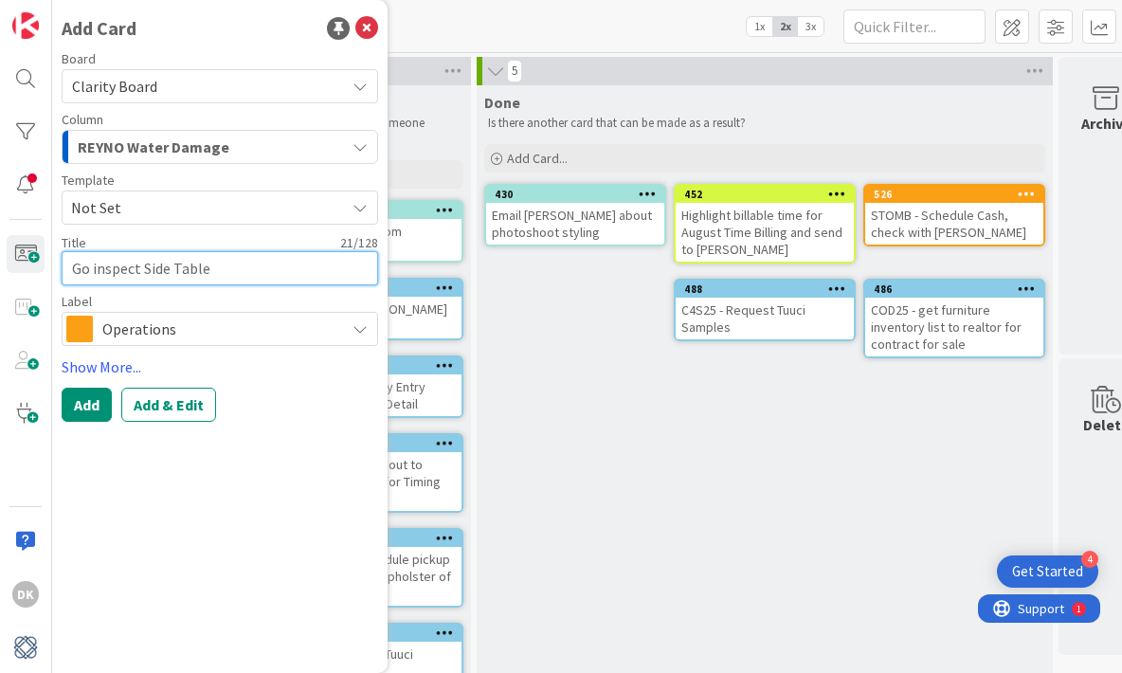
type textarea "Go inspect Side Table"
click at [219, 154] on span "REYNO Water Damage" at bounding box center [154, 147] width 152 height 25
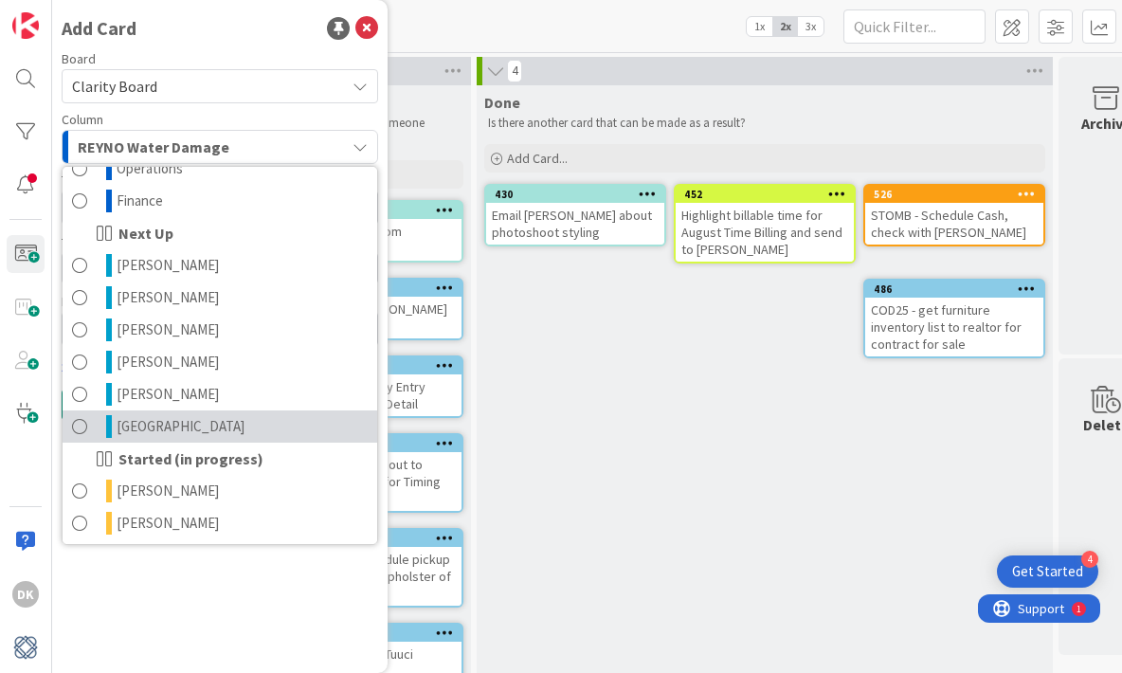
scroll to position [700, 0]
click at [180, 426] on link "[GEOGRAPHIC_DATA]" at bounding box center [220, 425] width 315 height 32
type textarea "x"
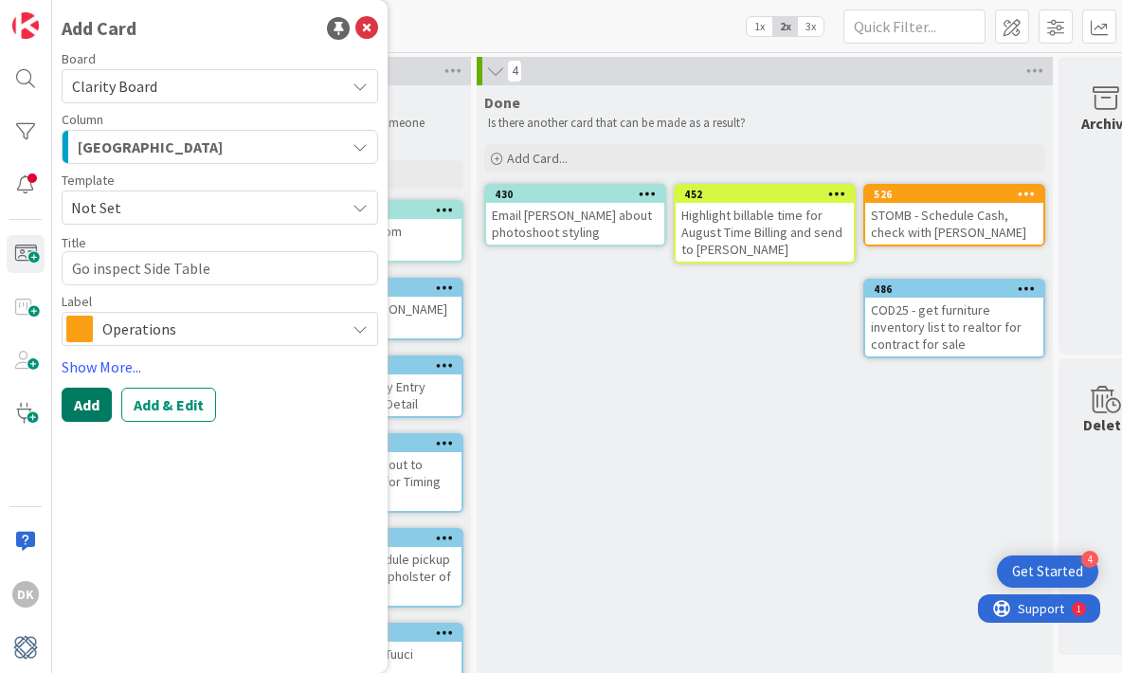
click at [83, 409] on button "Add" at bounding box center [87, 405] width 50 height 34
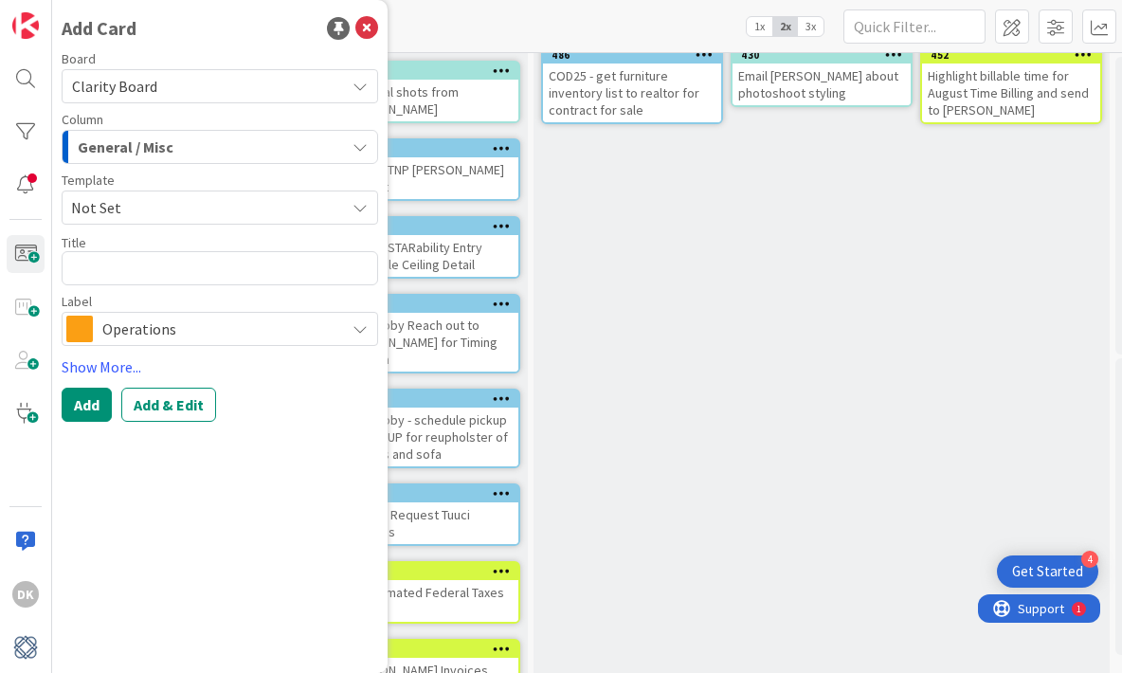
scroll to position [109, 2116]
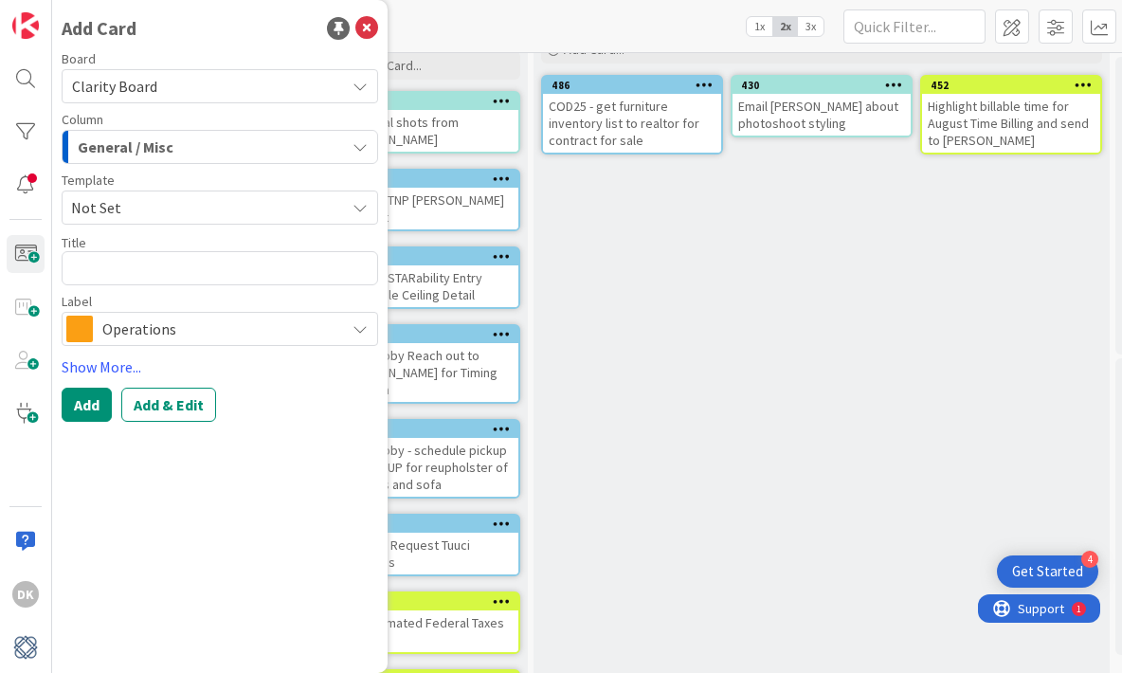
click at [378, 34] on div "Add Card Board Clarity Board Column General / Misc Choices Design General / [PE…" at bounding box center [220, 336] width 336 height 673
click at [376, 33] on icon at bounding box center [366, 28] width 23 height 23
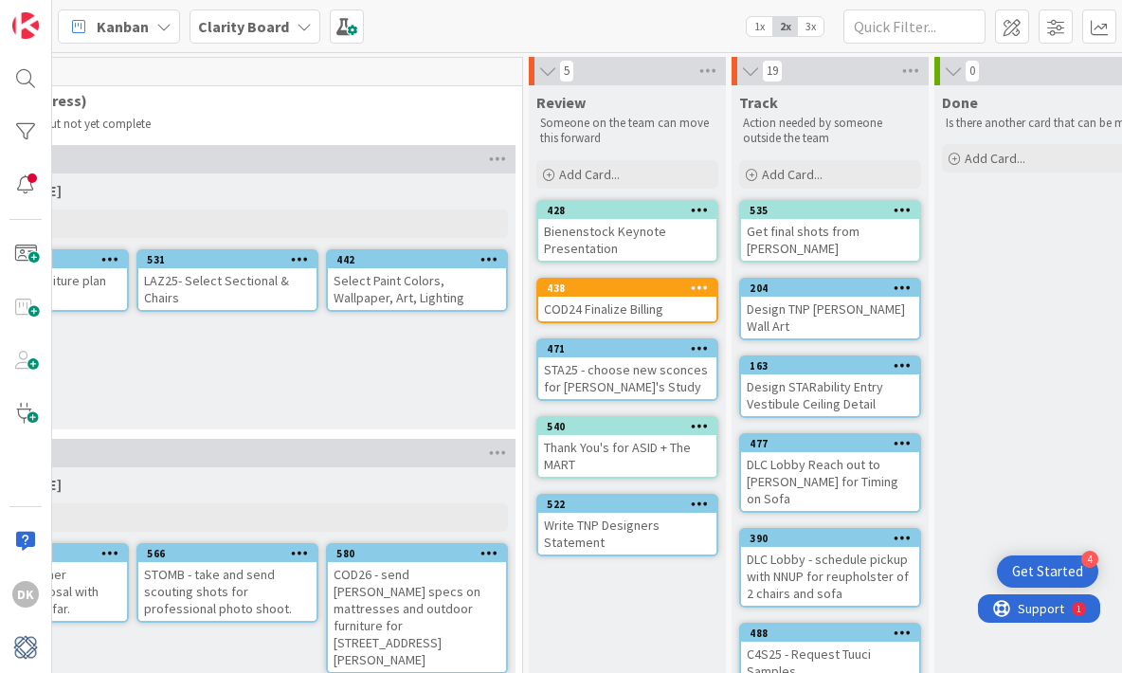
scroll to position [0, 1699]
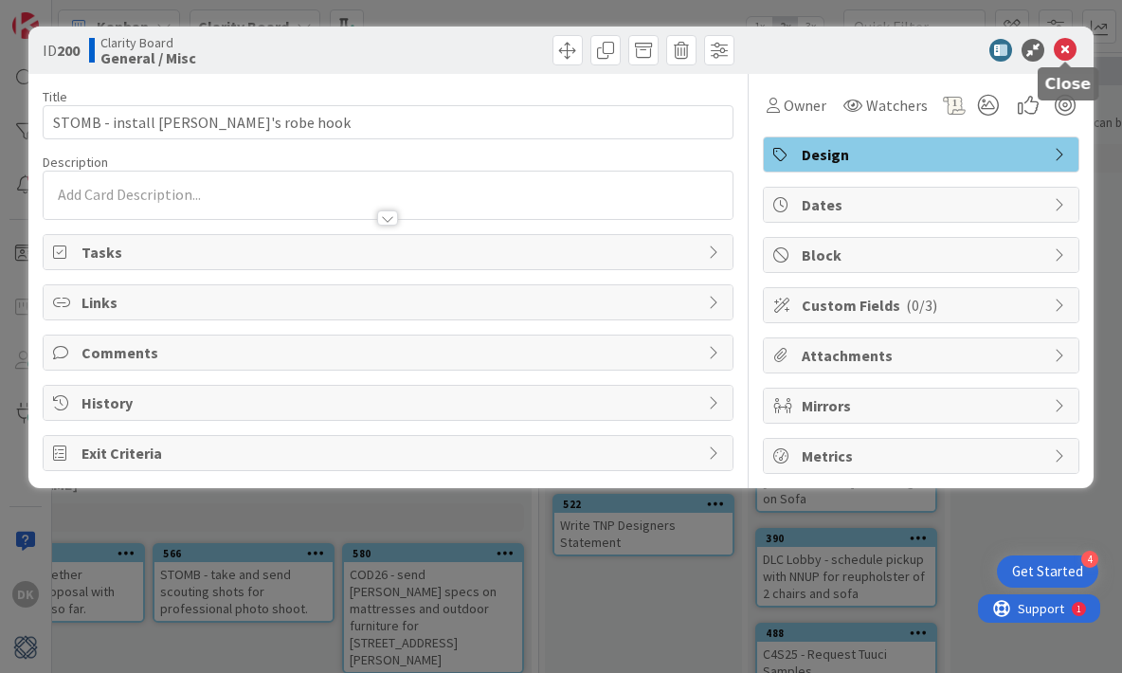
click at [1067, 50] on icon at bounding box center [1065, 50] width 23 height 23
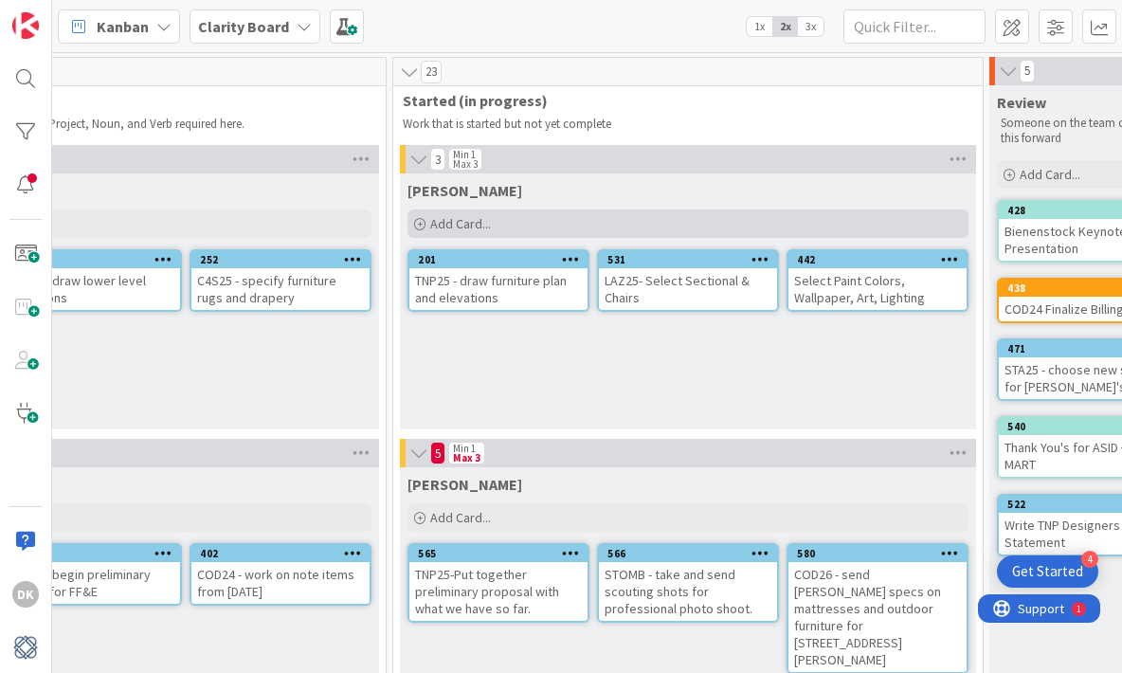
scroll to position [0, 1254]
